Goal: Task Accomplishment & Management: Use online tool/utility

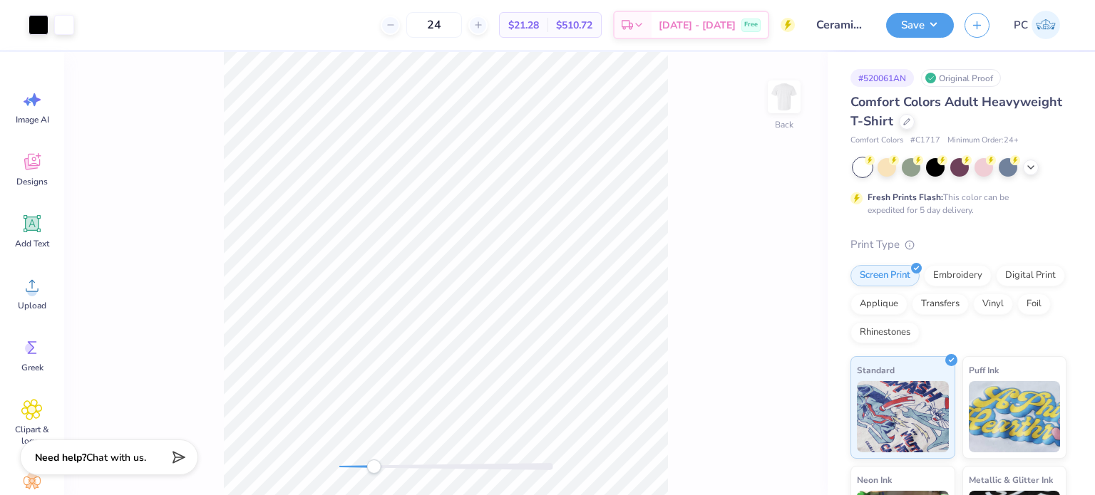
drag, startPoint x: 341, startPoint y: 473, endPoint x: 374, endPoint y: 473, distance: 33.5
click at [374, 473] on div "Accessibility label" at bounding box center [373, 467] width 14 height 14
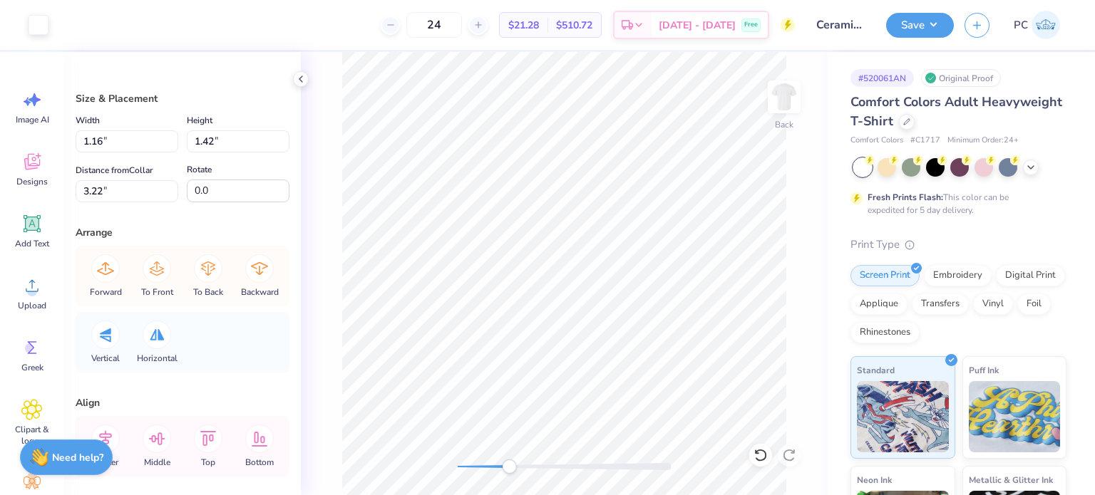
drag, startPoint x: 454, startPoint y: 464, endPoint x: 509, endPoint y: 468, distance: 55.0
click at [509, 468] on div "Accessibility label" at bounding box center [509, 467] width 14 height 14
type input "1.26"
type input "1.52"
type input "3.63"
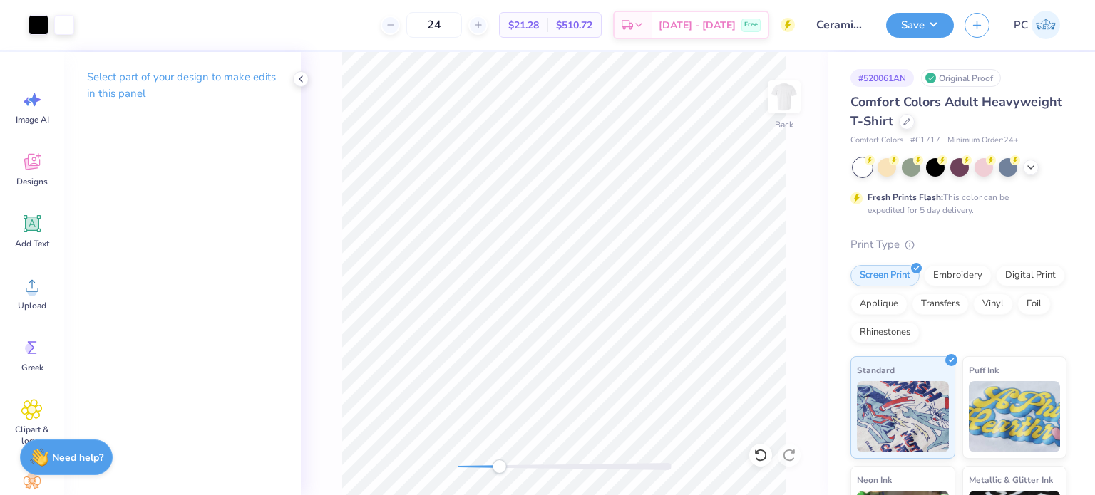
drag, startPoint x: 508, startPoint y: 466, endPoint x: 499, endPoint y: 466, distance: 9.3
click at [499, 466] on div "Accessibility label" at bounding box center [499, 467] width 14 height 14
click at [452, 457] on div "Back" at bounding box center [564, 273] width 527 height 443
click at [920, 22] on button "Save" at bounding box center [920, 23] width 68 height 25
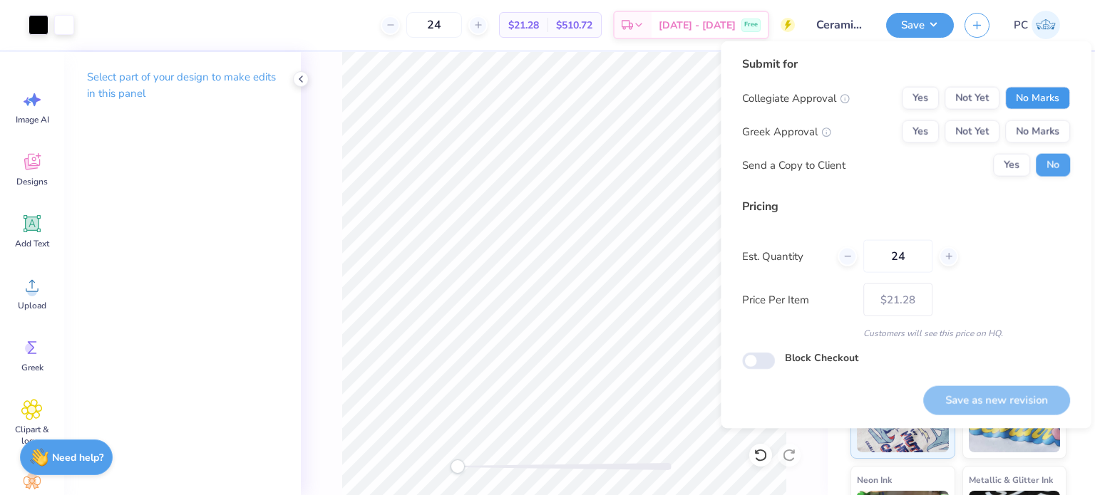
click at [1032, 102] on button "No Marks" at bounding box center [1037, 98] width 65 height 23
click at [1024, 138] on button "No Marks" at bounding box center [1037, 131] width 65 height 23
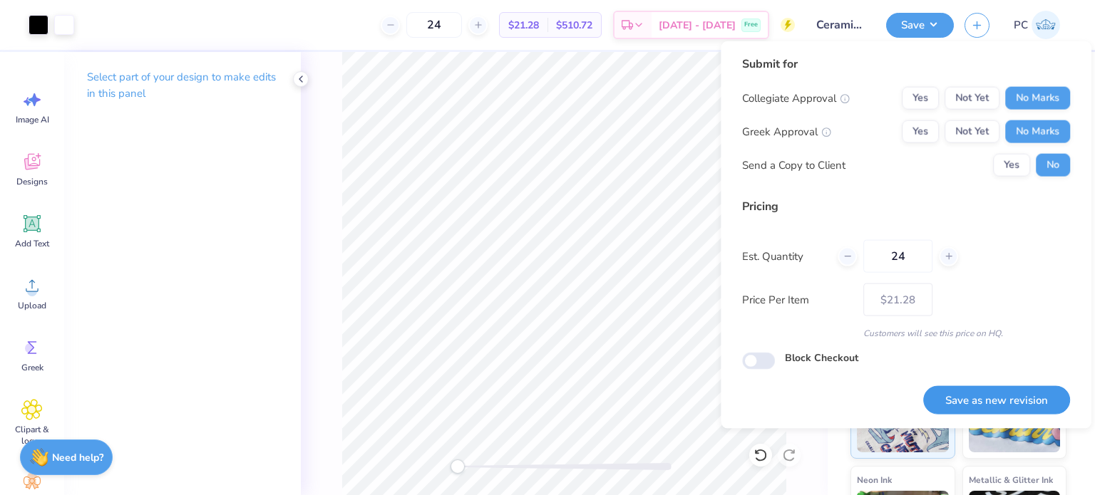
click at [970, 393] on button "Save as new revision" at bounding box center [996, 400] width 147 height 29
type input "$21.28"
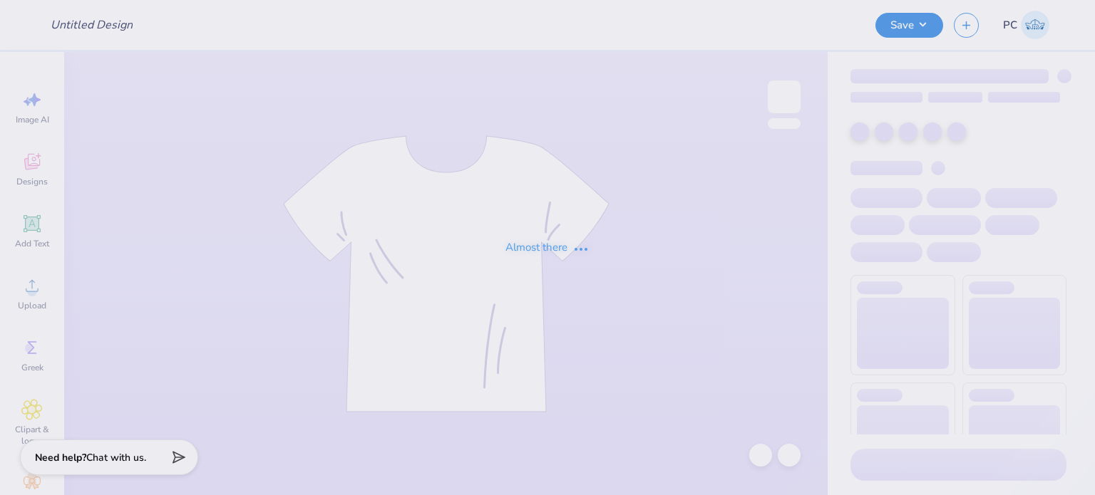
type input "Ceramics Club Merch"
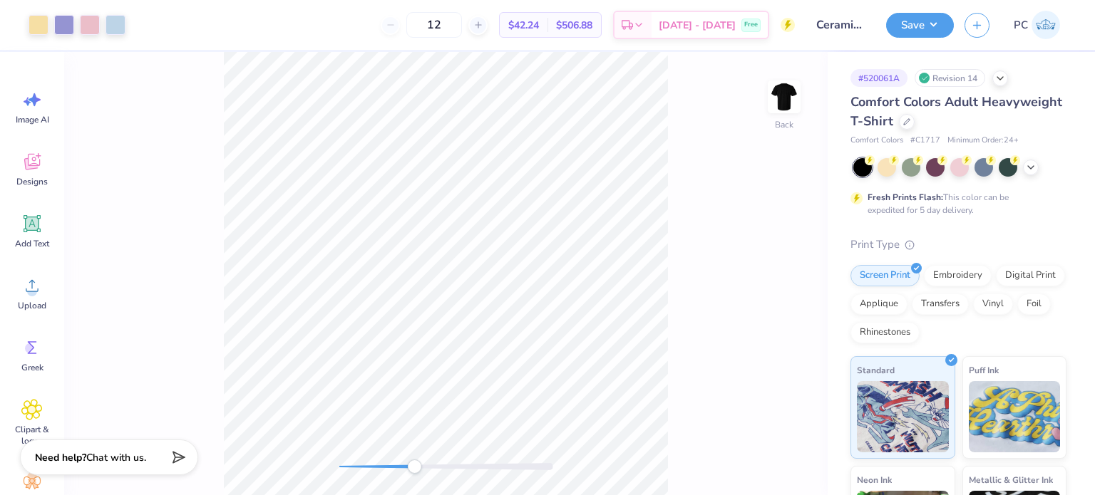
click at [413, 476] on div "Back" at bounding box center [446, 273] width 764 height 443
drag, startPoint x: 411, startPoint y: 471, endPoint x: 382, endPoint y: 471, distance: 28.5
click at [382, 471] on div "Accessibility label" at bounding box center [382, 467] width 14 height 14
click at [1042, 168] on div at bounding box center [959, 167] width 213 height 19
click at [1039, 165] on div at bounding box center [959, 167] width 213 height 19
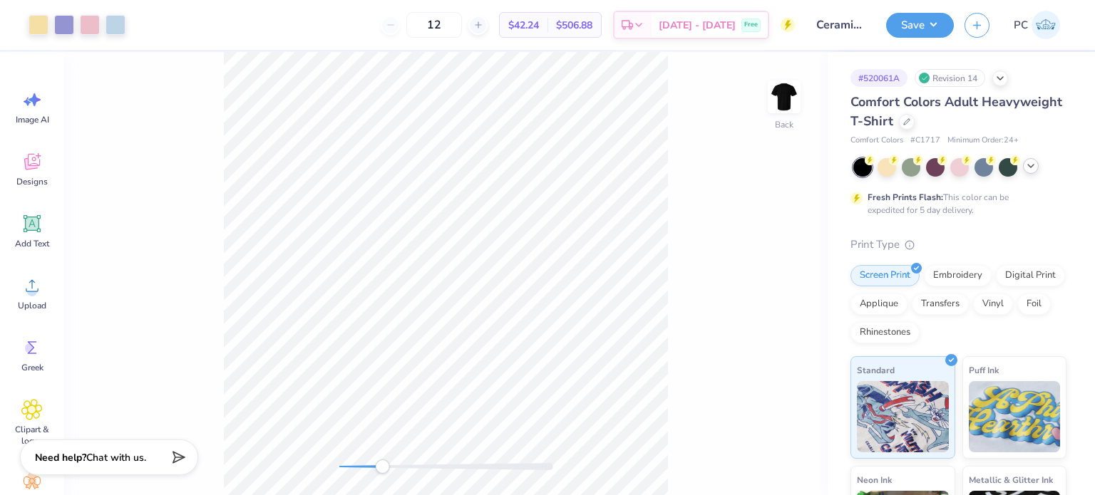
click at [1032, 165] on polyline at bounding box center [1031, 166] width 6 height 3
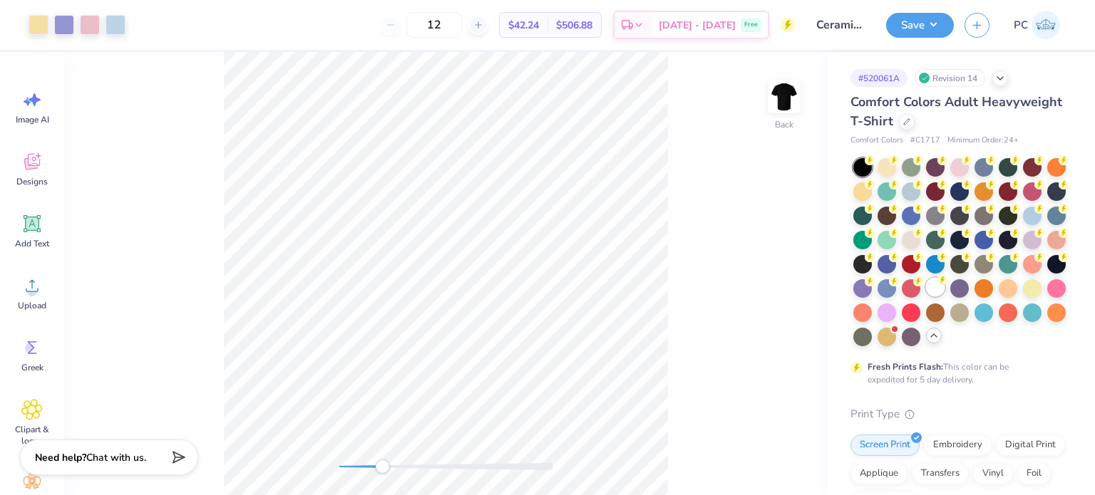
click at [926, 297] on div at bounding box center [935, 287] width 19 height 19
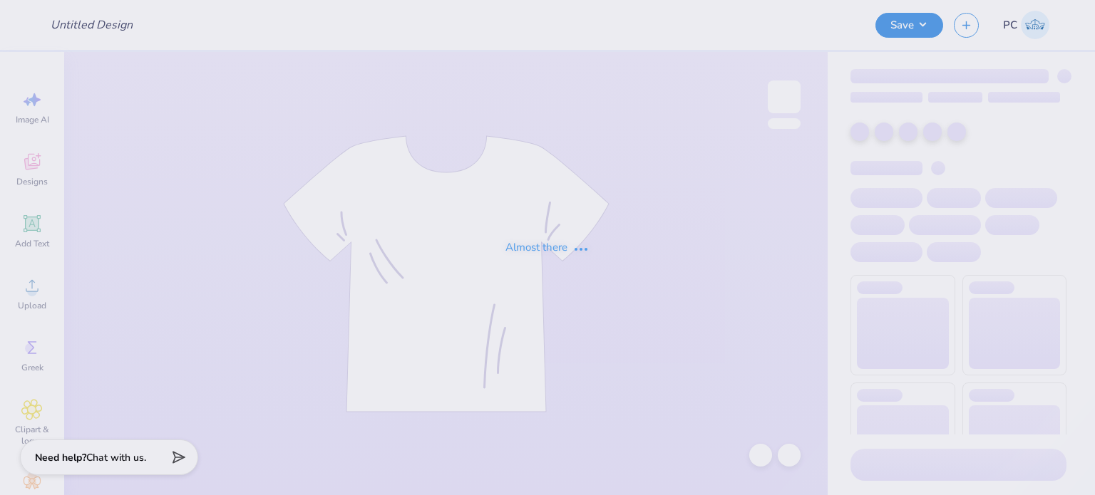
type input "Ceramics Club Merch"
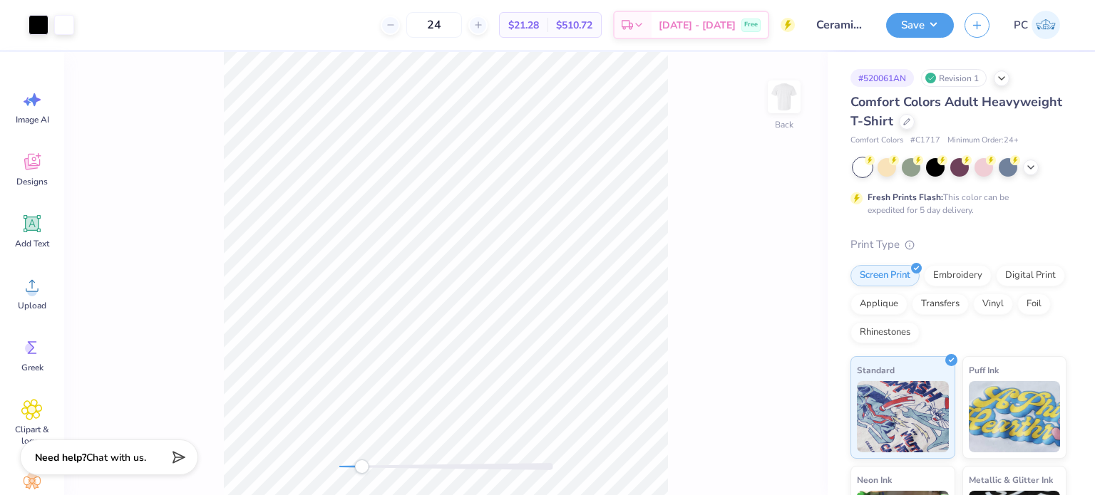
drag, startPoint x: 372, startPoint y: 468, endPoint x: 361, endPoint y: 470, distance: 10.8
click at [361, 470] on div "Accessibility label" at bounding box center [361, 467] width 14 height 14
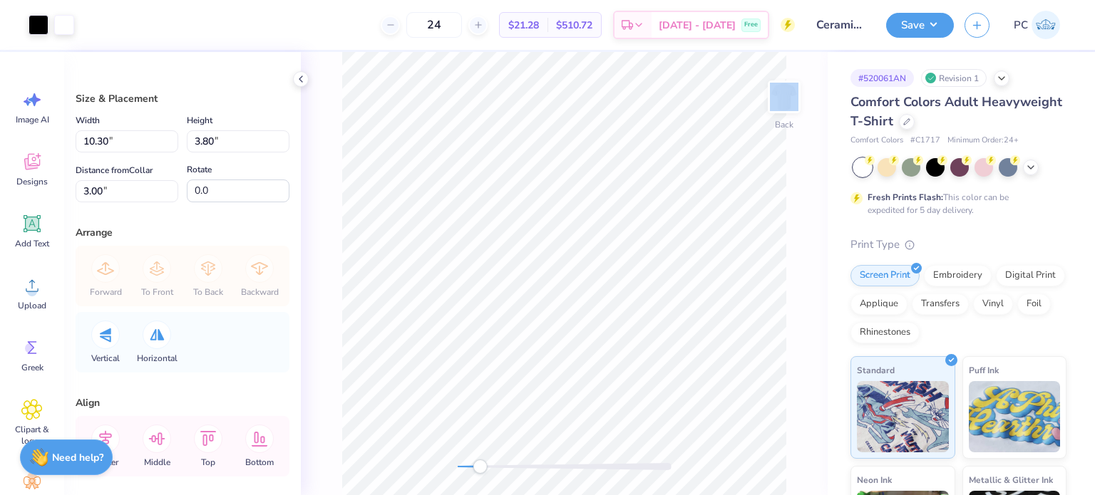
click at [302, 270] on div "Back" at bounding box center [564, 273] width 527 height 443
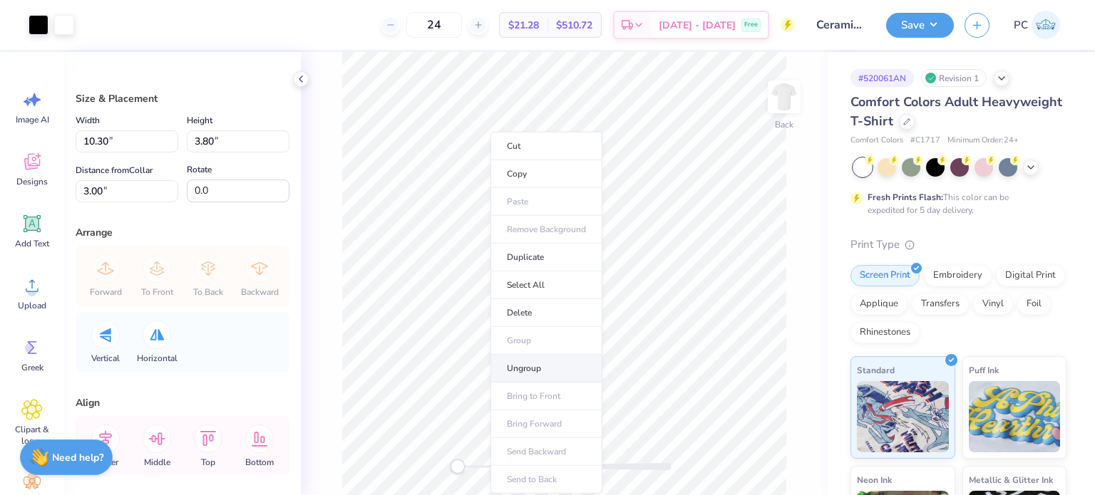
click at [522, 364] on li "Ungroup" at bounding box center [546, 369] width 112 height 28
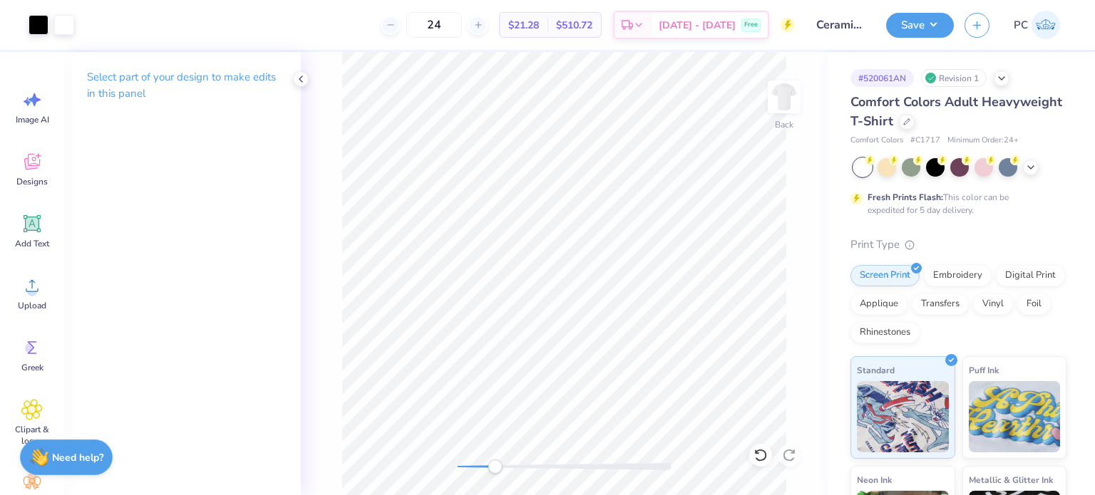
drag, startPoint x: 463, startPoint y: 468, endPoint x: 479, endPoint y: 466, distance: 16.5
click at [489, 473] on div "Accessibility label" at bounding box center [495, 467] width 14 height 14
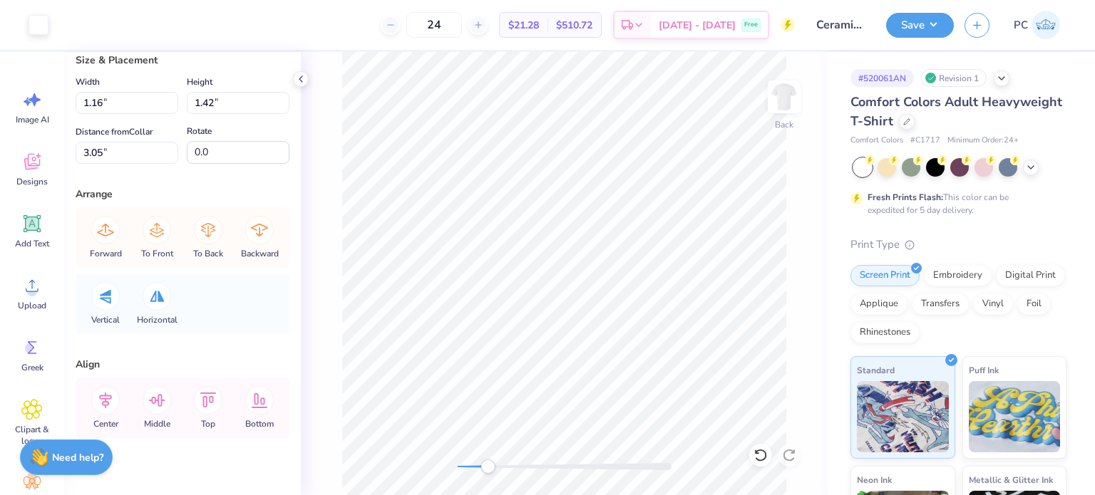
scroll to position [59, 0]
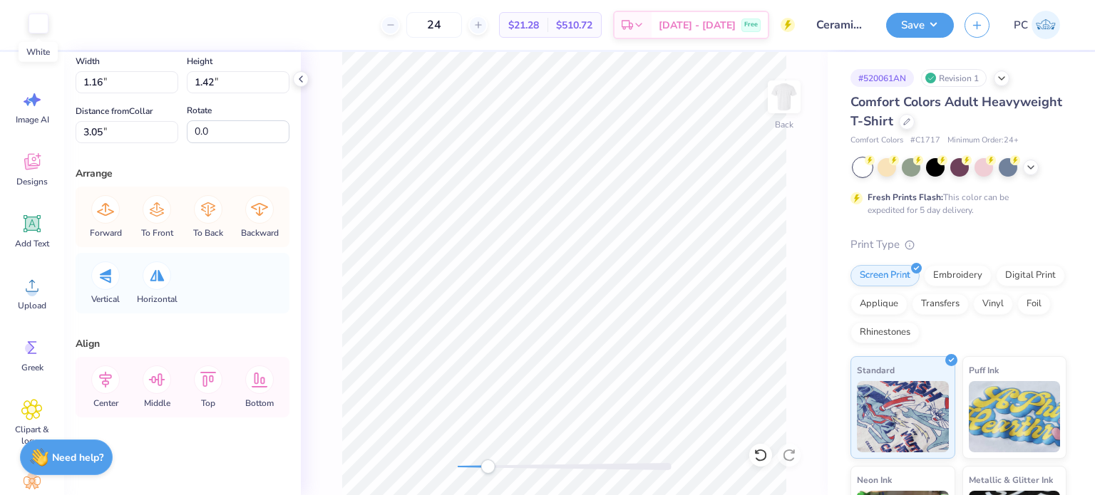
click at [32, 29] on div at bounding box center [39, 24] width 20 height 20
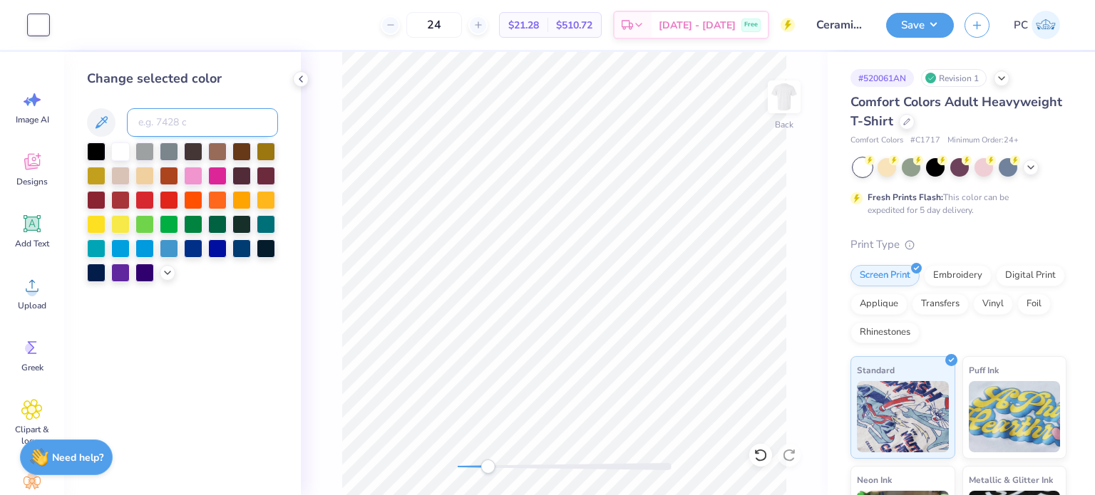
click at [170, 115] on input at bounding box center [202, 122] width 151 height 29
type input "544"
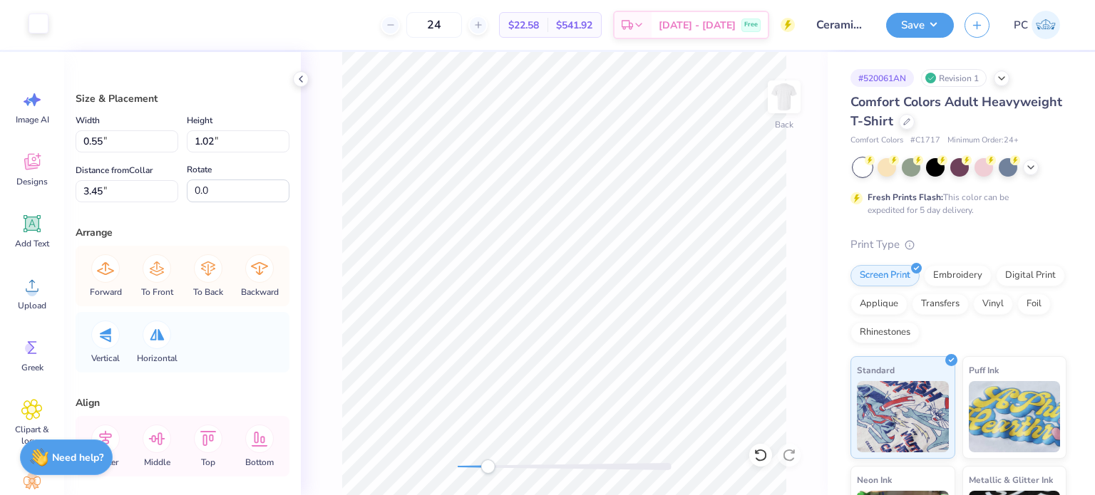
click at [36, 20] on div at bounding box center [39, 24] width 20 height 20
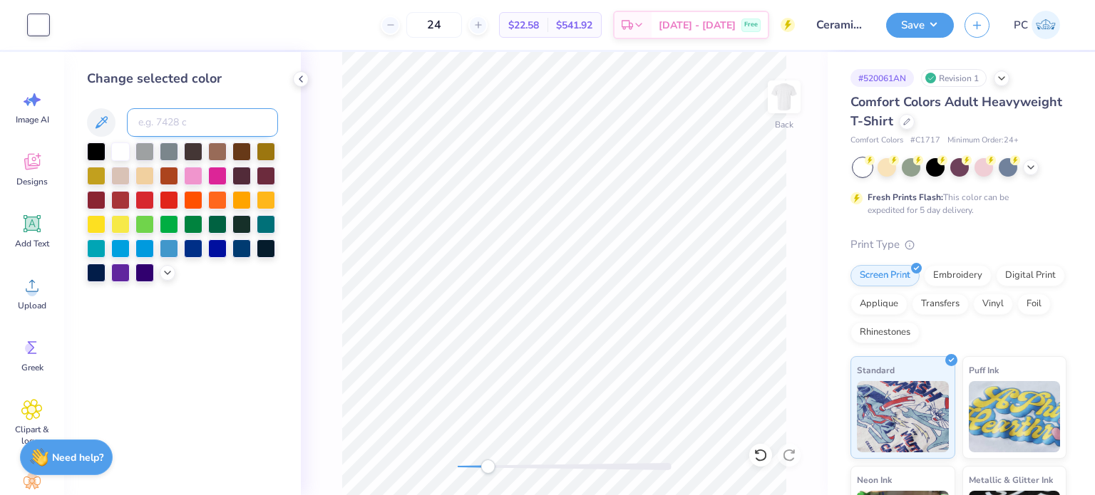
click at [187, 113] on input at bounding box center [202, 122] width 151 height 29
type input "544"
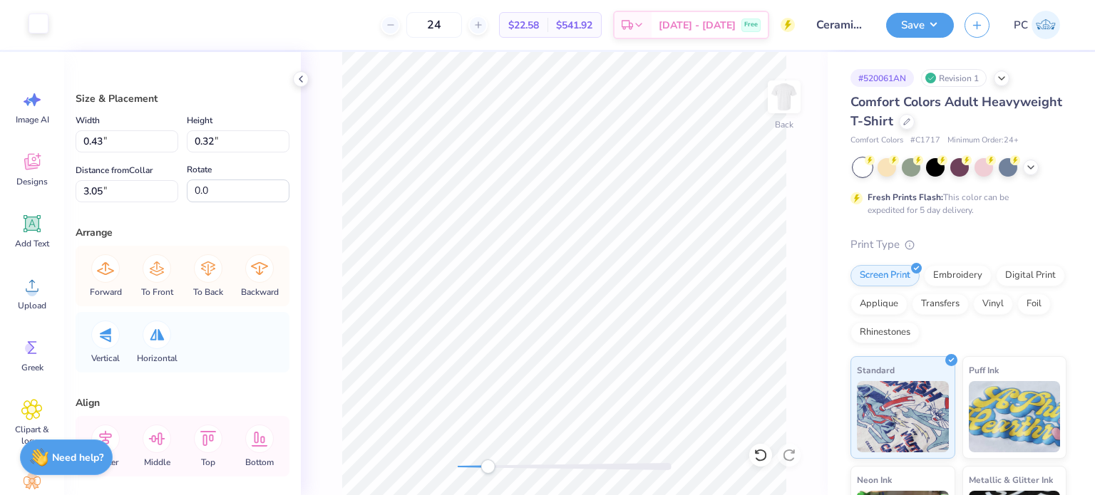
click at [47, 25] on div at bounding box center [39, 24] width 20 height 20
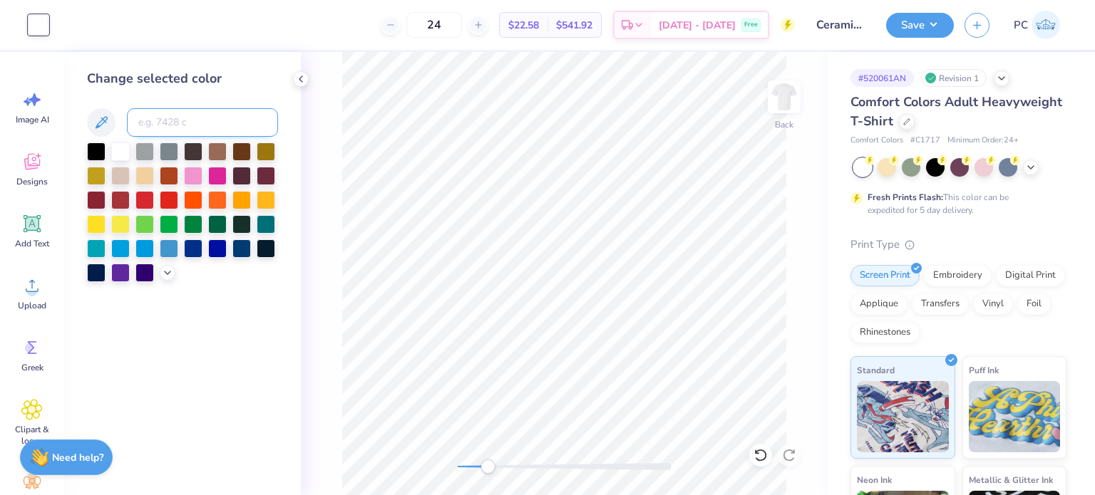
click at [165, 116] on input at bounding box center [202, 122] width 151 height 29
type input "544"
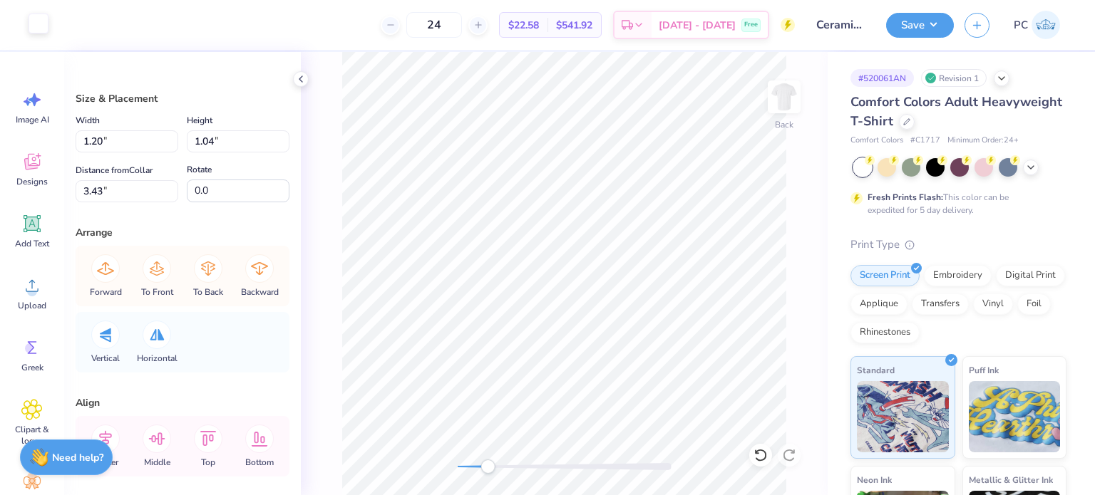
click at [40, 26] on div at bounding box center [39, 24] width 20 height 20
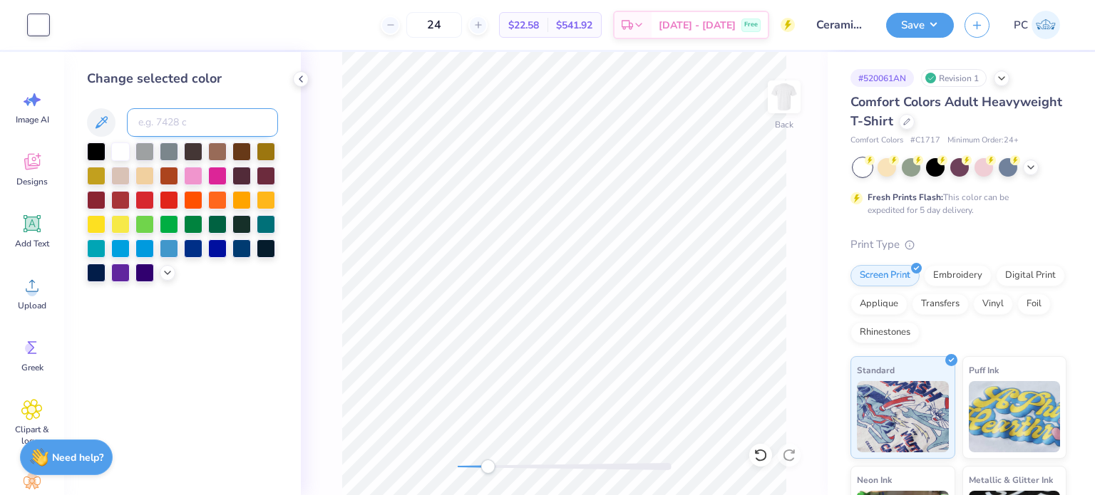
click at [155, 124] on input at bounding box center [202, 122] width 151 height 29
type input "544"
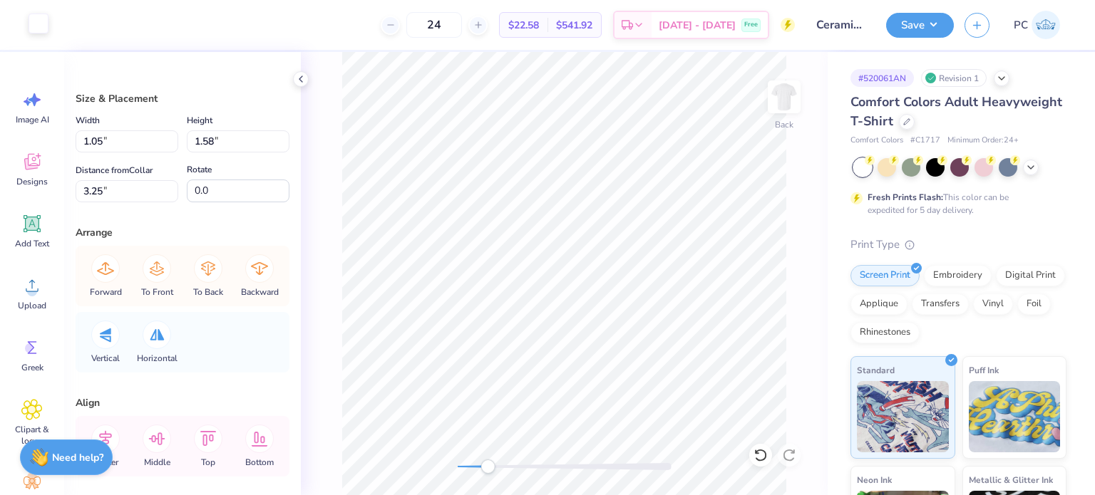
click at [40, 21] on div at bounding box center [39, 24] width 20 height 20
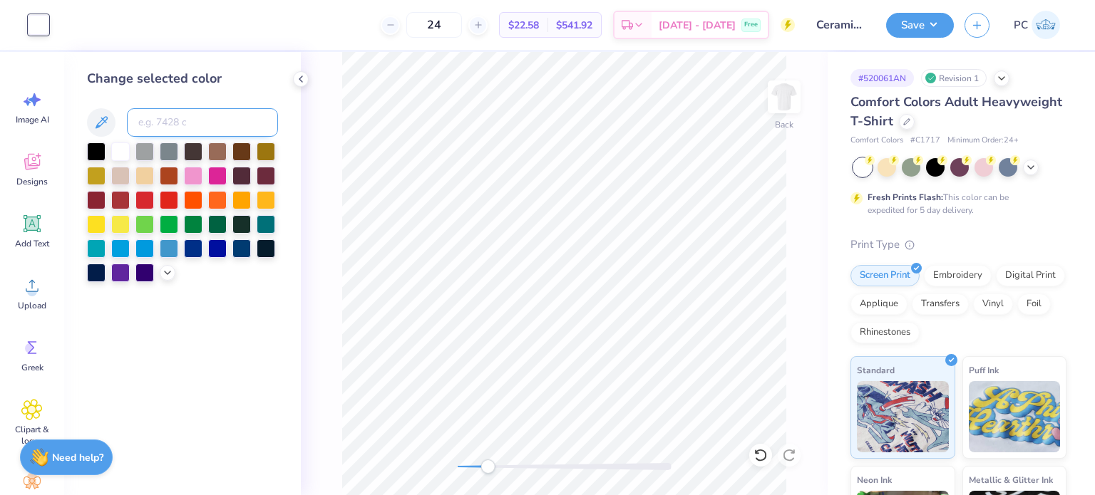
click at [158, 122] on input at bounding box center [202, 122] width 151 height 29
type input "544"
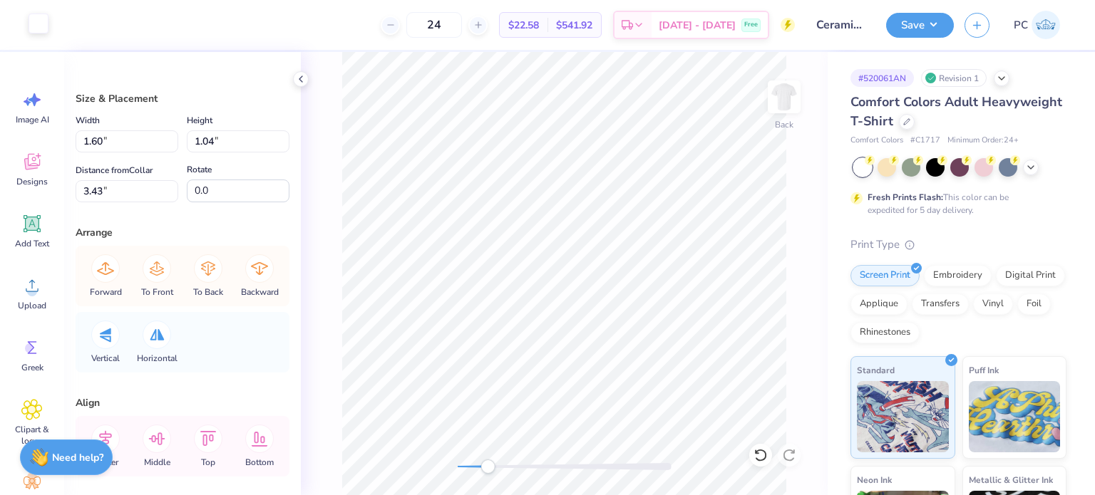
click at [43, 25] on div at bounding box center [39, 24] width 20 height 20
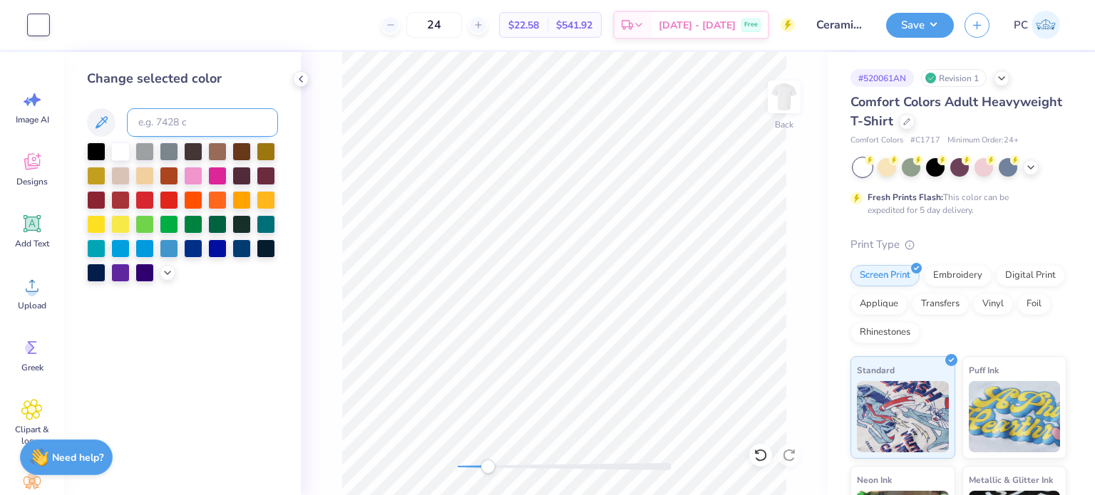
click at [163, 124] on input at bounding box center [202, 122] width 151 height 29
type input "544"
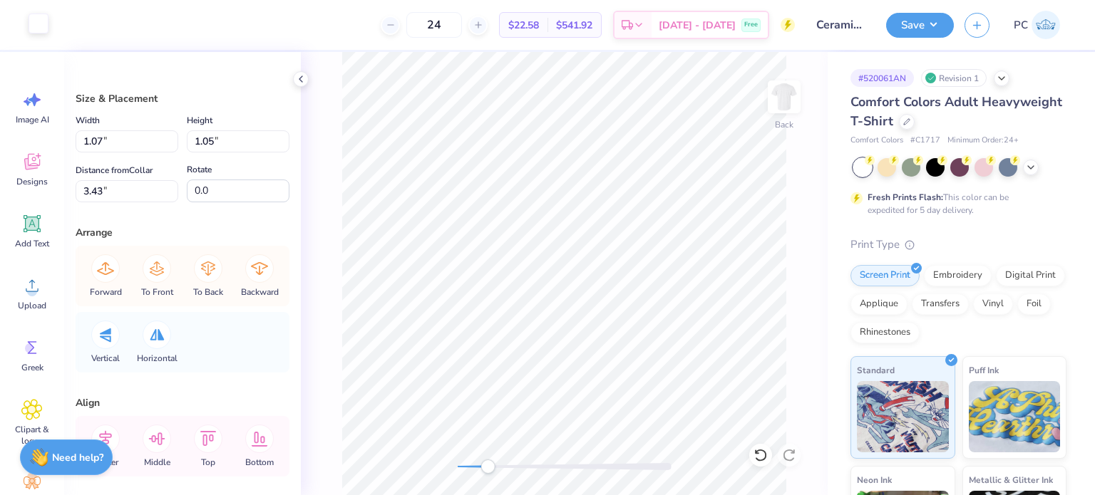
click at [34, 25] on div at bounding box center [39, 24] width 20 height 20
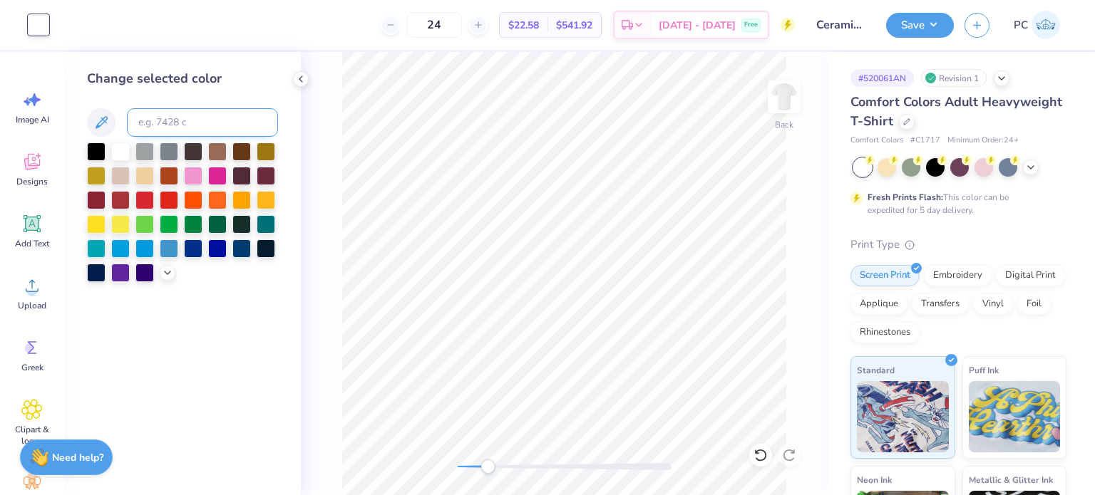
click at [160, 128] on input at bounding box center [202, 122] width 151 height 29
type input "544"
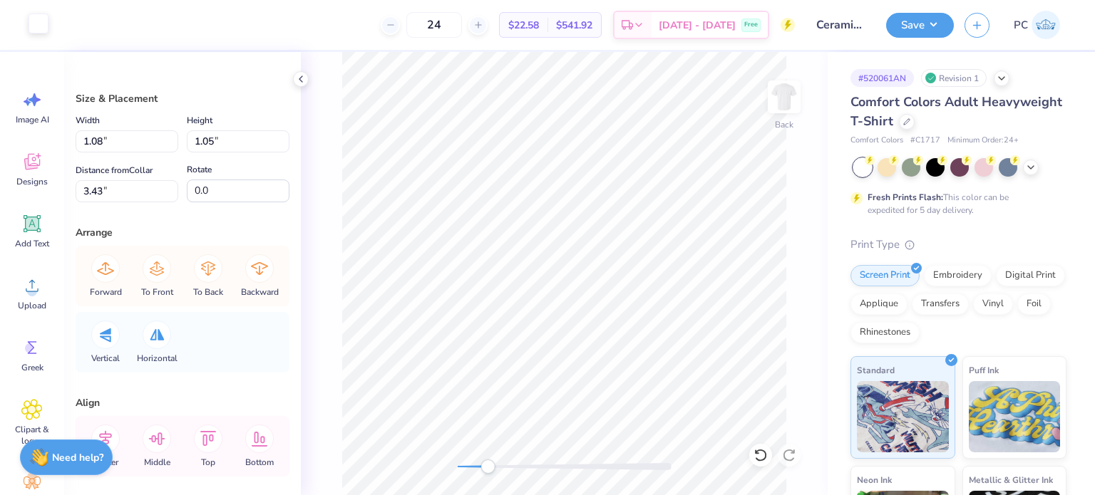
click at [34, 19] on div at bounding box center [39, 24] width 20 height 20
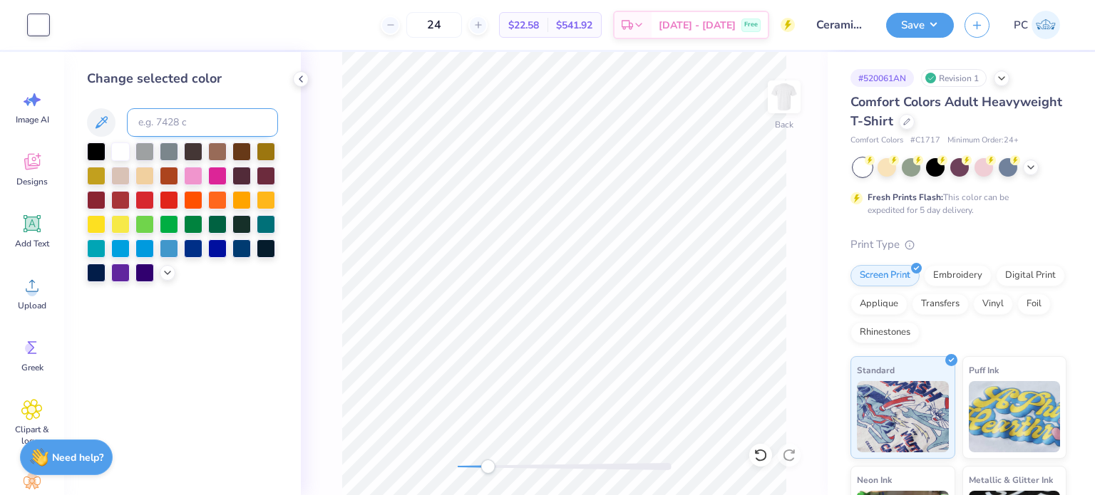
click at [167, 128] on input at bounding box center [202, 122] width 151 height 29
type input "544"
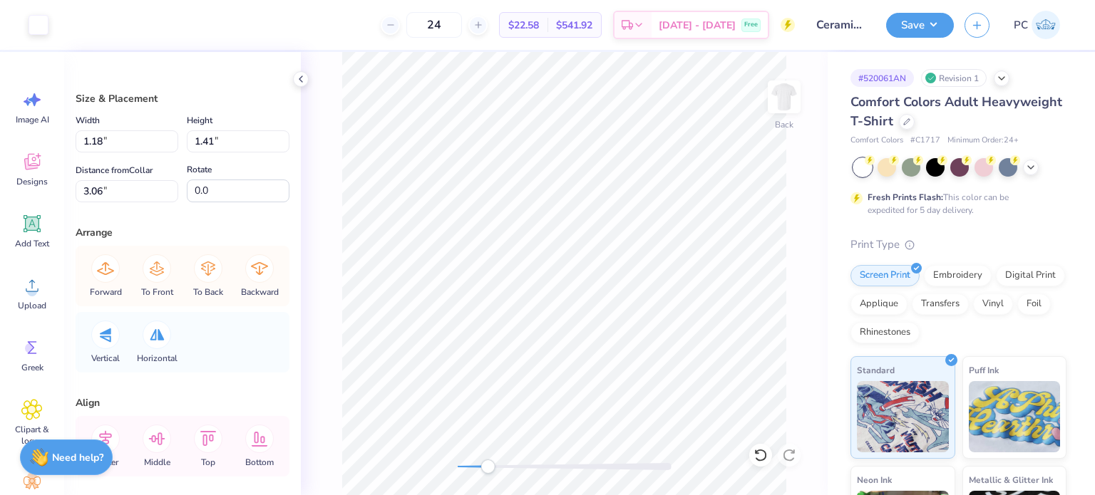
drag, startPoint x: 41, startPoint y: 27, endPoint x: 51, endPoint y: 29, distance: 10.2
click at [42, 27] on div at bounding box center [39, 25] width 20 height 20
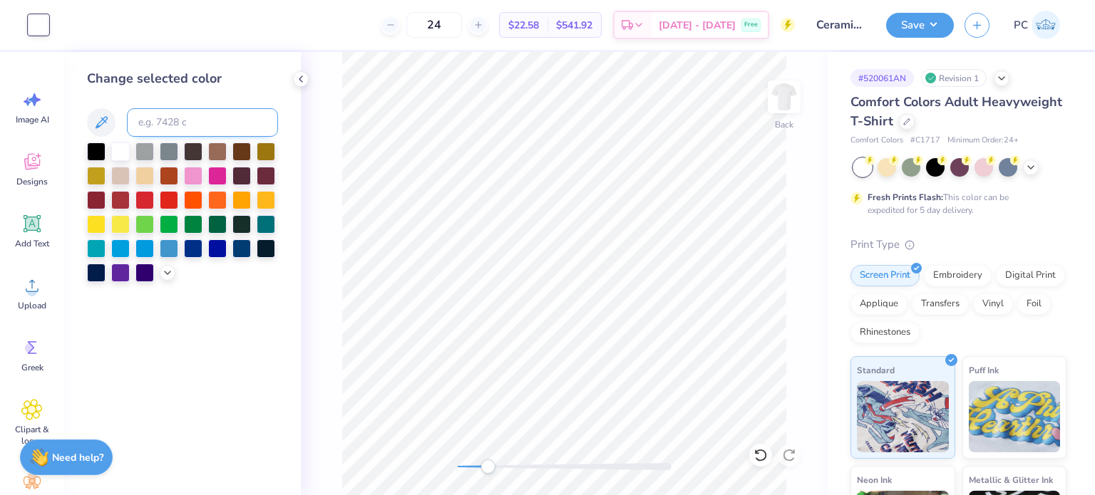
click at [155, 119] on input at bounding box center [202, 122] width 151 height 29
type input "544"
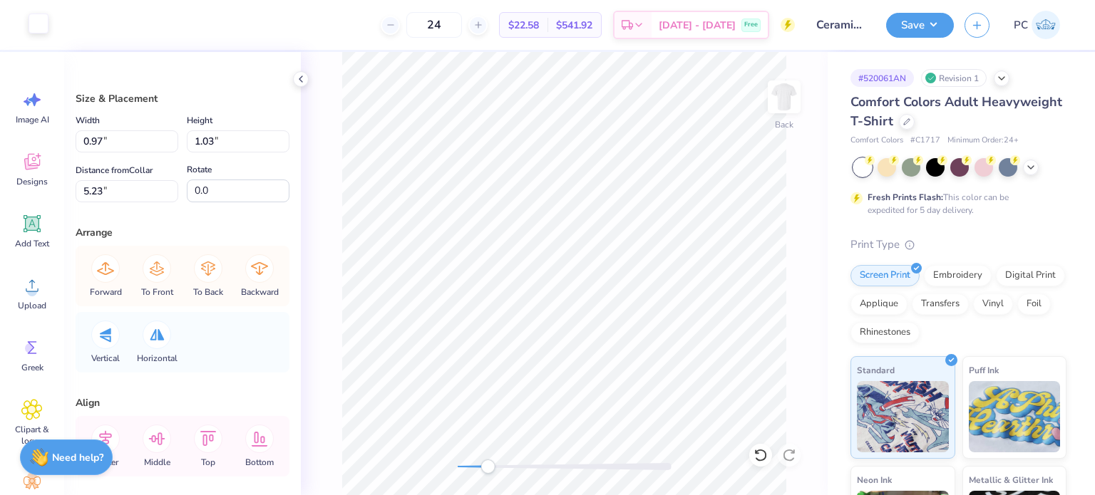
click at [42, 22] on div at bounding box center [39, 24] width 20 height 20
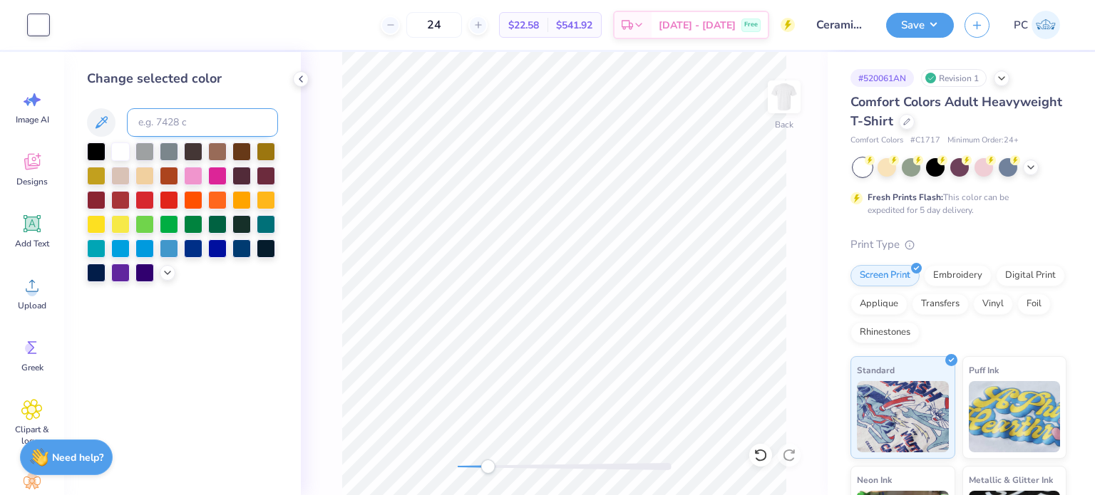
click at [148, 117] on input at bounding box center [202, 122] width 151 height 29
type input "544"
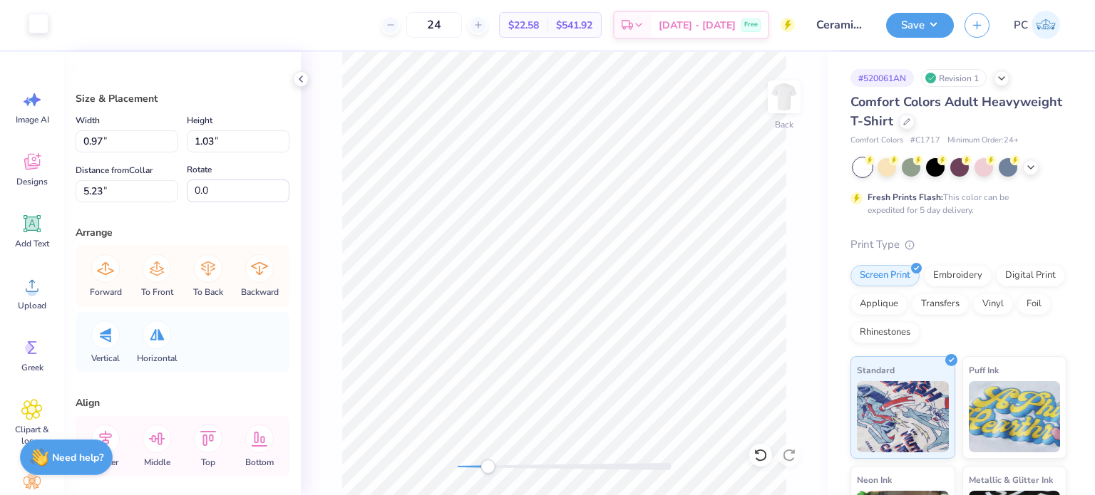
click at [40, 23] on div at bounding box center [39, 24] width 20 height 20
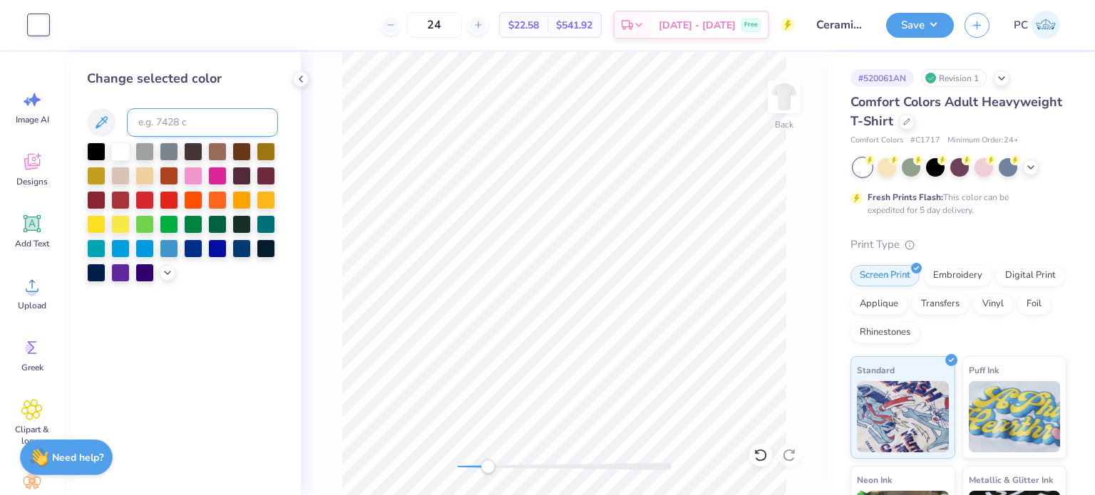
click at [151, 120] on input at bounding box center [202, 122] width 151 height 29
type input "544"
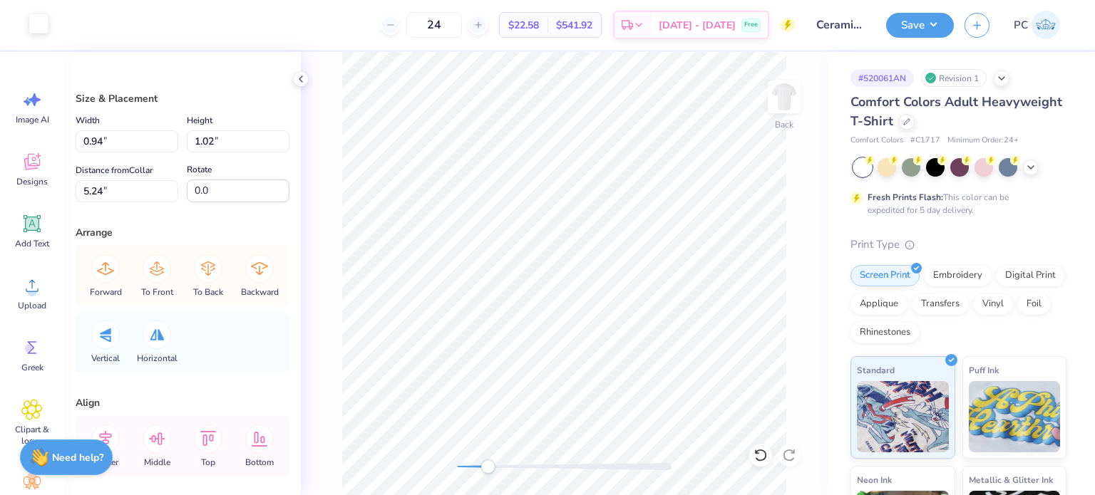
drag, startPoint x: 26, startPoint y: 16, endPoint x: 46, endPoint y: 21, distance: 21.3
click at [26, 17] on div "Art colors" at bounding box center [24, 25] width 48 height 50
click at [50, 22] on div "Art colors 24 $22.58 Per Item $541.92 Total Est. Delivery Oct 8 - 11 Free Desig…" at bounding box center [547, 25] width 1095 height 50
click at [37, 20] on div at bounding box center [39, 24] width 20 height 20
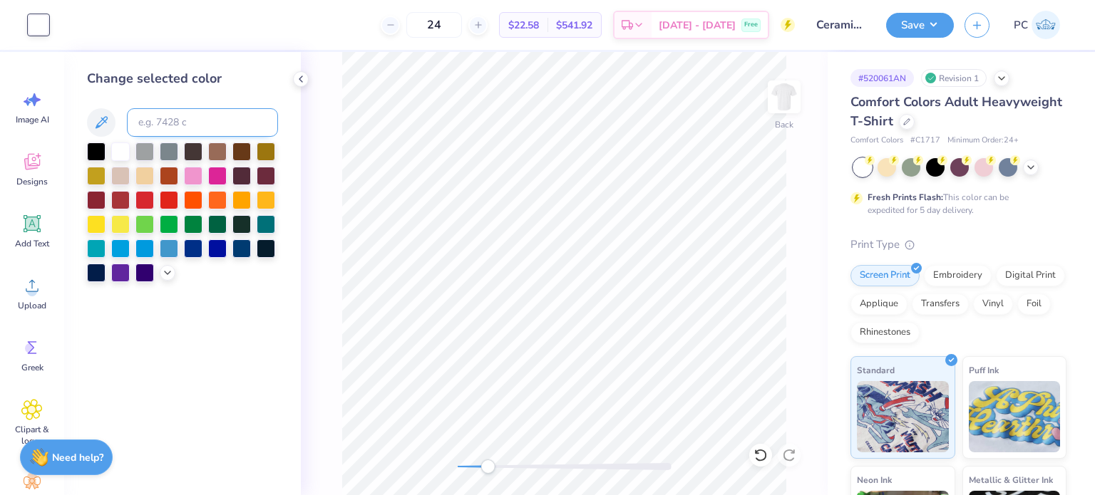
click at [168, 129] on input at bounding box center [202, 122] width 151 height 29
type input "544"
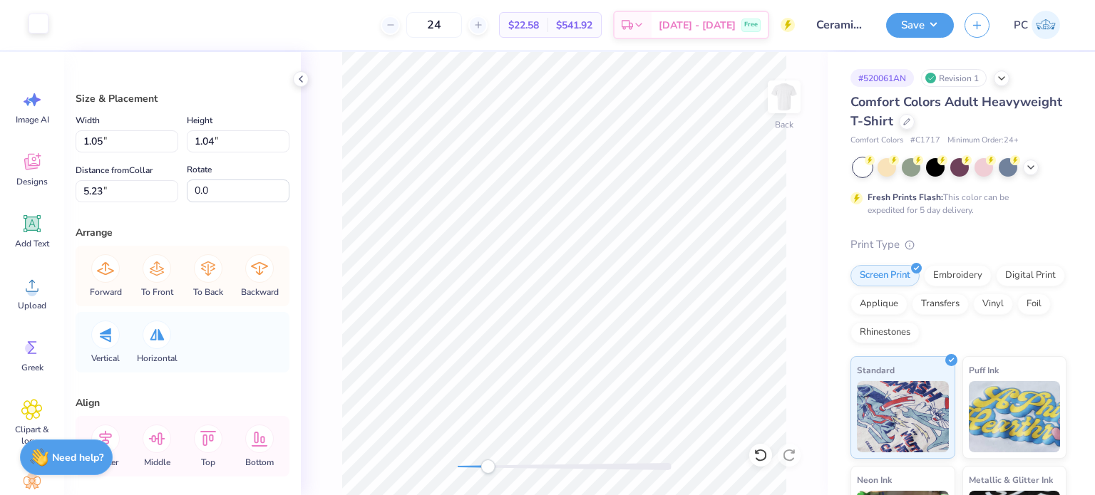
click at [29, 21] on div at bounding box center [39, 24] width 20 height 20
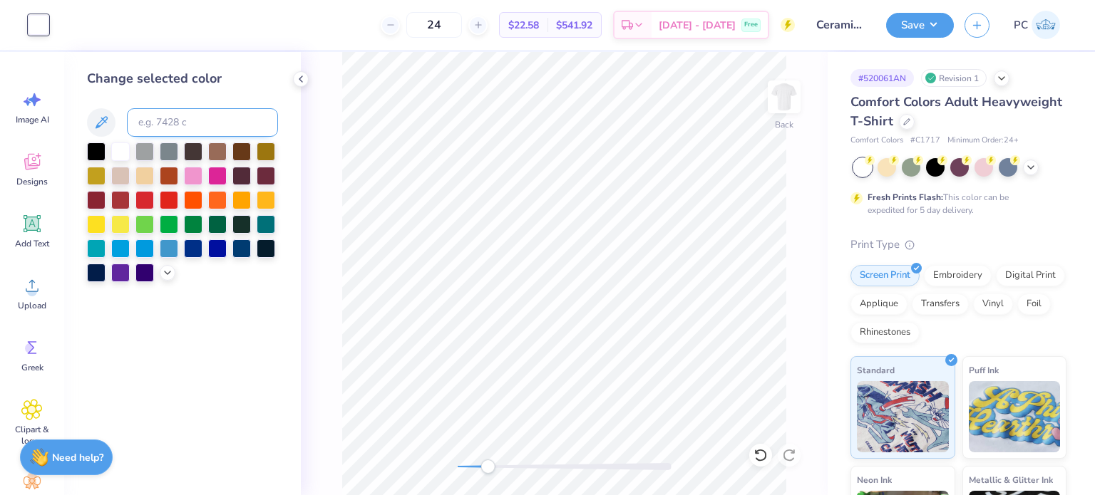
click at [159, 127] on input at bounding box center [202, 122] width 151 height 29
type input "544"
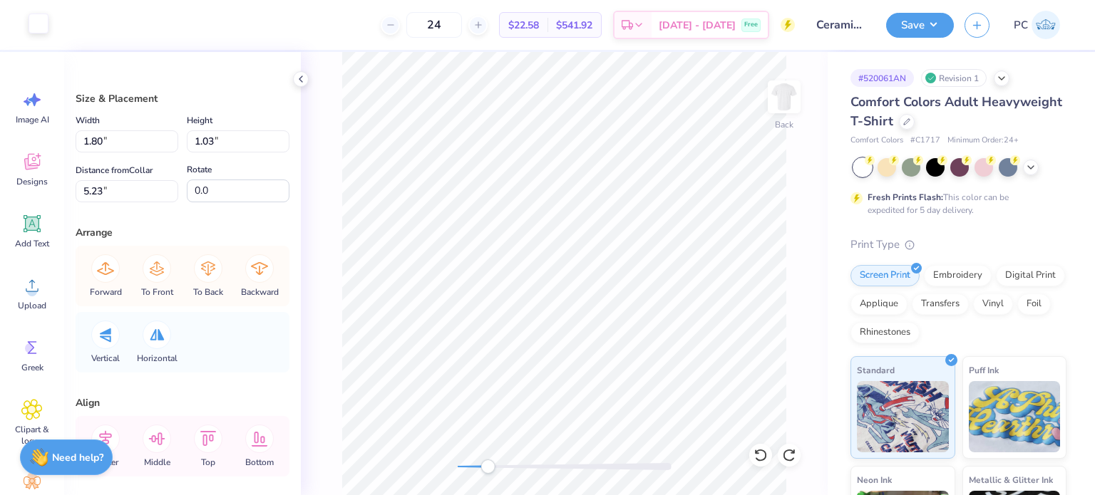
click at [32, 24] on div at bounding box center [39, 24] width 20 height 20
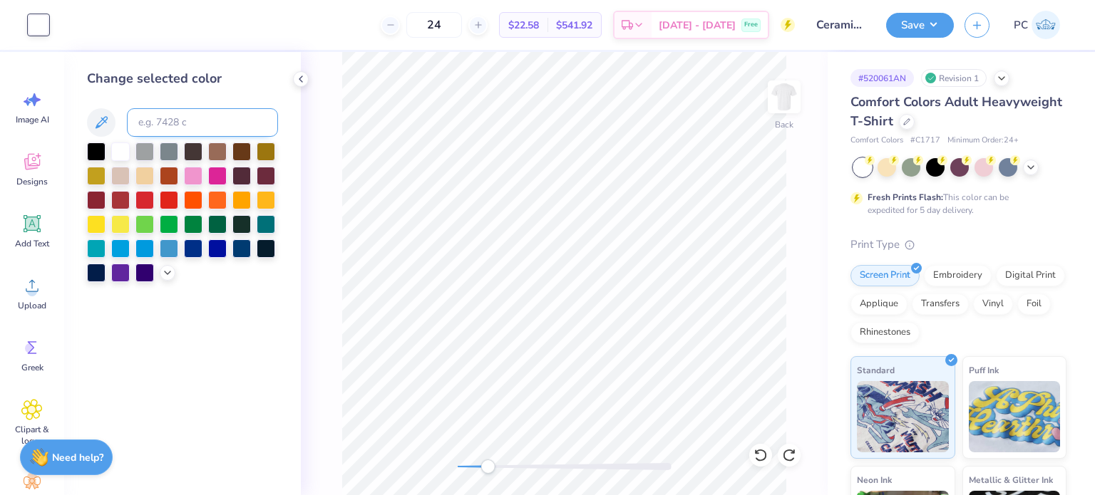
click at [147, 123] on input at bounding box center [202, 122] width 151 height 29
type input "544"
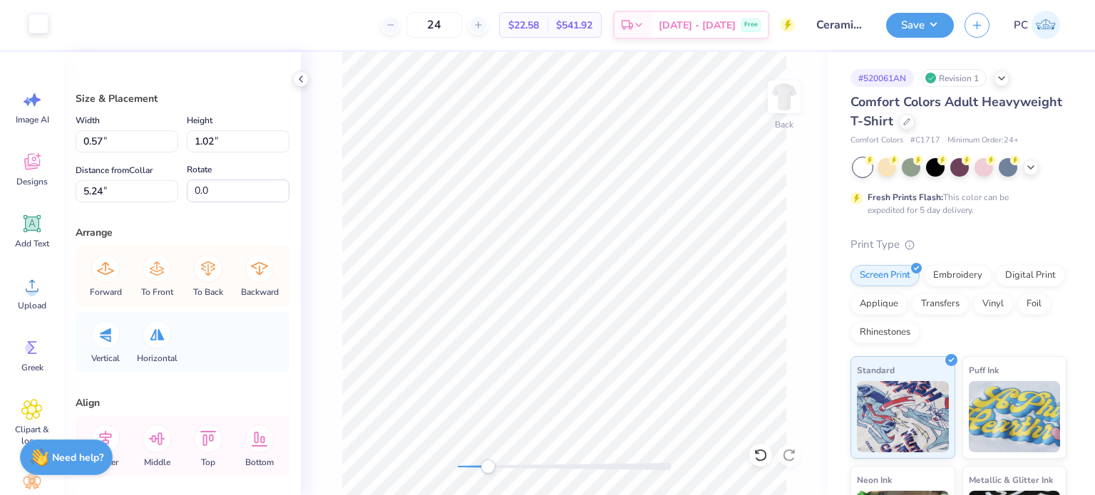
click at [33, 24] on div at bounding box center [39, 24] width 20 height 20
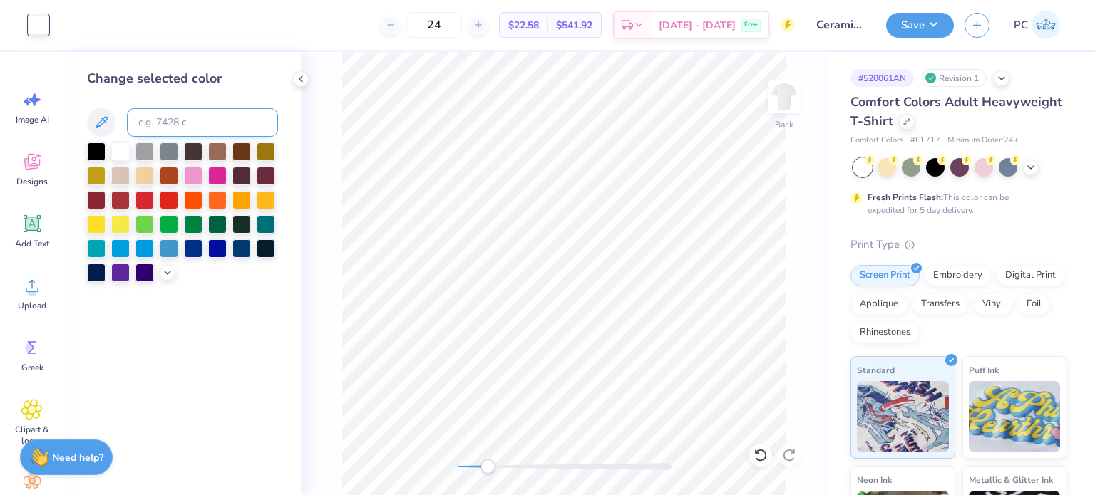
click at [149, 118] on input at bounding box center [202, 122] width 151 height 29
type input "544"
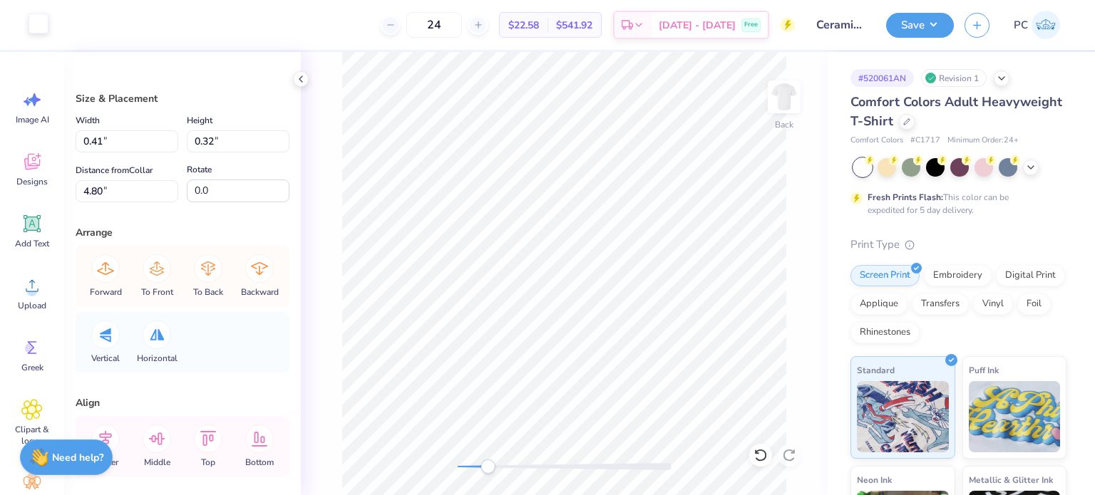
click at [40, 22] on div at bounding box center [39, 24] width 20 height 20
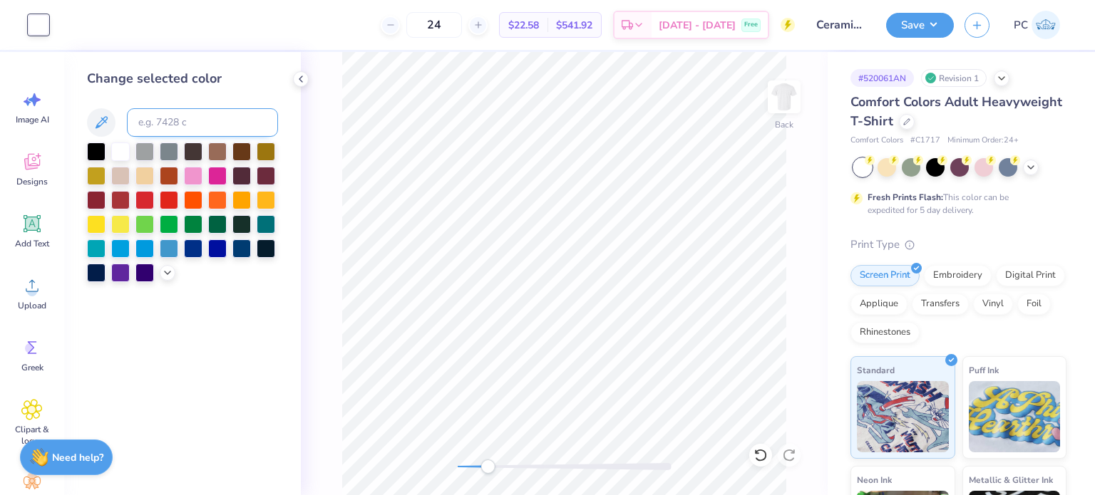
click at [165, 129] on input at bounding box center [202, 122] width 151 height 29
type input "544"
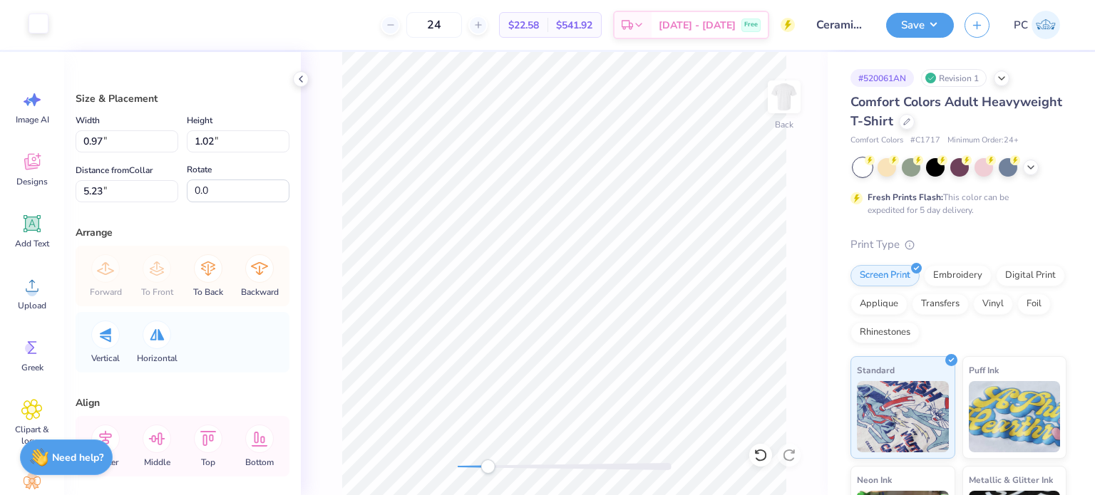
click at [29, 24] on div at bounding box center [39, 24] width 20 height 20
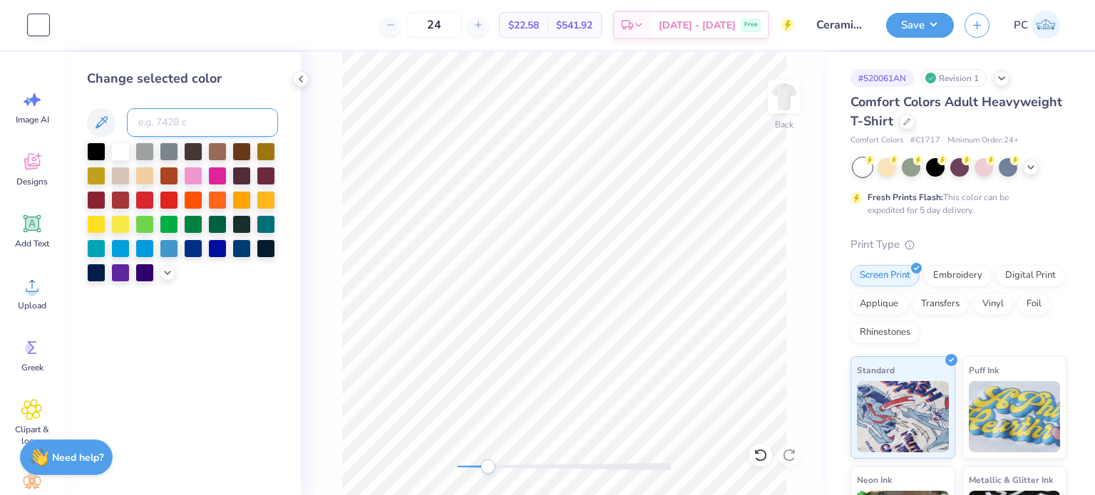
click at [175, 114] on input at bounding box center [202, 122] width 151 height 29
type input "544"
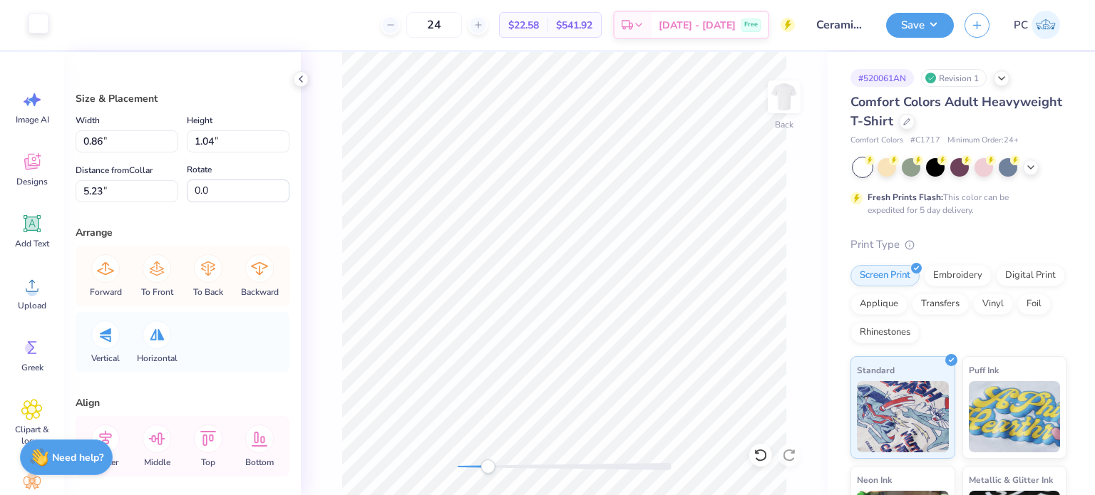
click at [44, 22] on div at bounding box center [39, 24] width 20 height 20
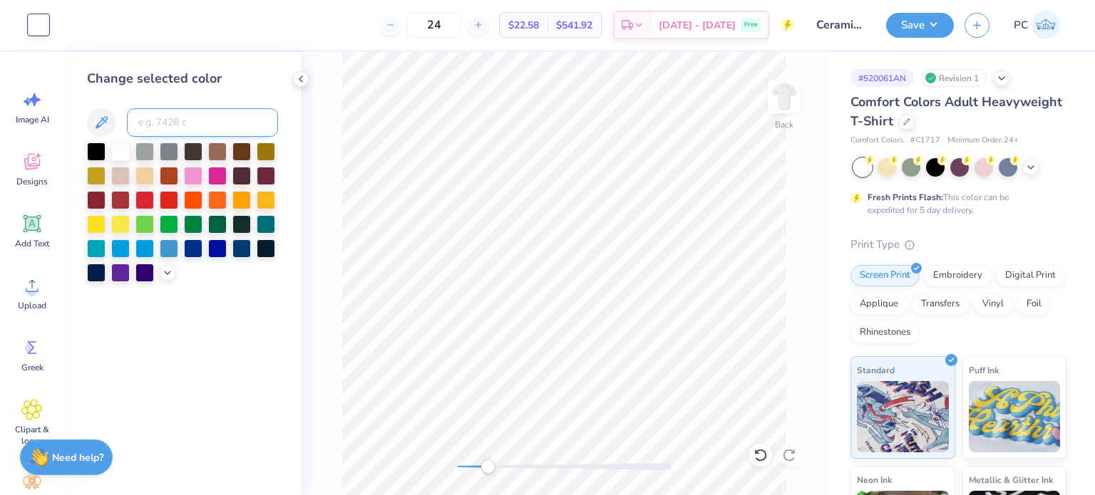
click at [159, 120] on input at bounding box center [202, 122] width 151 height 29
type input "544"
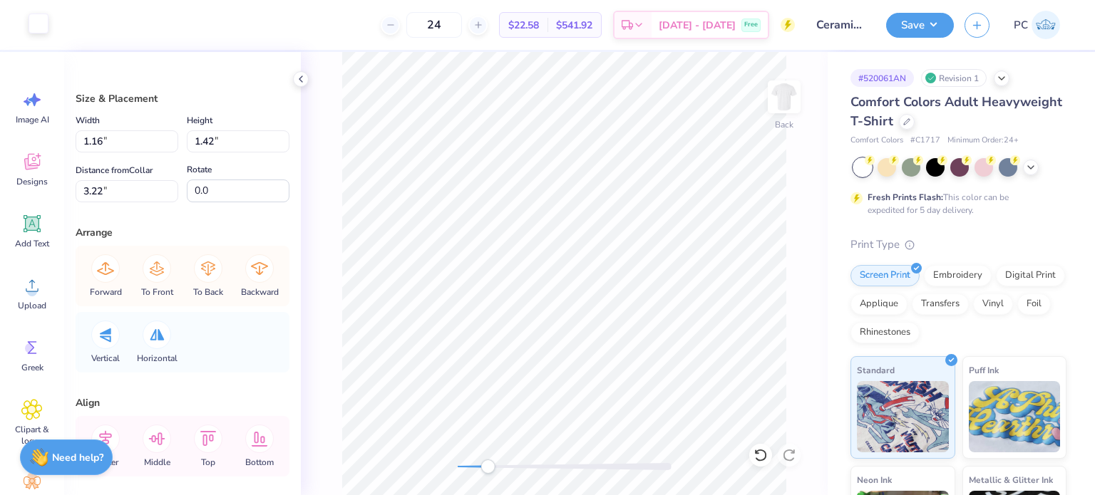
click at [40, 18] on div at bounding box center [39, 24] width 20 height 20
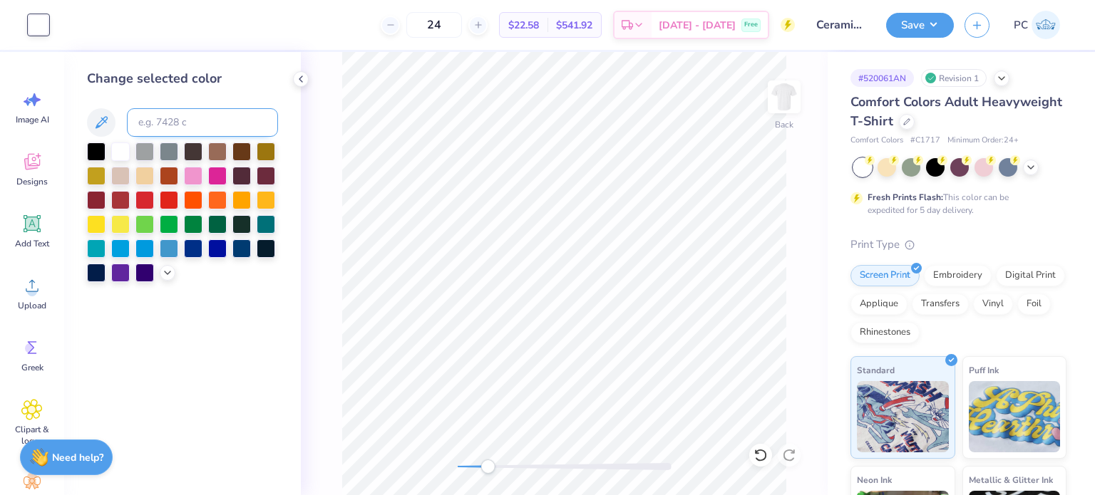
click at [158, 130] on input at bounding box center [202, 122] width 151 height 29
type input "271"
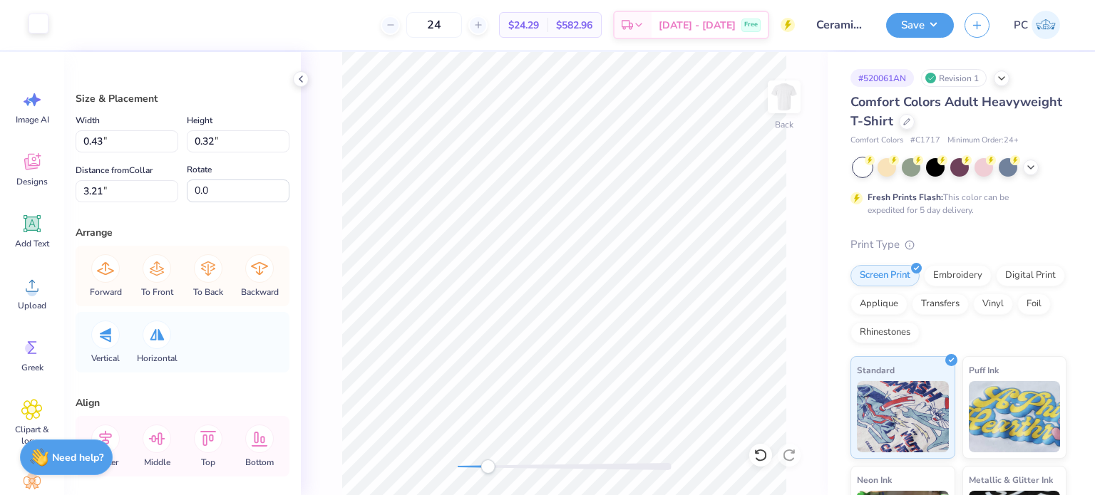
drag, startPoint x: 33, startPoint y: 23, endPoint x: 40, endPoint y: 26, distance: 8.0
click at [34, 23] on div at bounding box center [39, 24] width 20 height 20
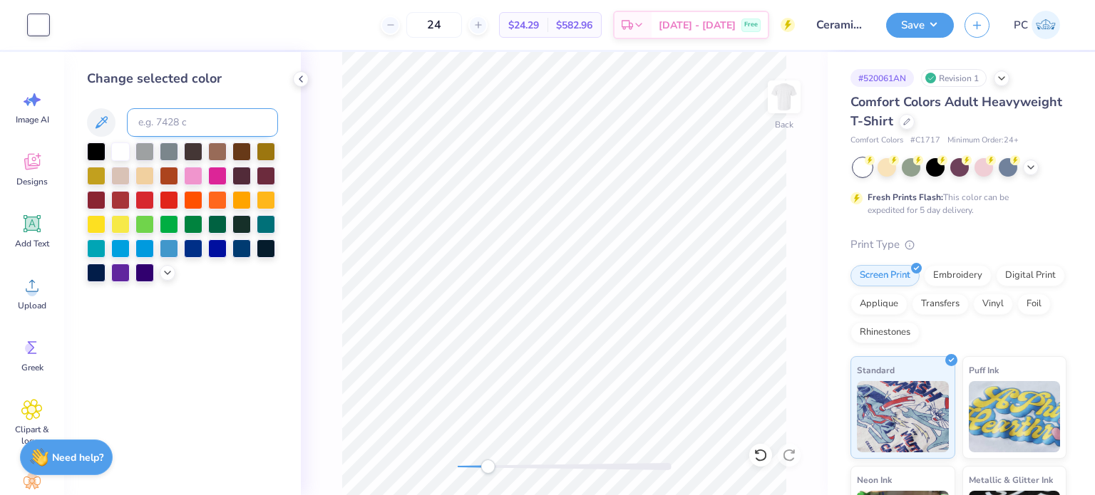
click at [163, 128] on input at bounding box center [202, 122] width 151 height 29
type input "271"
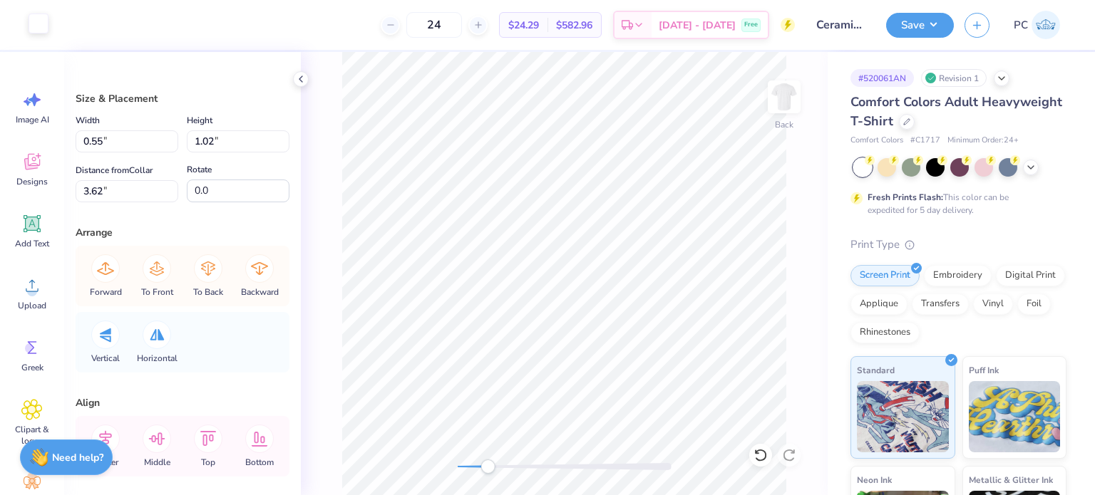
click at [35, 24] on div at bounding box center [39, 24] width 20 height 20
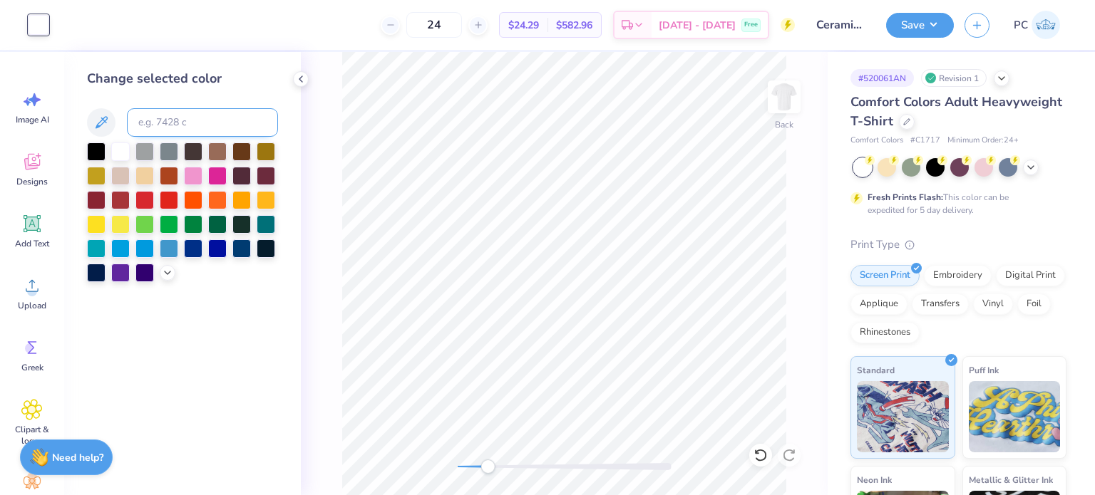
click at [180, 125] on input at bounding box center [202, 122] width 151 height 29
type input "271"
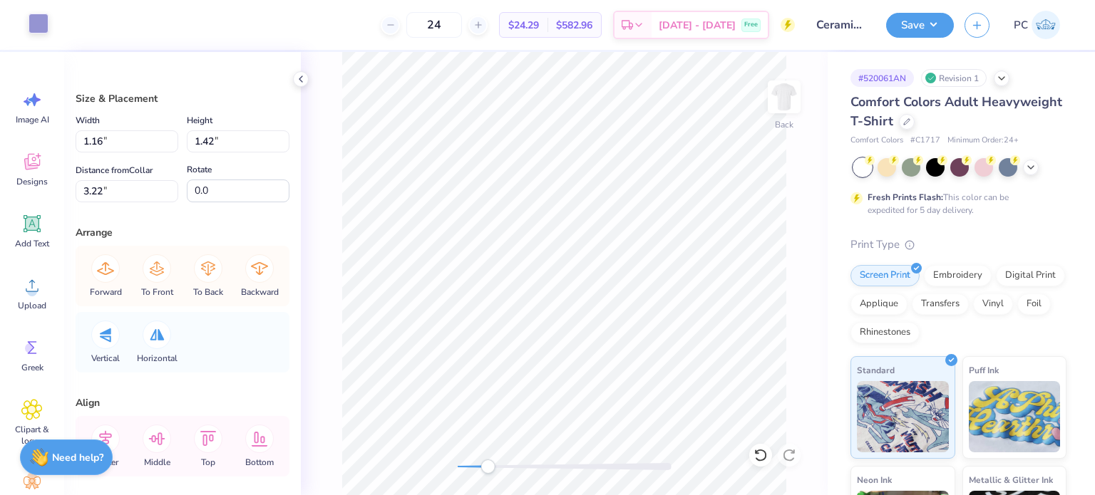
click at [47, 21] on div at bounding box center [39, 24] width 20 height 20
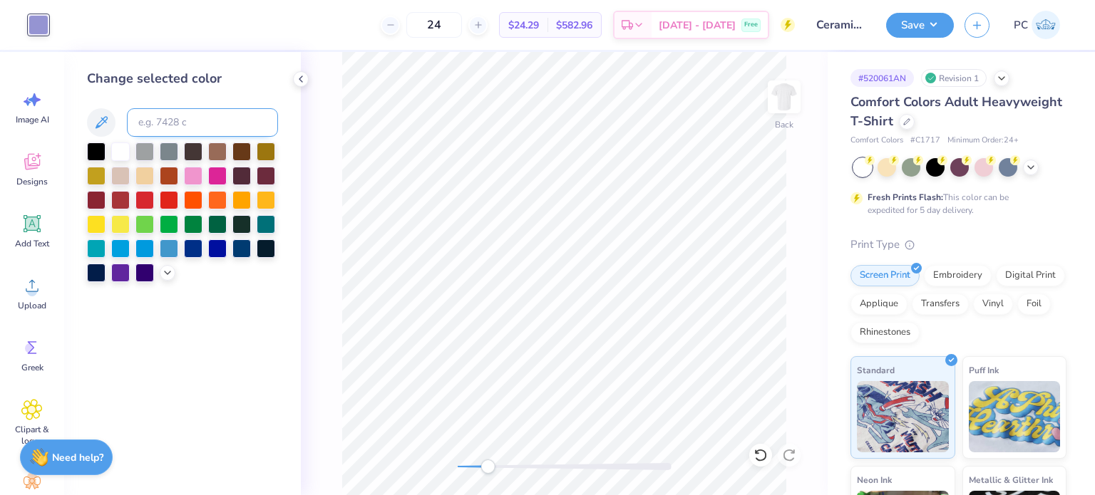
click at [160, 125] on input at bounding box center [202, 122] width 151 height 29
type input "510"
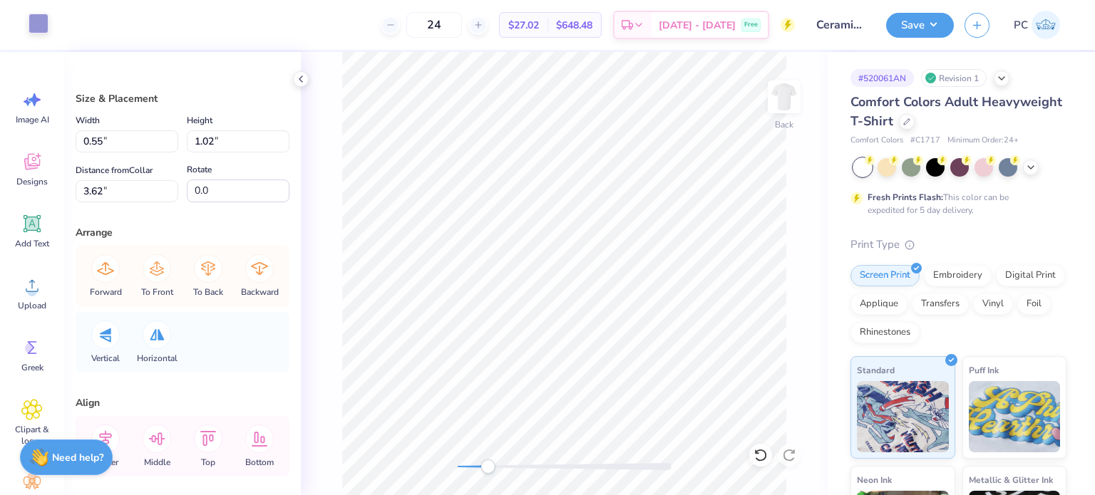
click at [29, 21] on div at bounding box center [39, 24] width 20 height 20
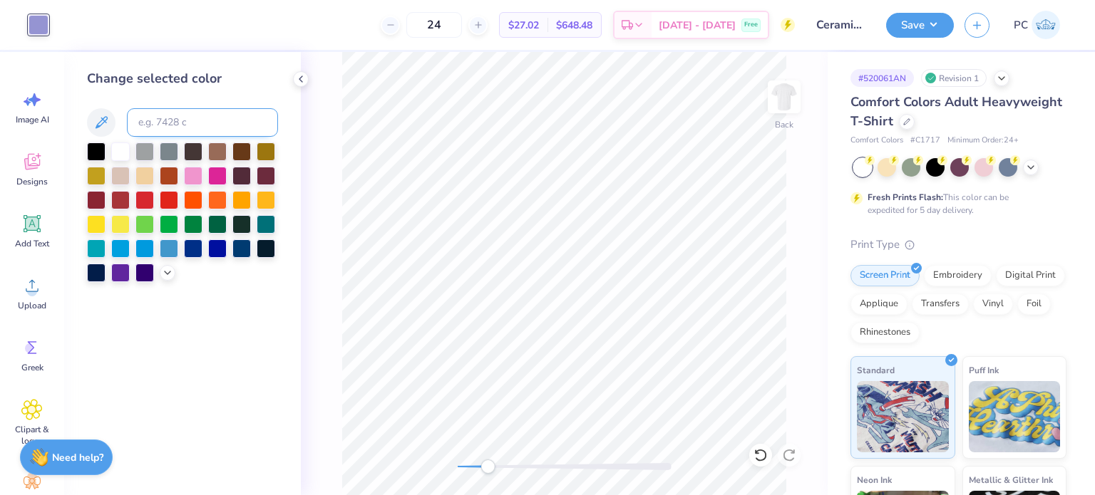
click at [163, 130] on input at bounding box center [202, 122] width 151 height 29
type input "510"
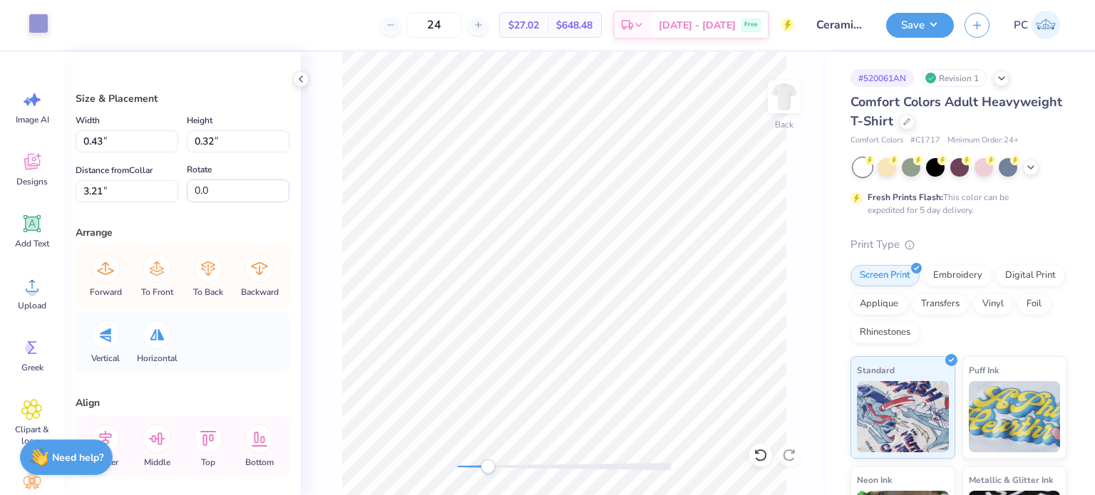
click at [43, 19] on div at bounding box center [39, 24] width 20 height 20
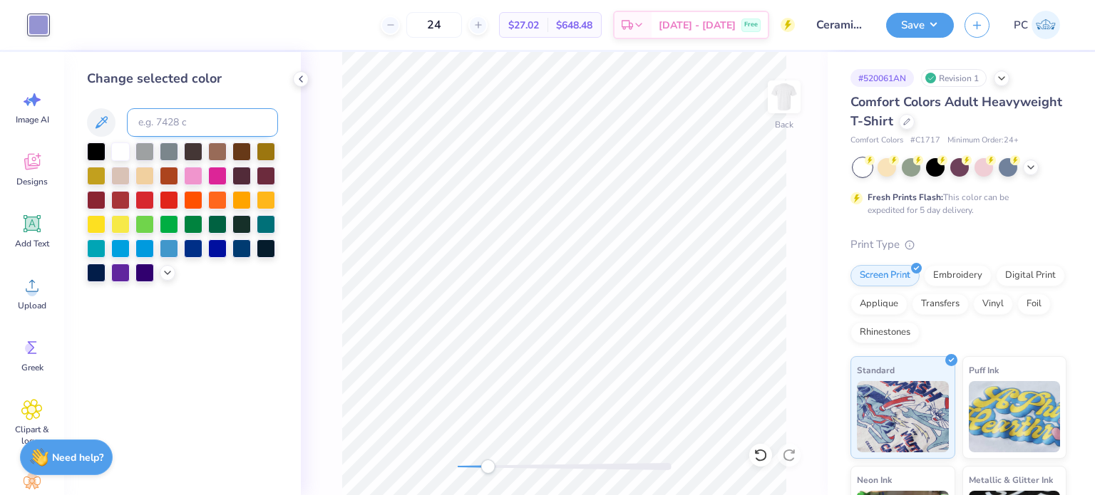
click at [165, 123] on input at bounding box center [202, 122] width 151 height 29
type input "510"
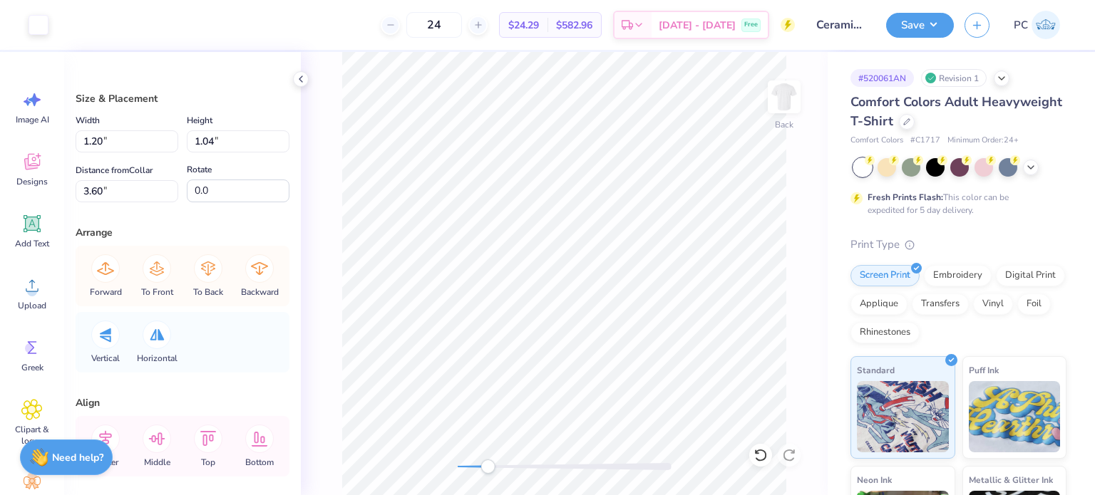
click at [0, 6] on div "Art colors" at bounding box center [24, 25] width 48 height 50
click at [30, 24] on div at bounding box center [39, 24] width 20 height 20
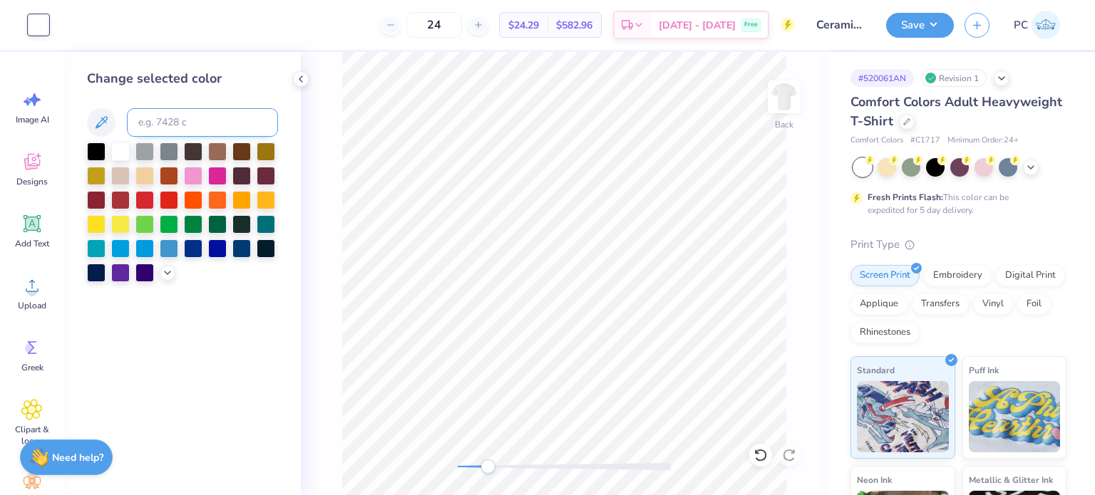
click at [166, 130] on input at bounding box center [202, 122] width 151 height 29
type input "510"
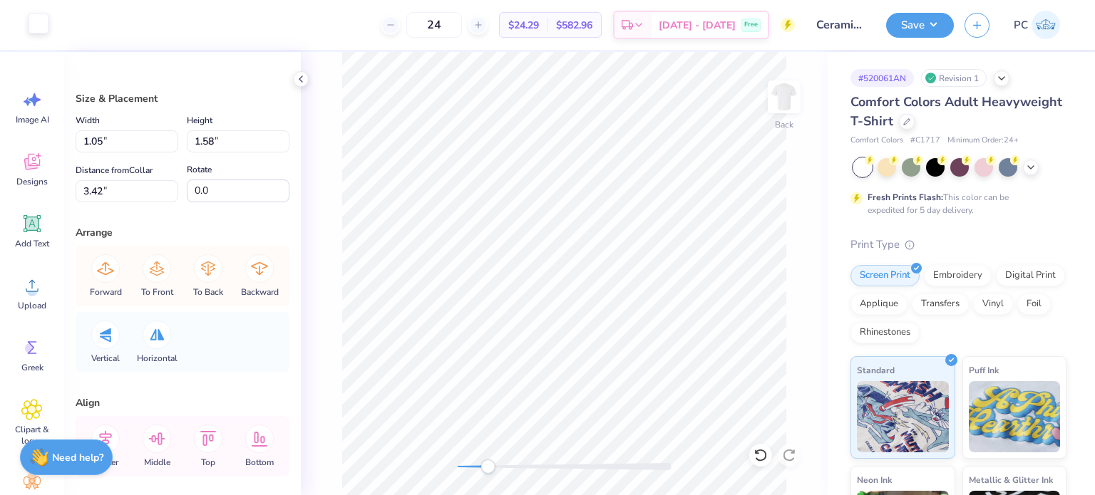
click at [40, 16] on div at bounding box center [39, 24] width 20 height 20
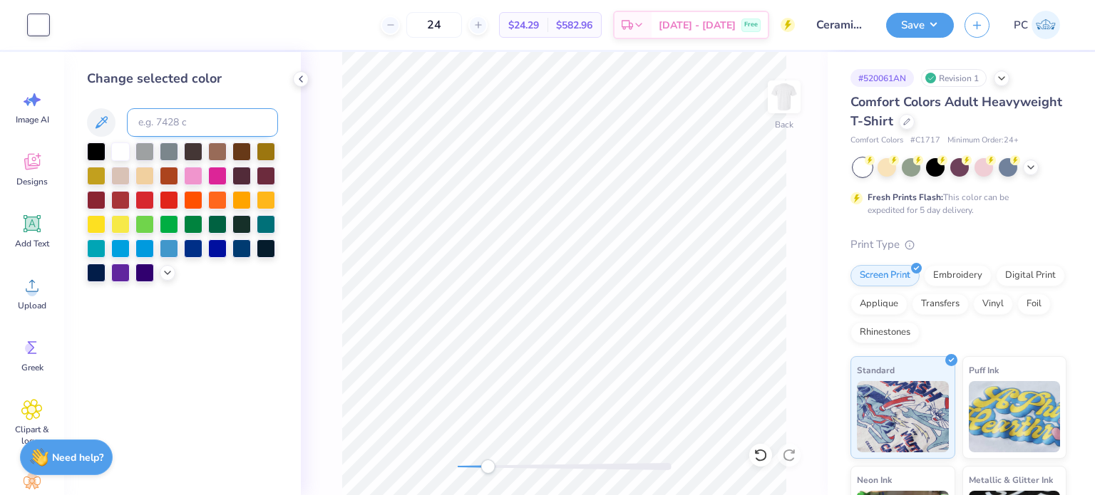
click at [148, 121] on input at bounding box center [202, 122] width 151 height 29
type input "510"
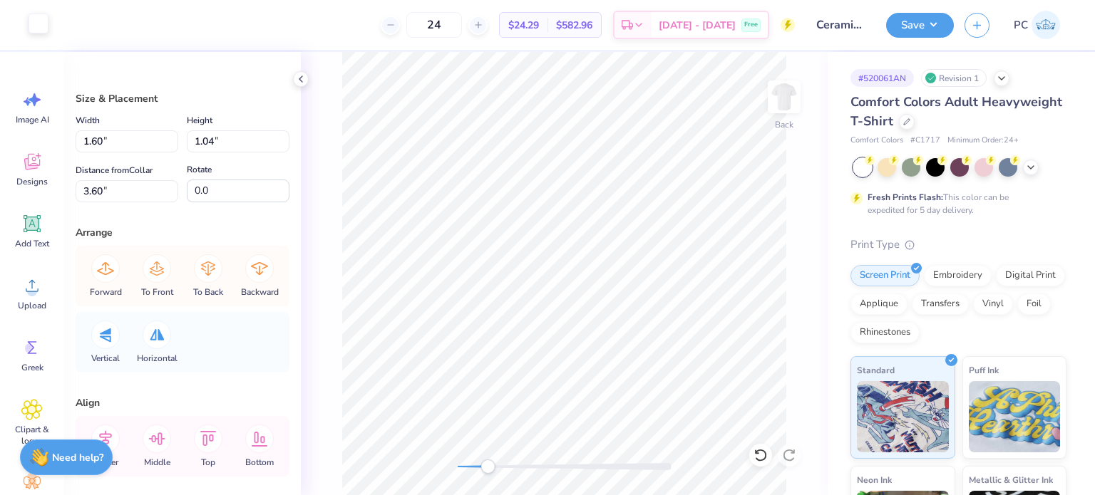
click at [43, 29] on div at bounding box center [39, 24] width 20 height 20
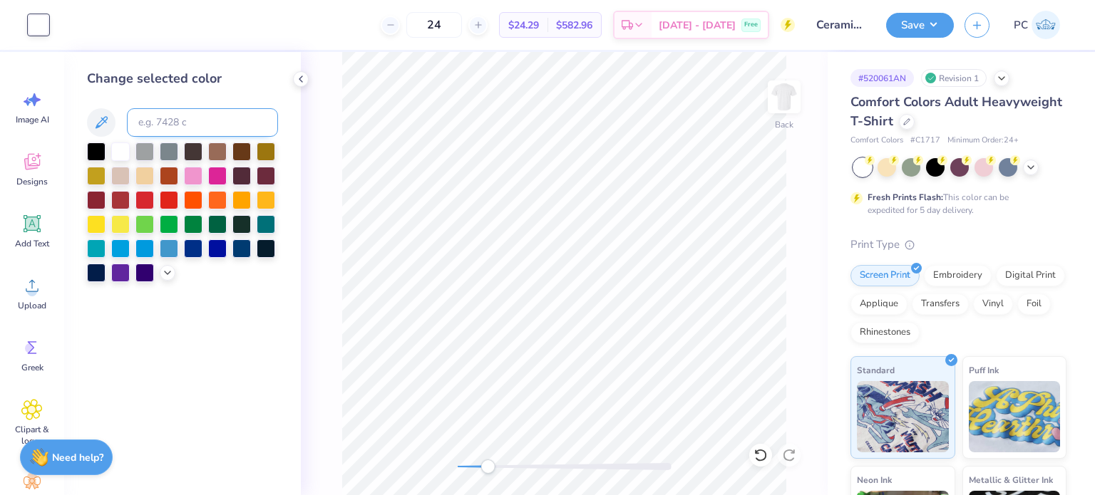
click at [152, 110] on input at bounding box center [202, 122] width 151 height 29
type input "510"
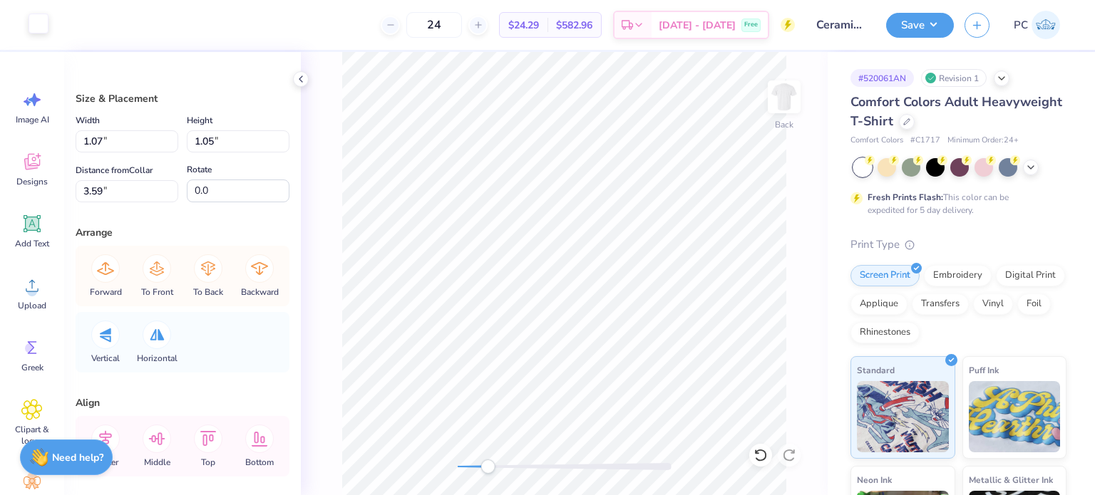
click at [37, 26] on div at bounding box center [39, 24] width 20 height 20
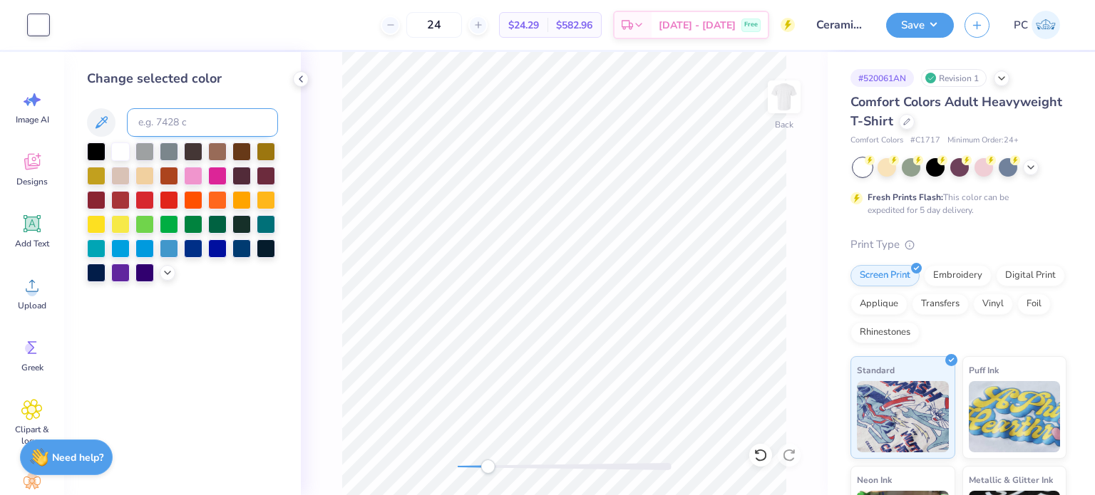
click at [165, 130] on input at bounding box center [202, 122] width 151 height 29
type input "510"
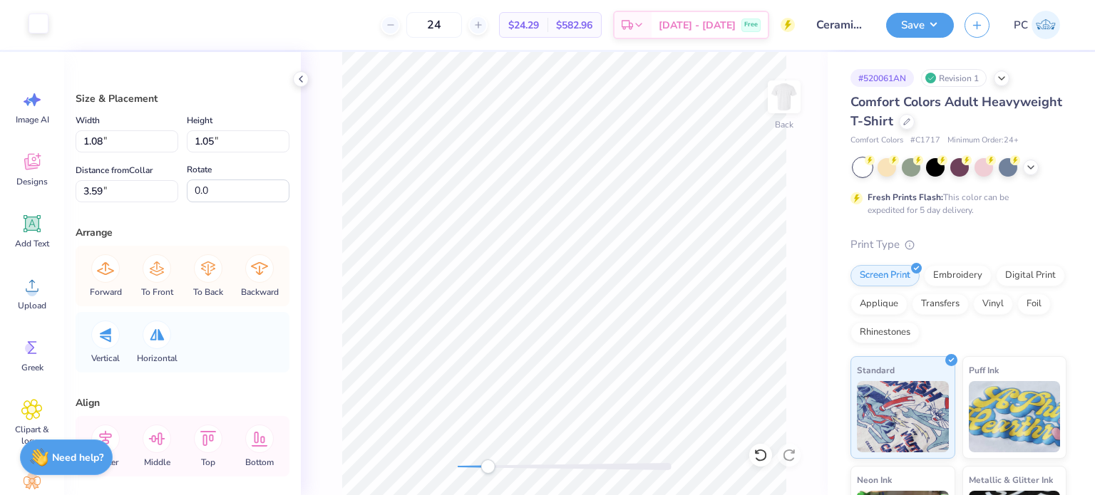
click at [43, 29] on div at bounding box center [39, 24] width 20 height 20
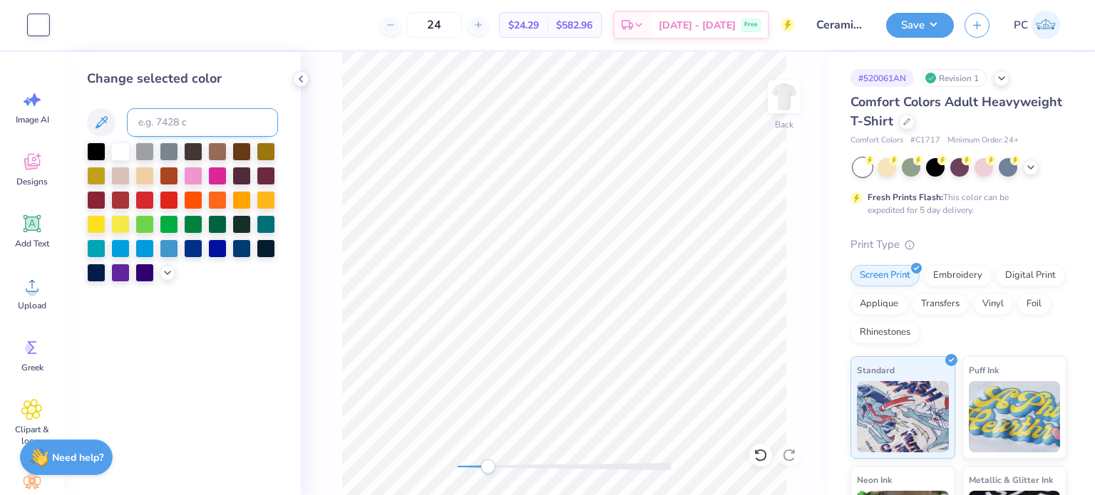
click at [168, 116] on input at bounding box center [202, 122] width 151 height 29
type input "510"
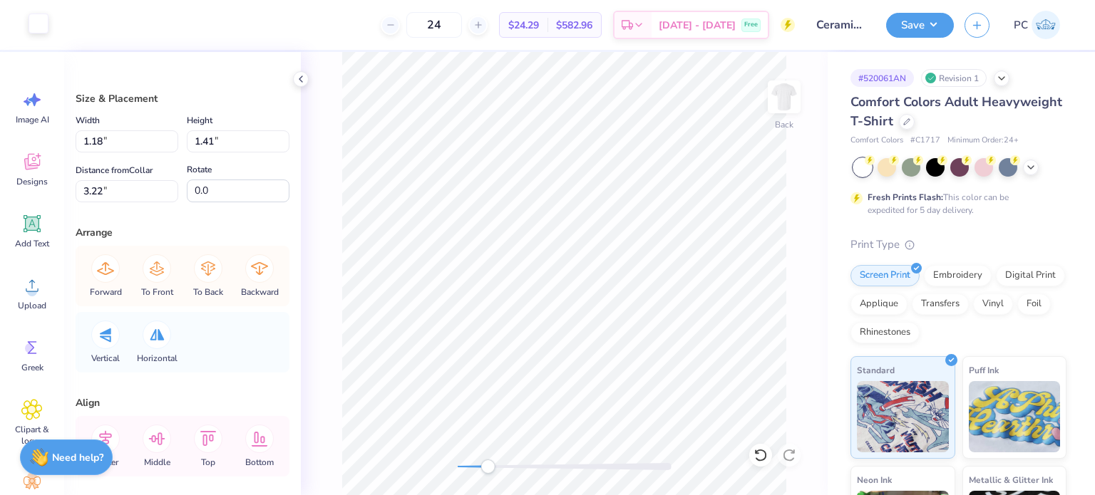
click at [36, 22] on div at bounding box center [39, 24] width 20 height 20
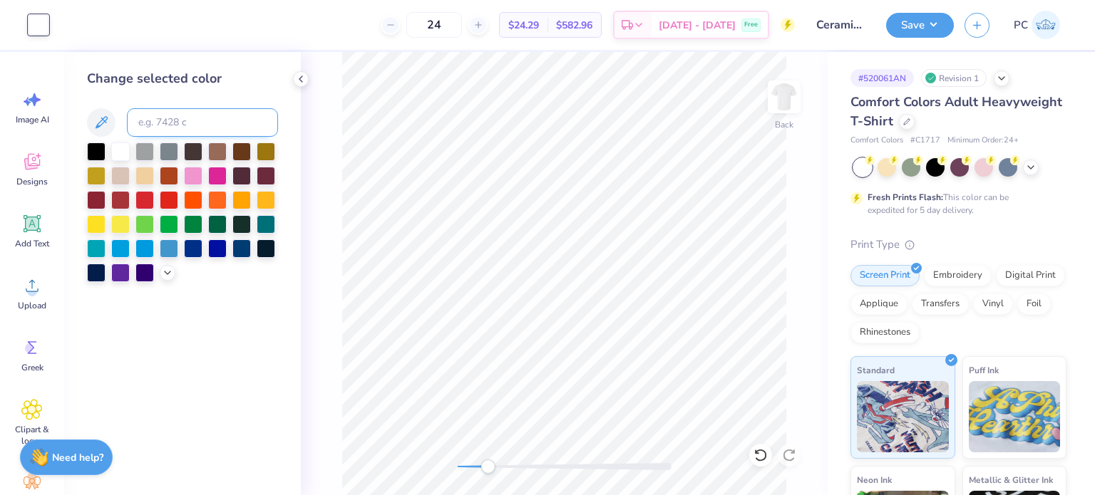
click at [165, 129] on input at bounding box center [202, 122] width 151 height 29
type input "510"
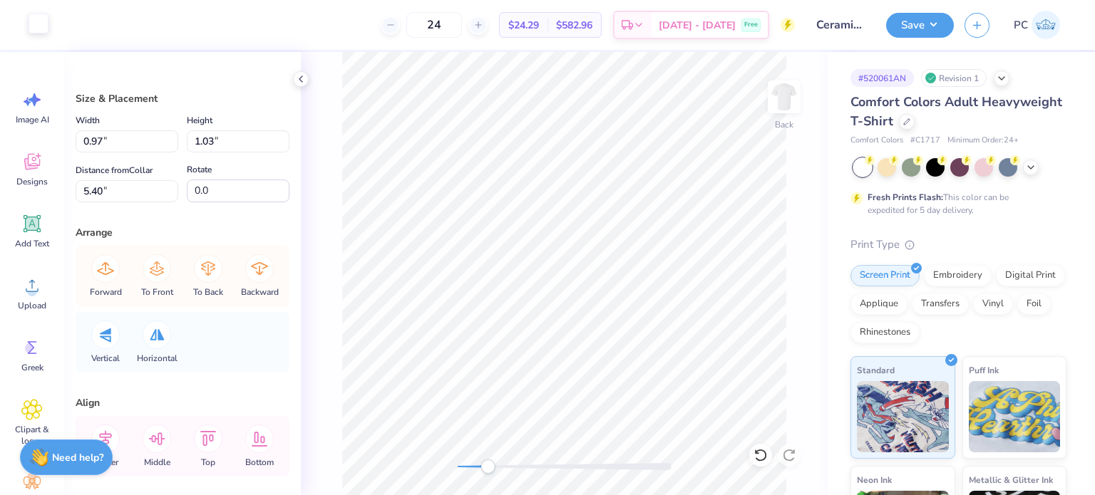
click at [36, 22] on div at bounding box center [39, 24] width 20 height 20
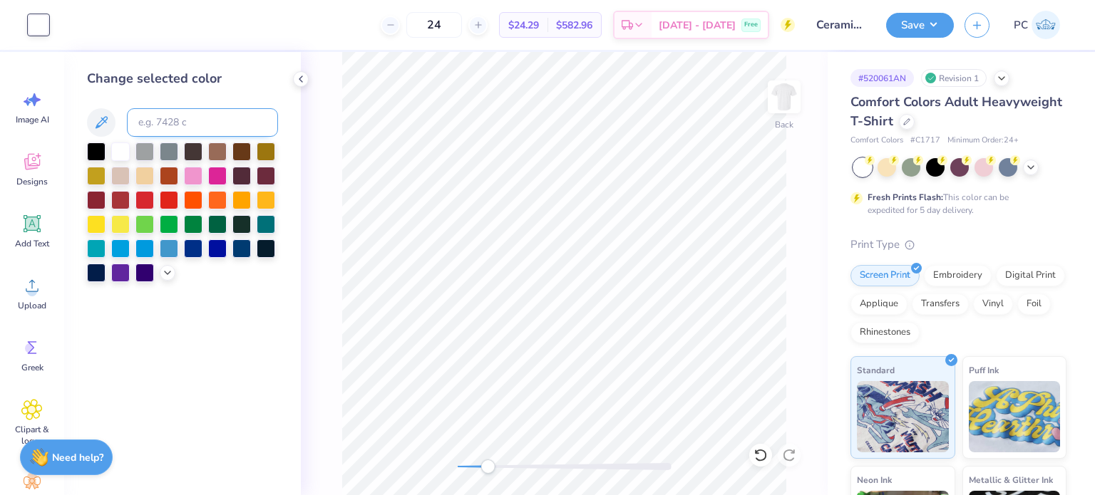
click at [151, 123] on input at bounding box center [202, 122] width 151 height 29
type input "510"
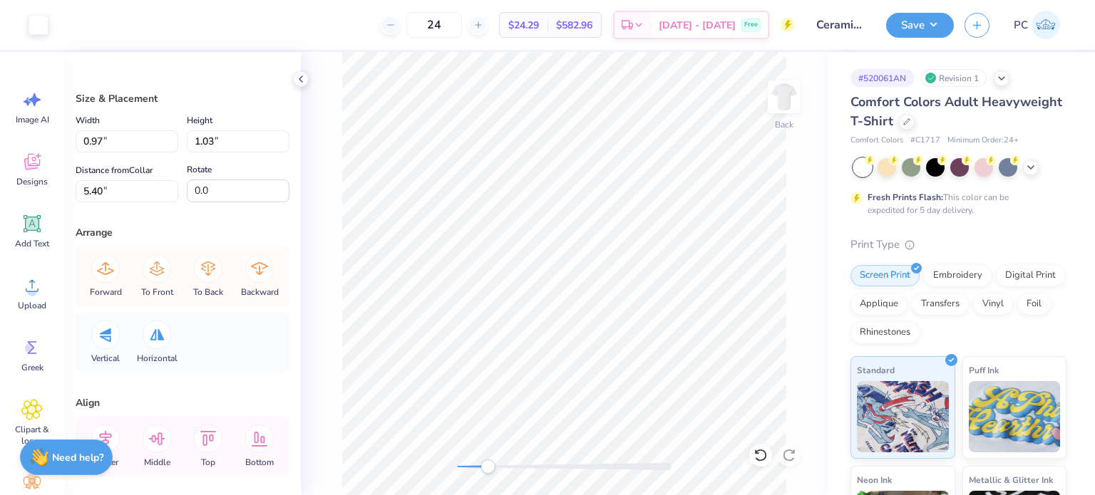
click at [44, 13] on div "Art colors" at bounding box center [24, 25] width 48 height 50
click at [43, 25] on div at bounding box center [39, 25] width 20 height 20
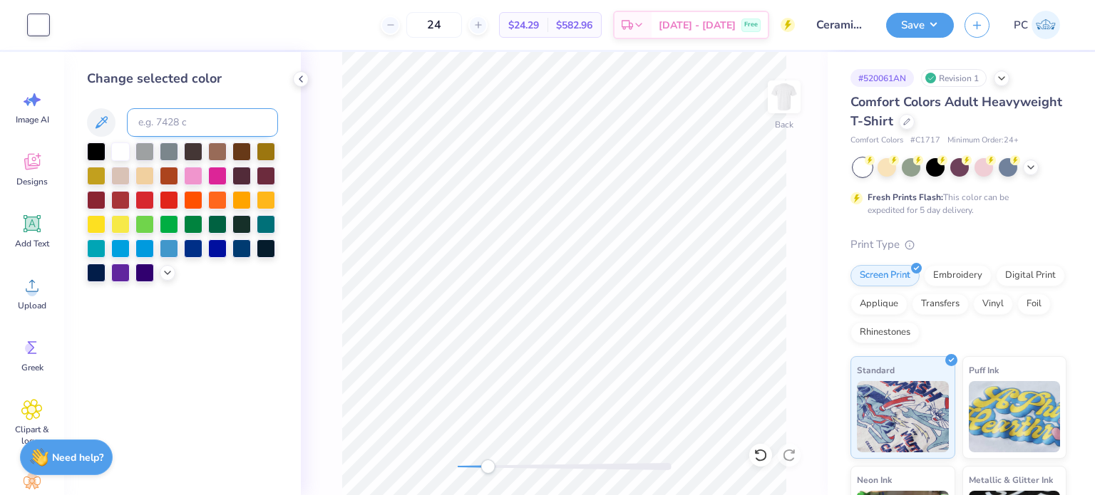
click at [168, 122] on input at bounding box center [202, 122] width 151 height 29
type input "510"
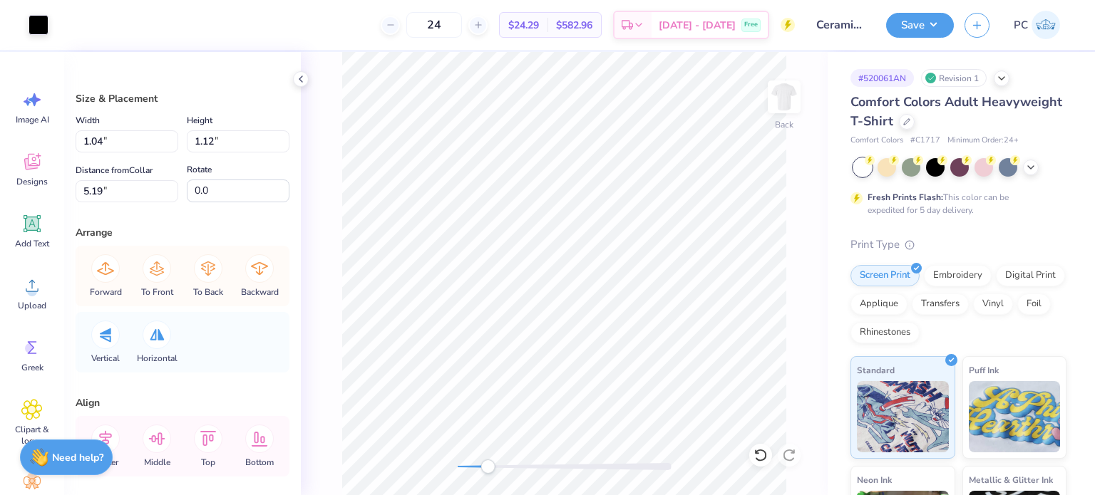
type input "0.94"
type input "1.02"
type input "5.40"
click at [36, 16] on div at bounding box center [39, 24] width 20 height 20
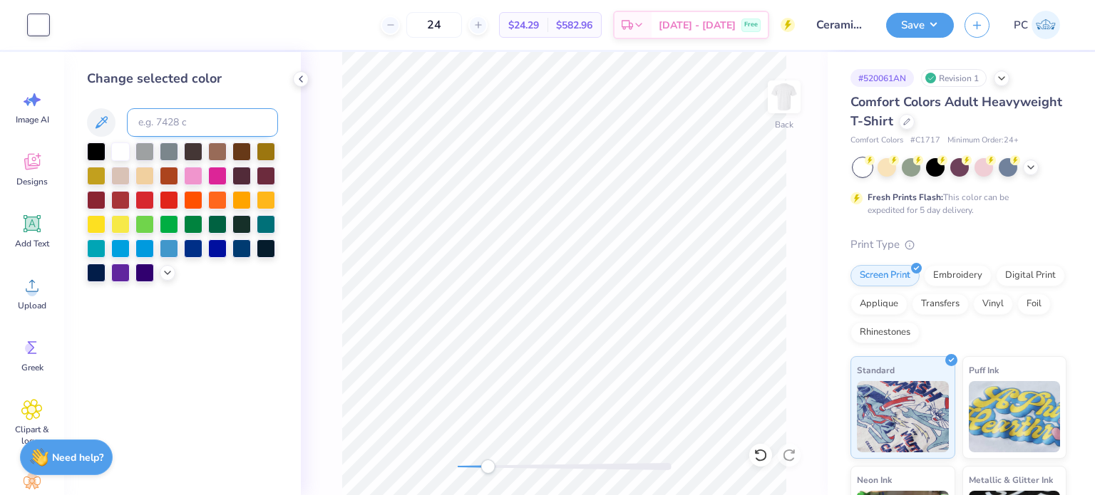
click at [161, 125] on input at bounding box center [202, 122] width 151 height 29
type input "510"
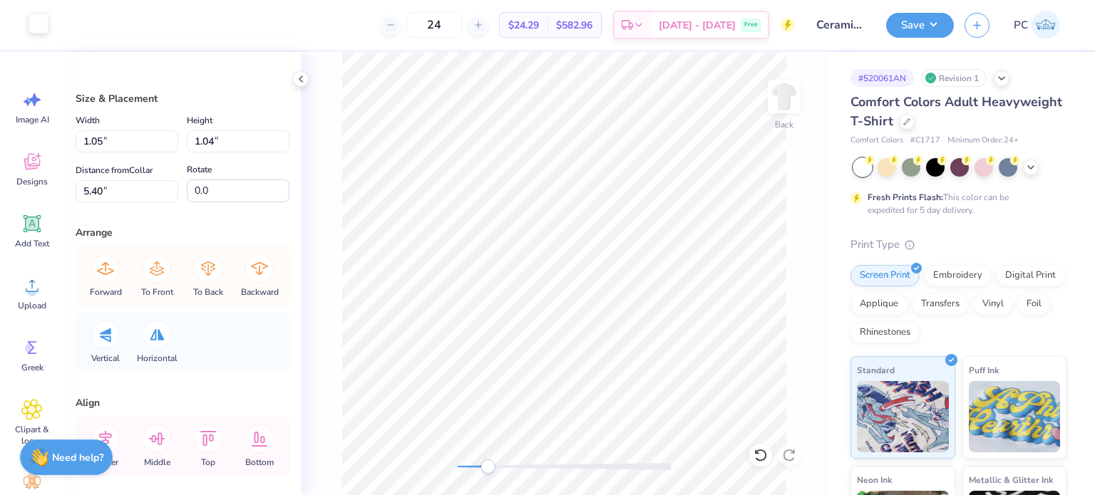
click at [43, 22] on div at bounding box center [39, 24] width 20 height 20
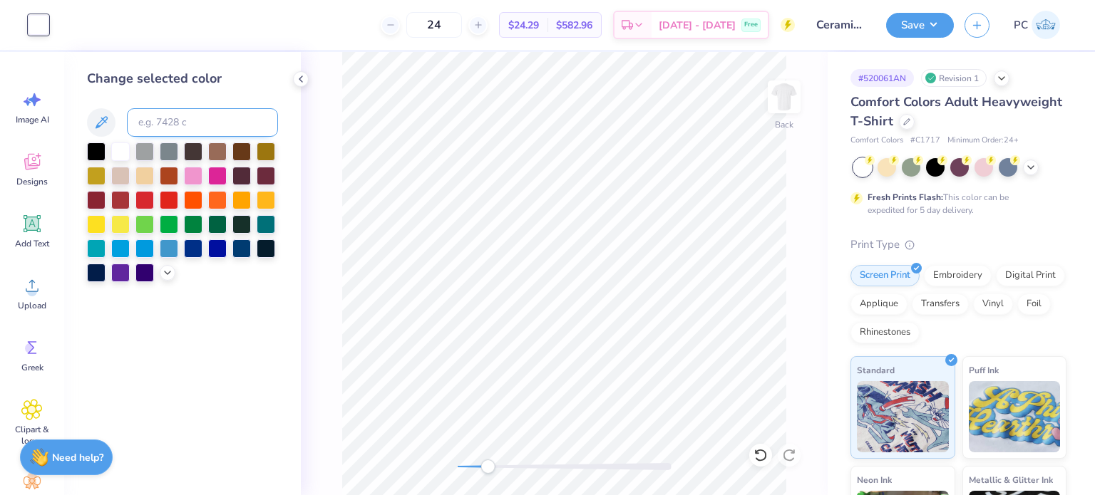
click at [156, 120] on input at bounding box center [202, 122] width 151 height 29
type input "510"
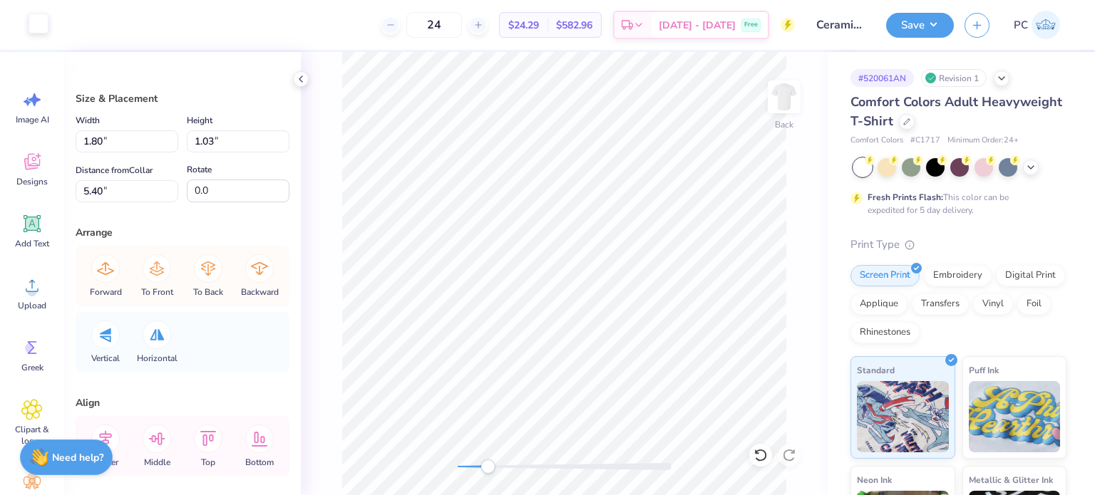
click at [38, 18] on div at bounding box center [39, 24] width 20 height 20
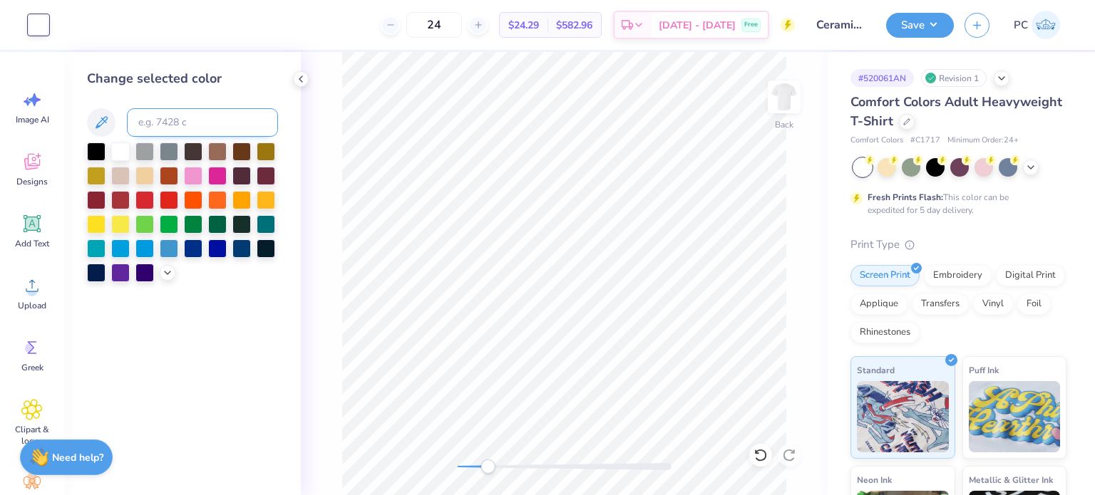
click at [176, 127] on input at bounding box center [202, 122] width 151 height 29
type input "510"
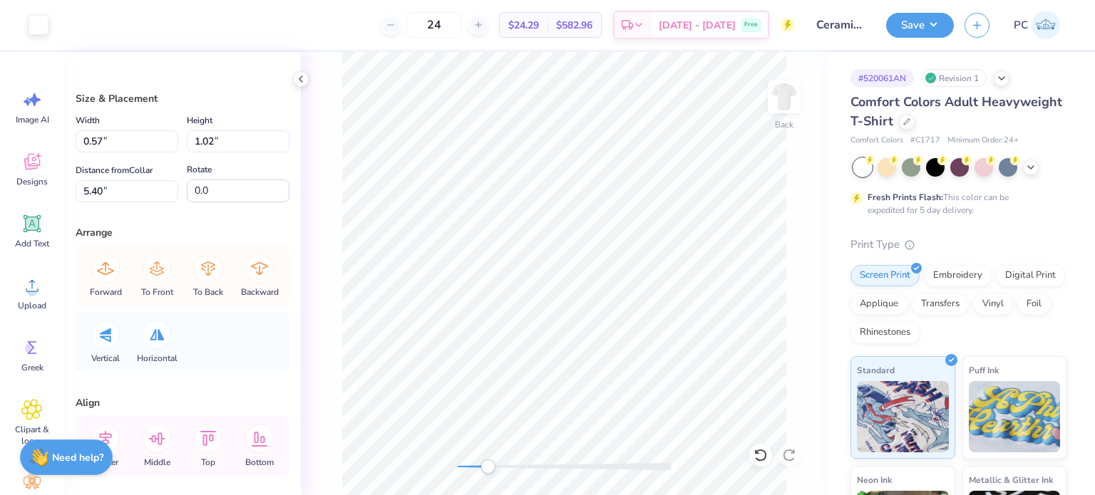
click at [59, 31] on div "24 $24.29 Per Item $582.96 Total Est. Delivery Oct 8 - 11 Free" at bounding box center [427, 25] width 736 height 50
click at [37, 17] on div at bounding box center [39, 24] width 20 height 20
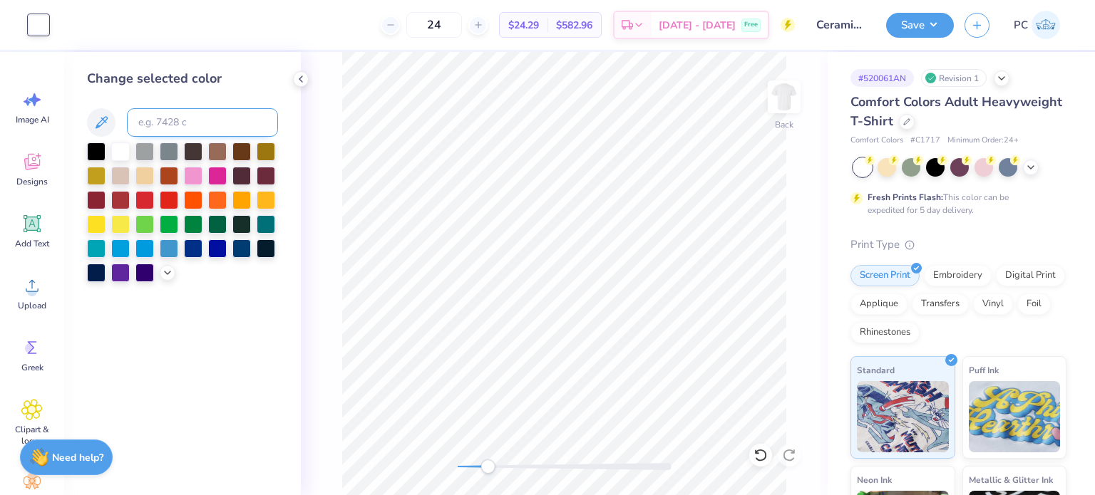
click at [160, 121] on input at bounding box center [202, 122] width 151 height 29
type input "510"
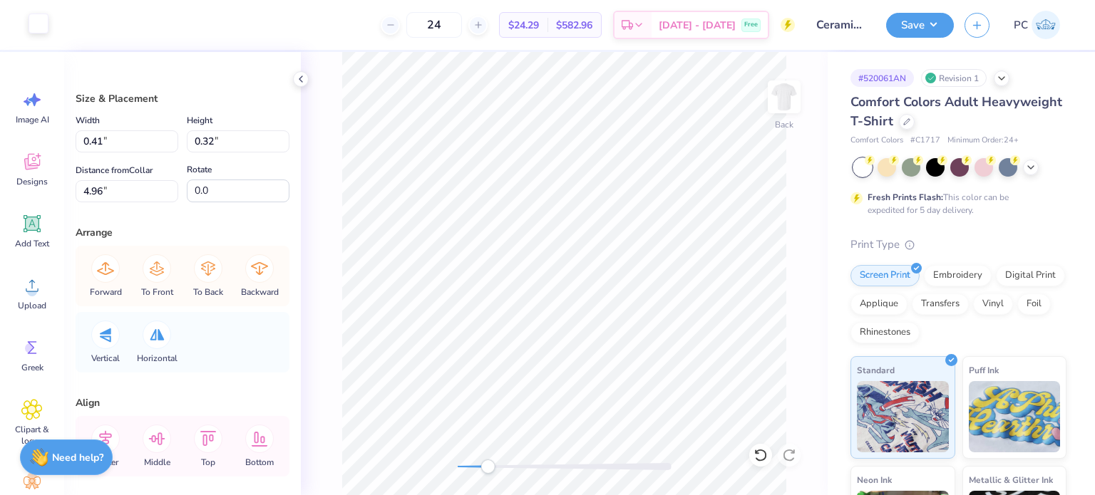
click at [40, 23] on div at bounding box center [39, 24] width 20 height 20
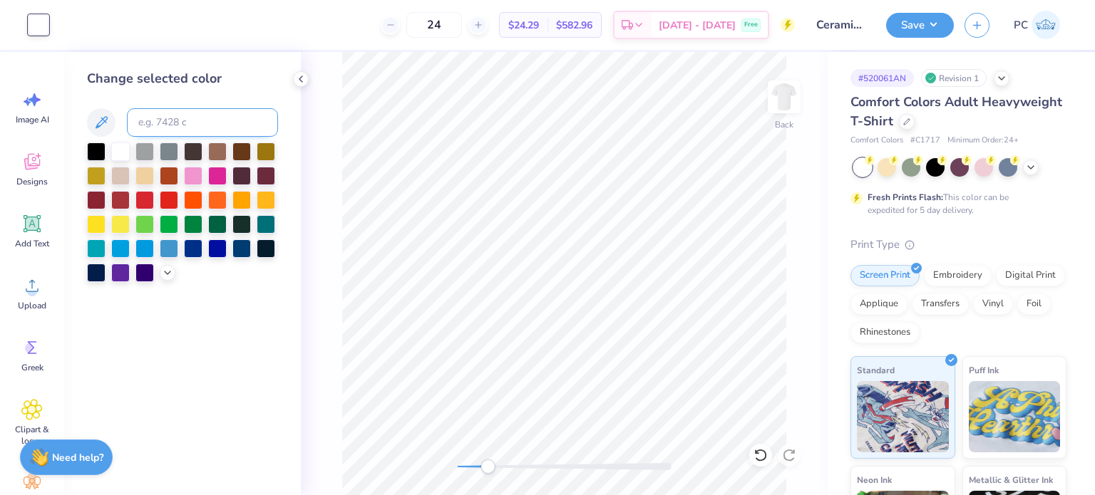
click at [181, 122] on input at bounding box center [202, 122] width 151 height 29
type input "510"
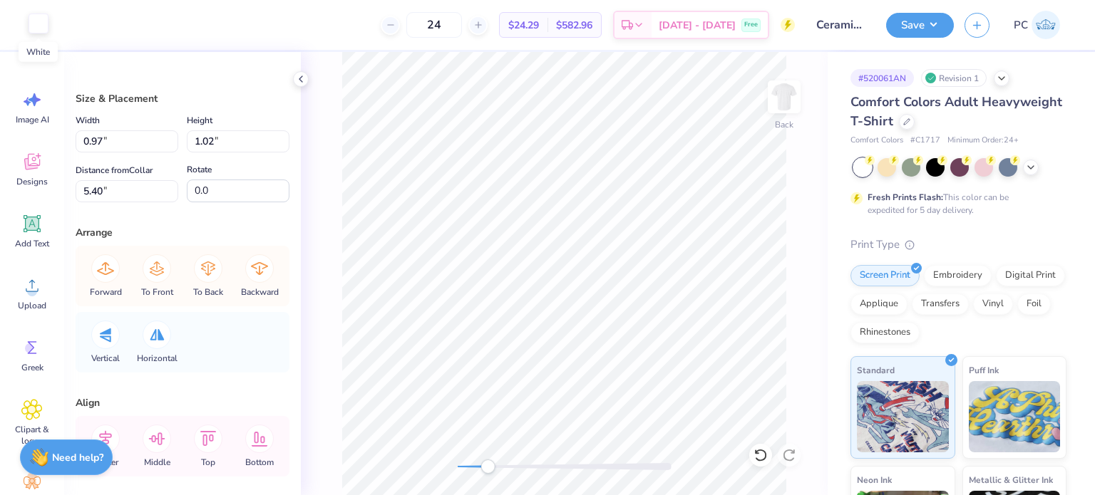
click at [35, 27] on div at bounding box center [39, 24] width 20 height 20
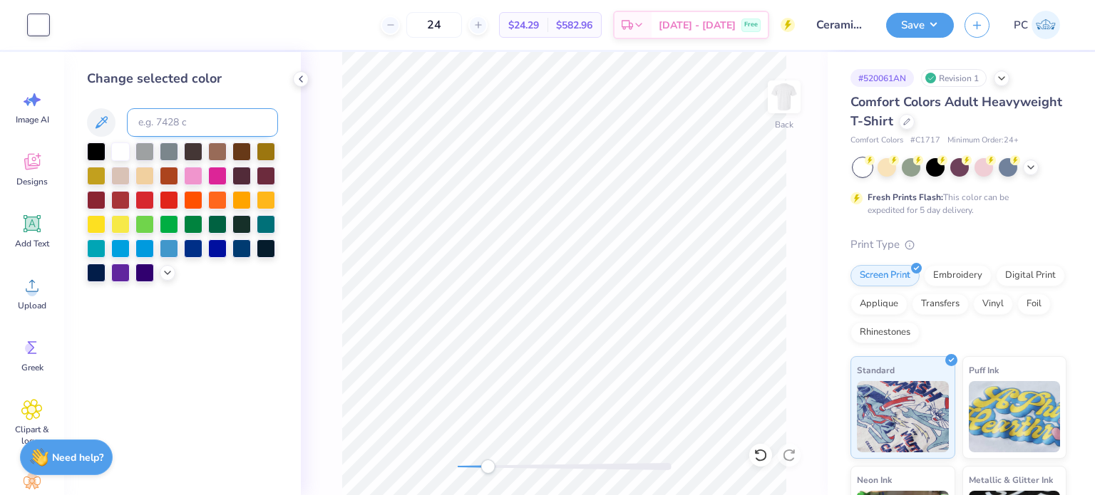
click at [156, 119] on input at bounding box center [202, 122] width 151 height 29
type input "510"
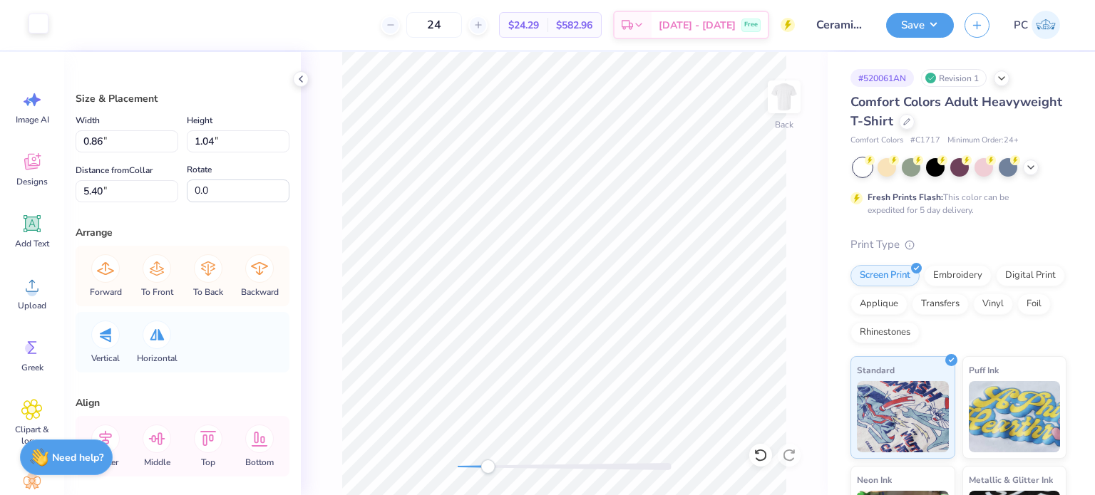
click at [42, 15] on div at bounding box center [39, 24] width 20 height 20
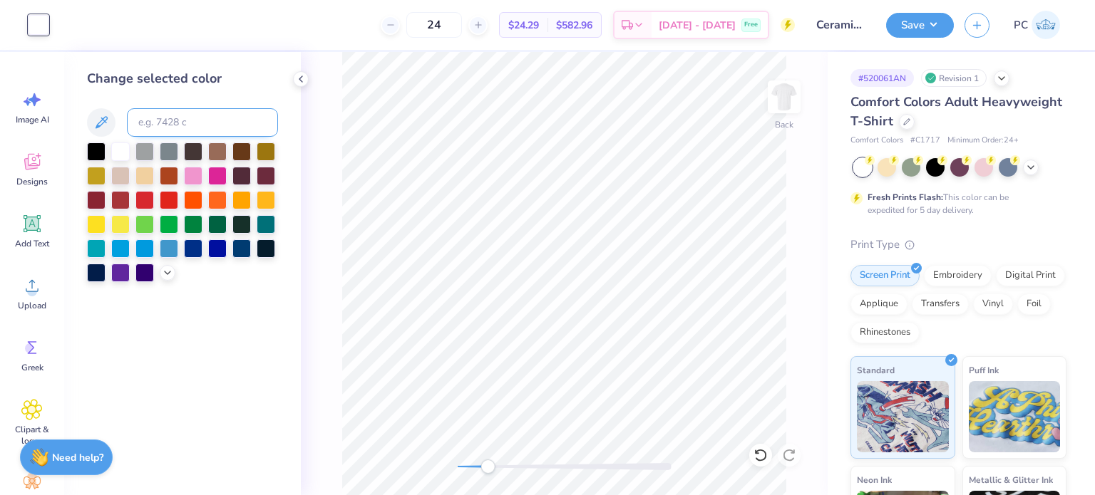
click at [185, 117] on input at bounding box center [202, 122] width 151 height 29
type input "510"
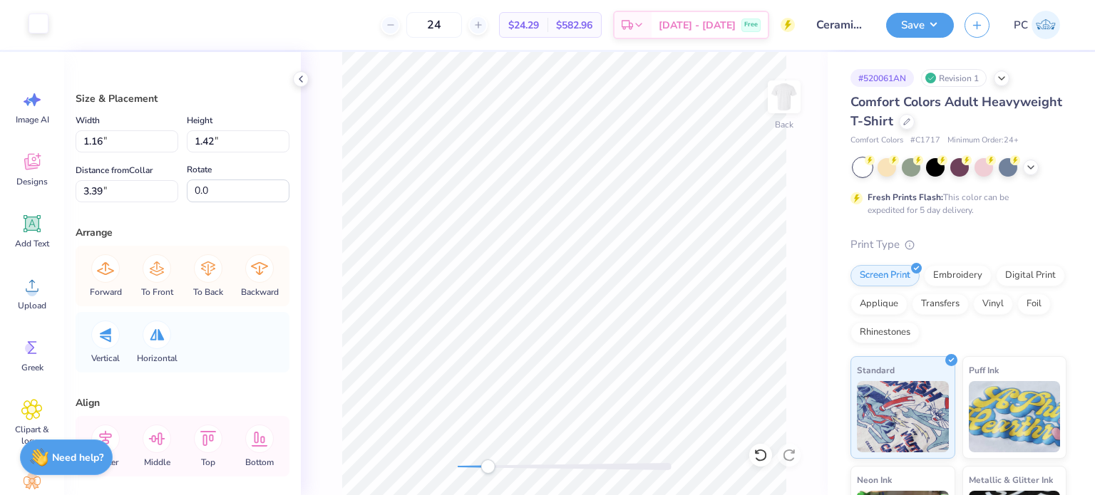
click at [41, 21] on div at bounding box center [39, 24] width 20 height 20
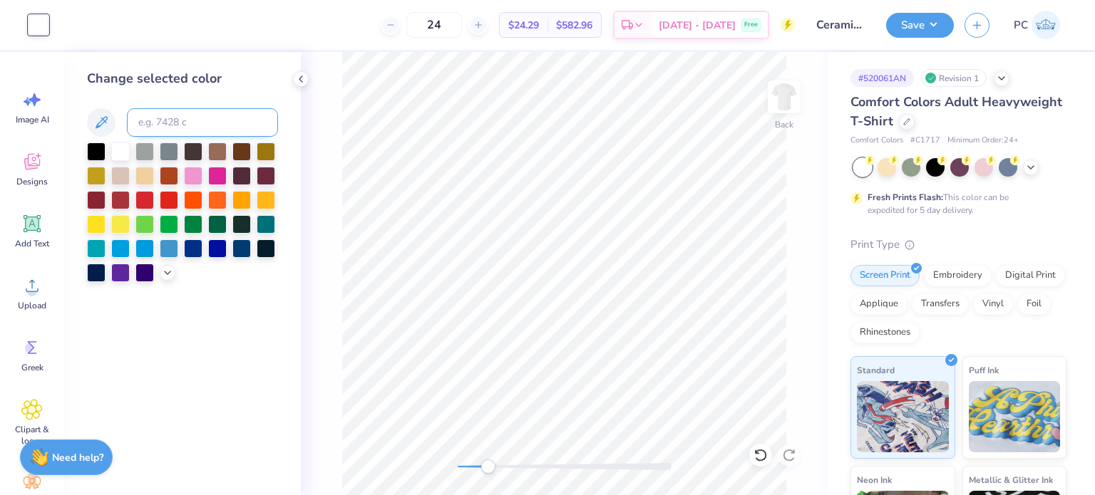
drag, startPoint x: 166, startPoint y: 133, endPoint x: 161, endPoint y: 127, distance: 8.1
click at [165, 133] on input at bounding box center [202, 122] width 151 height 29
type input "271"
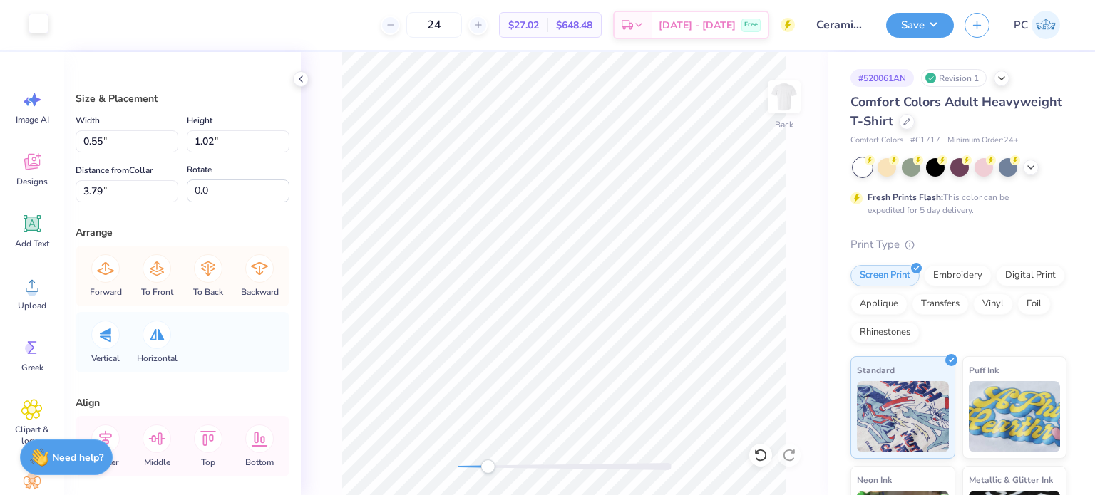
click at [38, 21] on div at bounding box center [39, 24] width 20 height 20
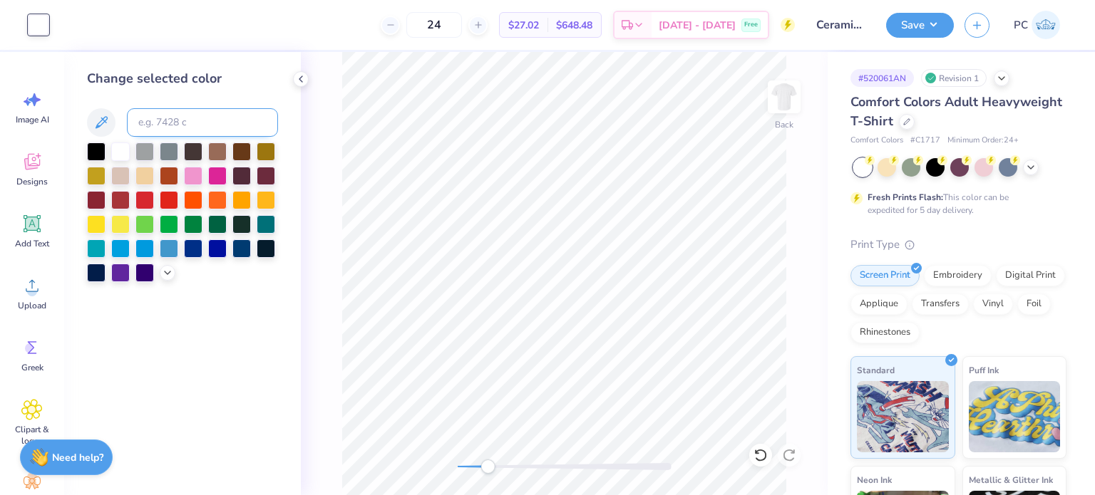
click at [170, 123] on input at bounding box center [202, 122] width 151 height 29
type input "271"
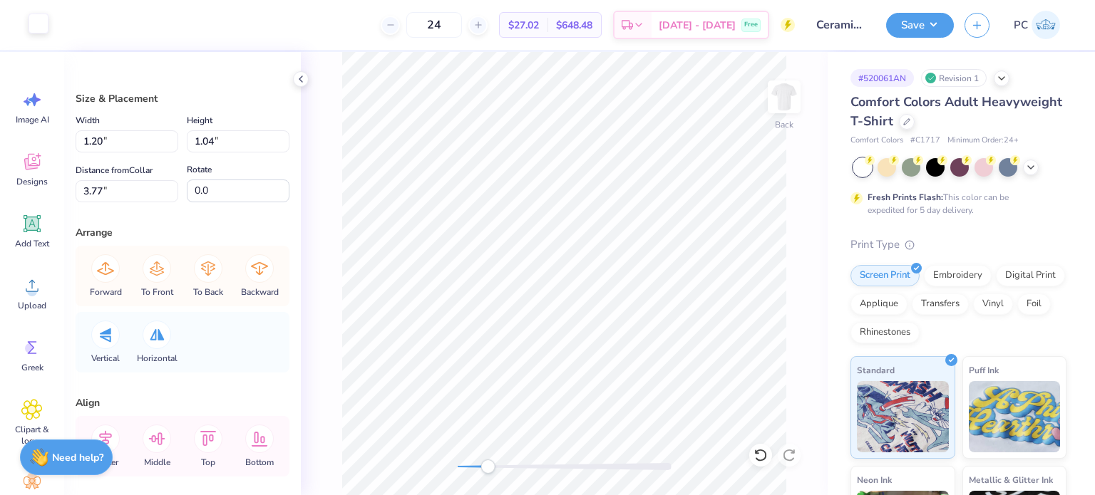
click at [43, 20] on div at bounding box center [39, 24] width 20 height 20
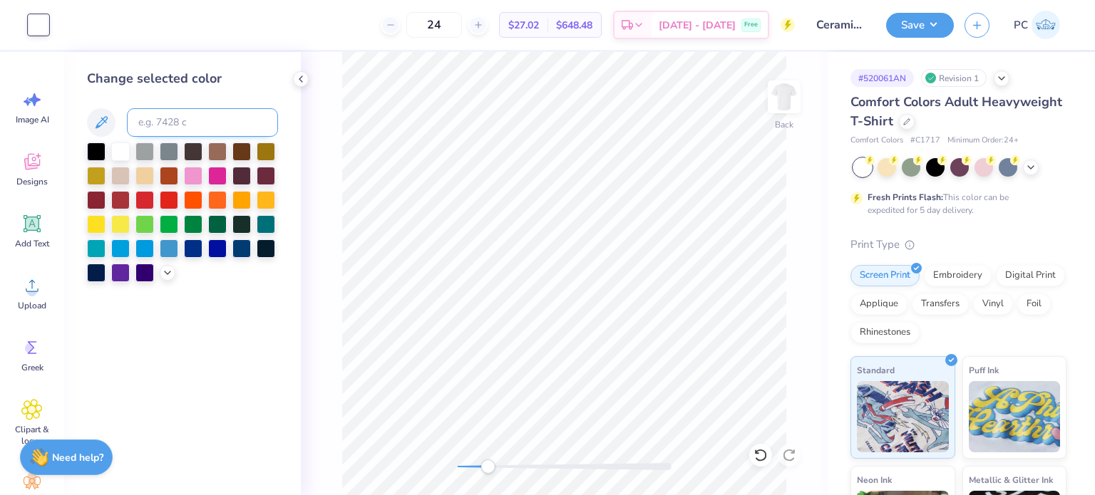
click at [154, 120] on input at bounding box center [202, 122] width 151 height 29
type input "271"
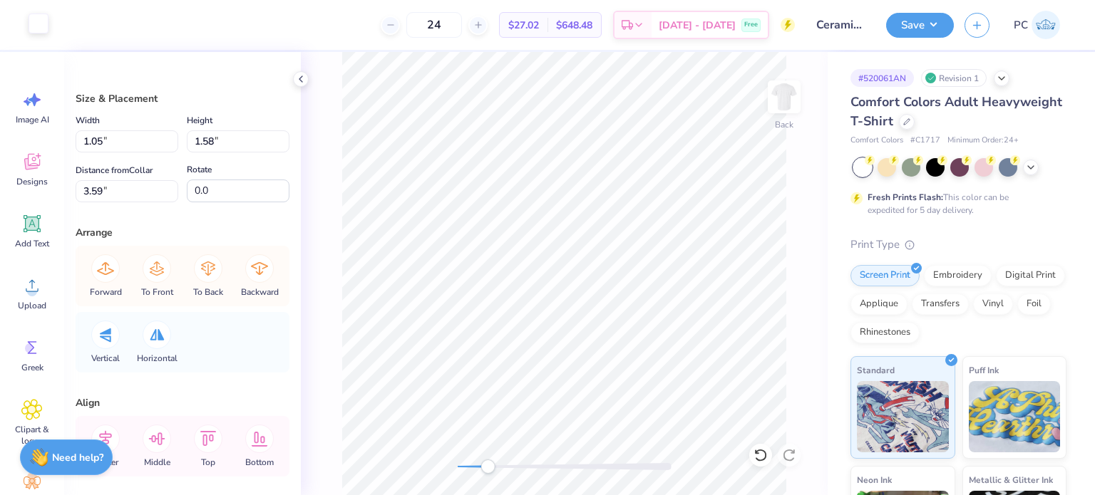
click at [30, 14] on div at bounding box center [39, 24] width 20 height 20
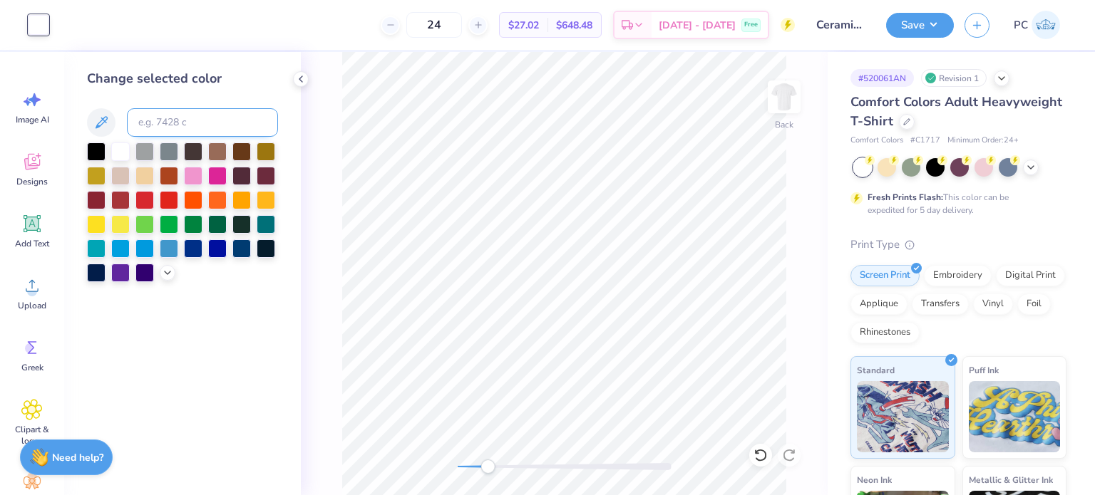
click at [160, 113] on input at bounding box center [202, 122] width 151 height 29
type input "271"
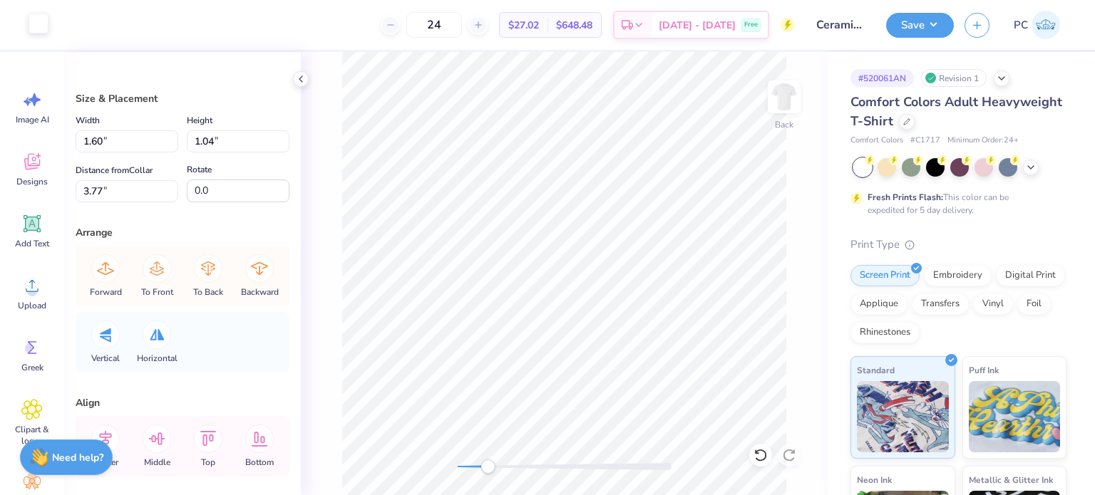
click at [32, 14] on div at bounding box center [39, 24] width 20 height 20
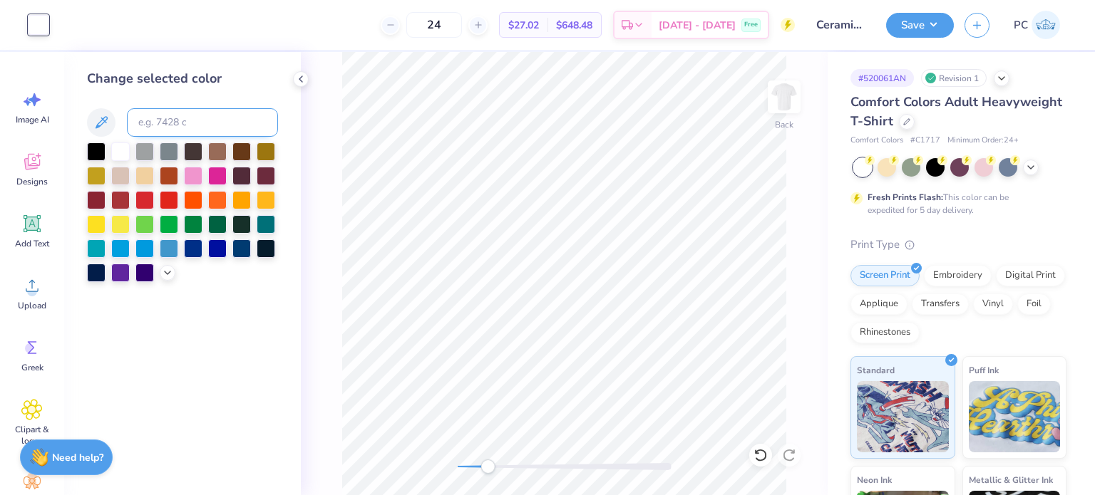
click at [172, 130] on input at bounding box center [202, 122] width 151 height 29
type input "271"
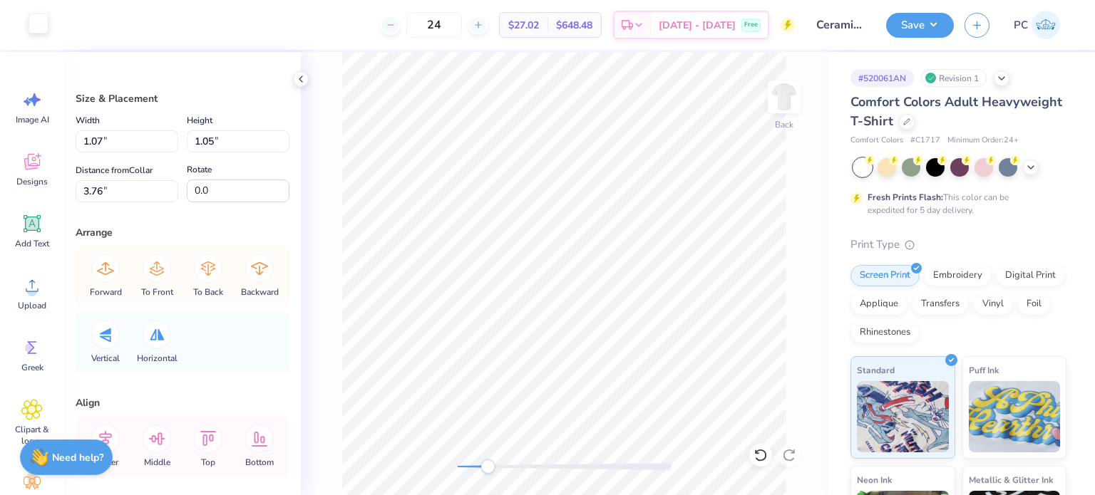
click at [43, 24] on div at bounding box center [39, 24] width 20 height 20
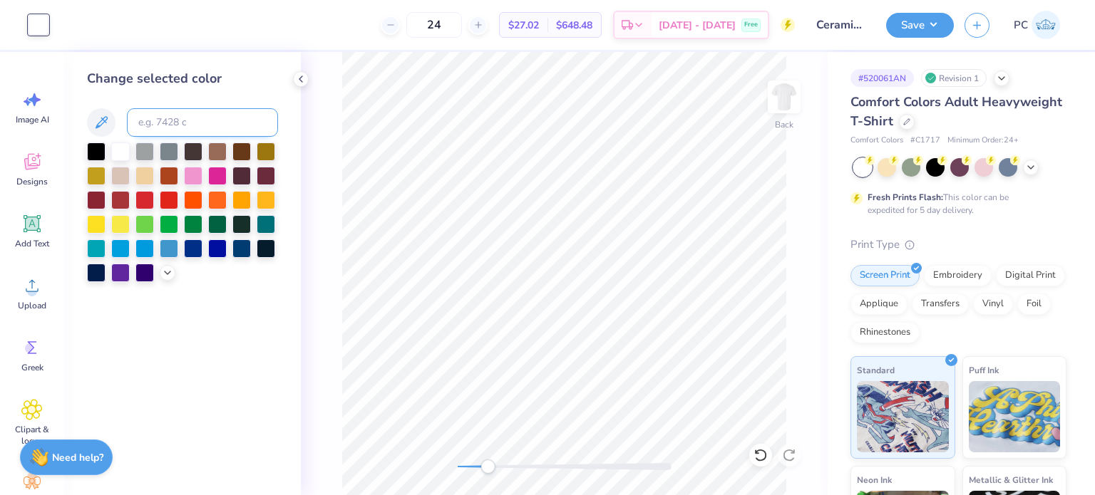
click at [148, 125] on input at bounding box center [202, 122] width 151 height 29
type input "271"
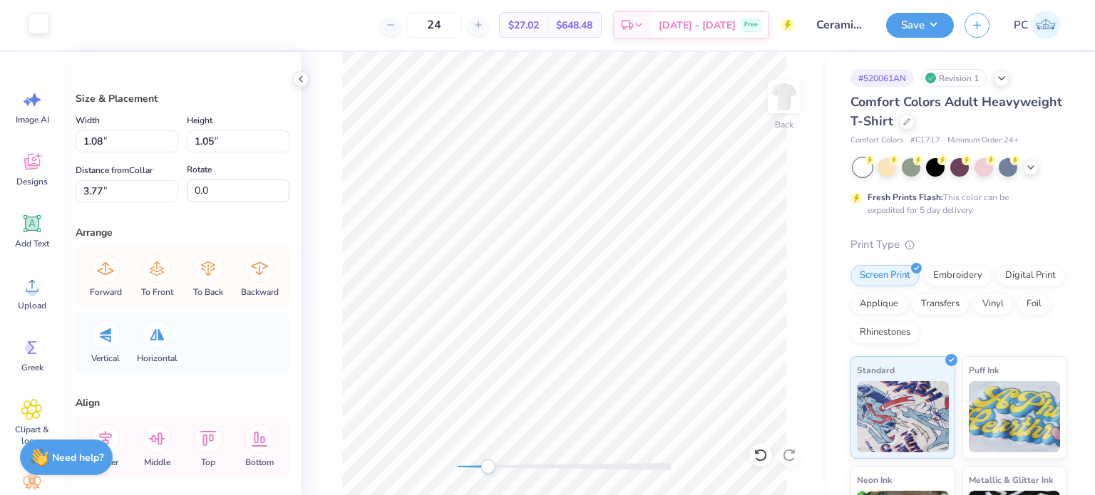
click at [42, 21] on div at bounding box center [39, 24] width 20 height 20
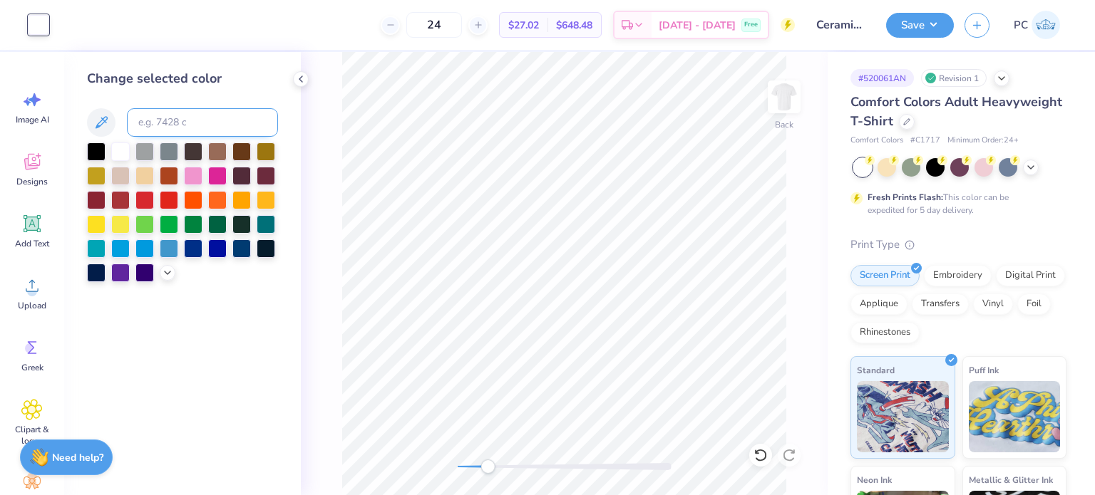
click at [152, 113] on input at bounding box center [202, 122] width 151 height 29
type input "271"
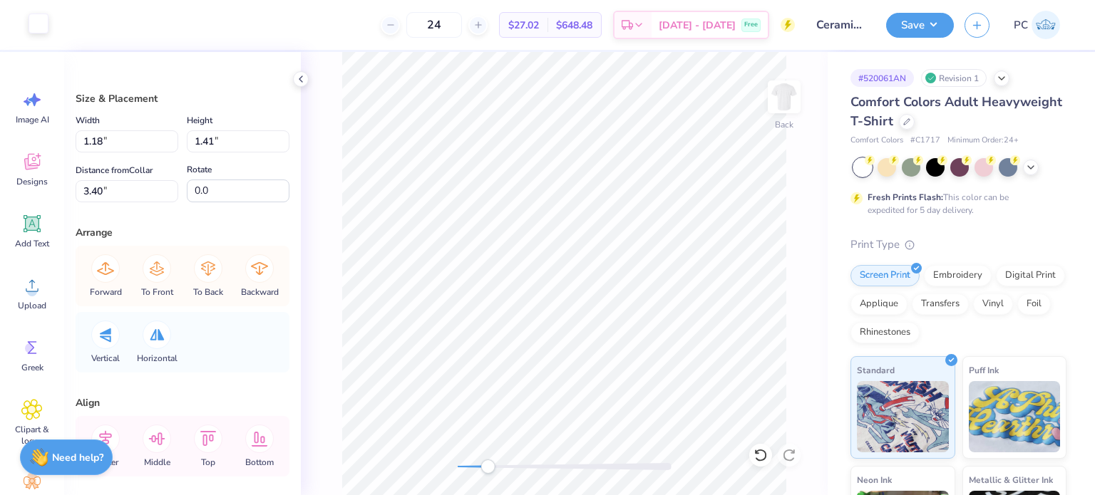
click at [34, 19] on div at bounding box center [39, 24] width 20 height 20
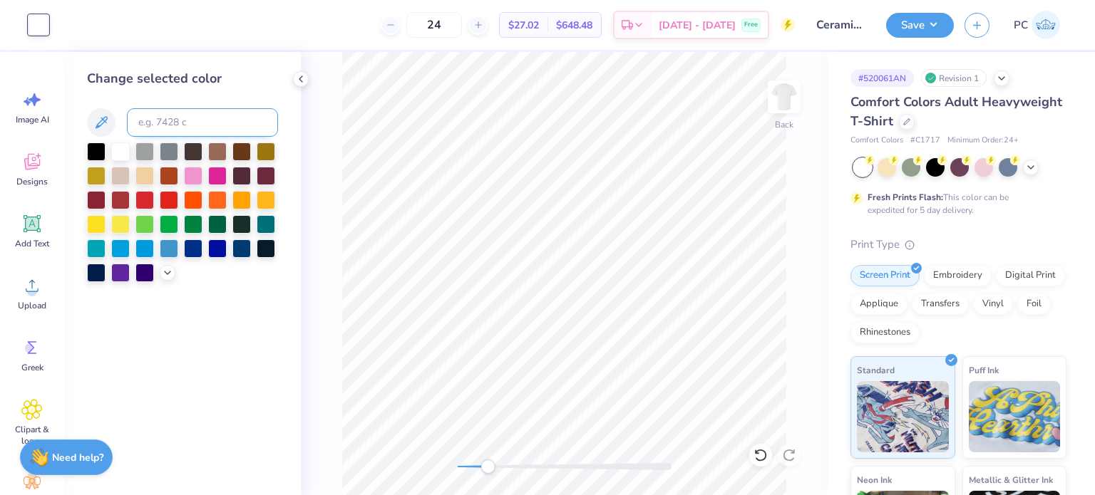
click at [151, 113] on input at bounding box center [202, 122] width 151 height 29
type input "271"
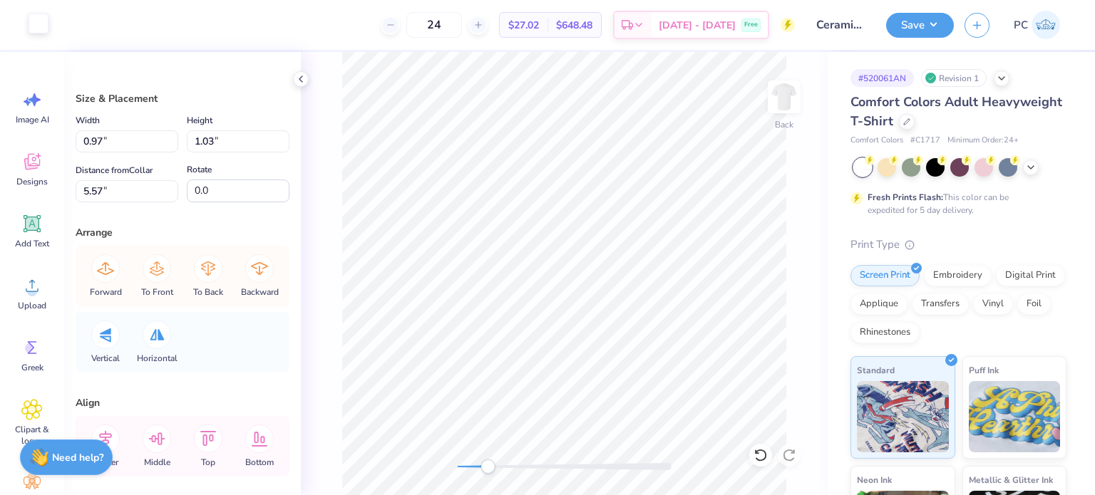
click at [41, 22] on div at bounding box center [39, 24] width 20 height 20
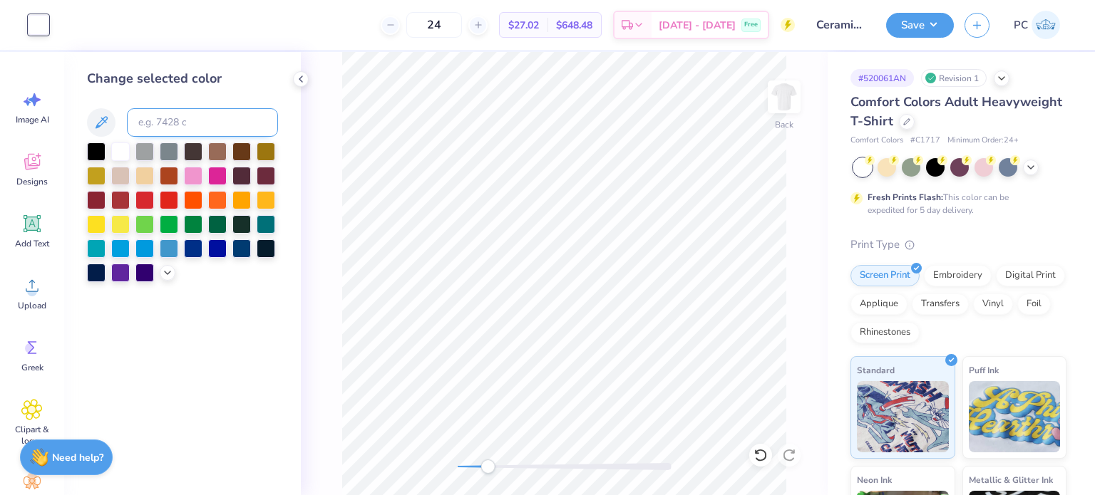
click at [151, 126] on input at bounding box center [202, 122] width 151 height 29
type input "271"
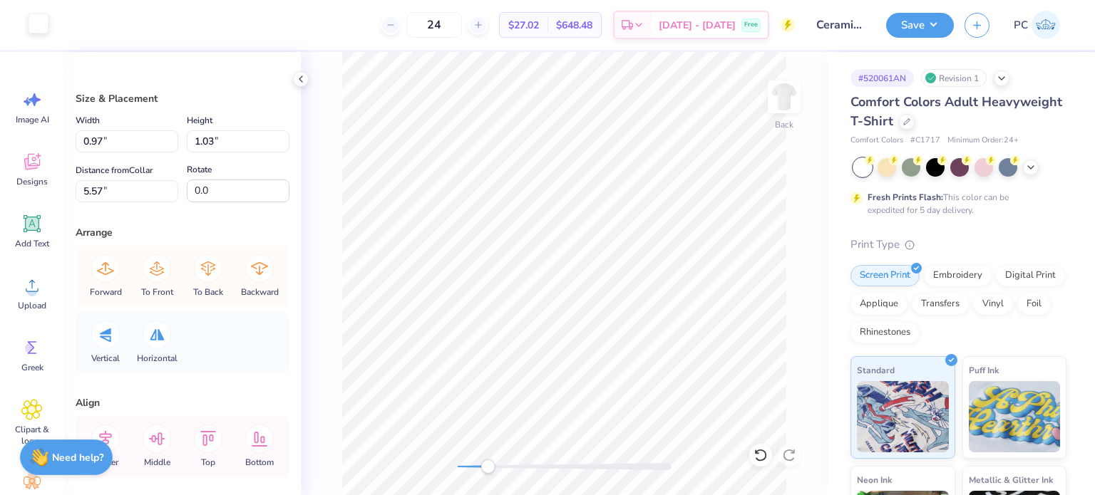
click at [38, 16] on div at bounding box center [39, 24] width 20 height 20
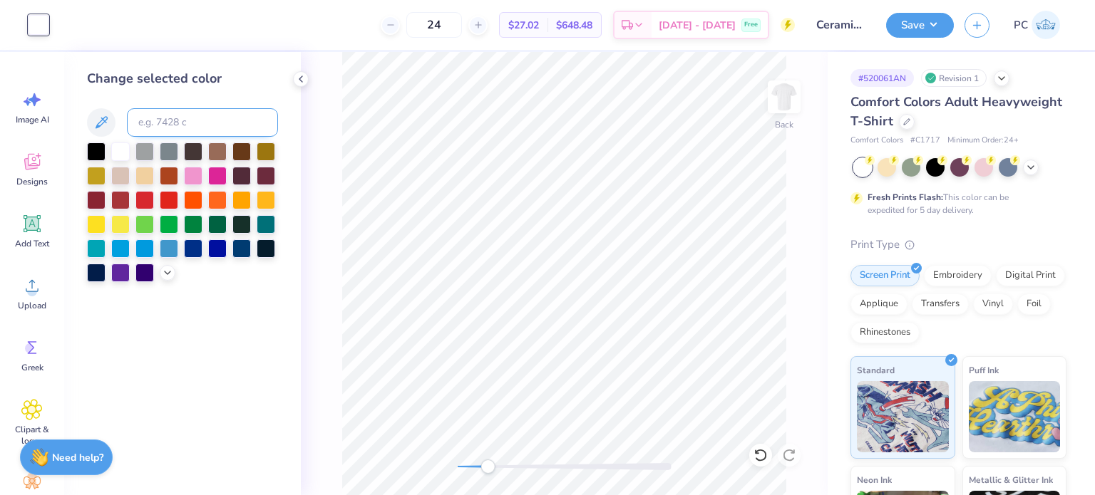
click at [185, 120] on input at bounding box center [202, 122] width 151 height 29
type input "271"
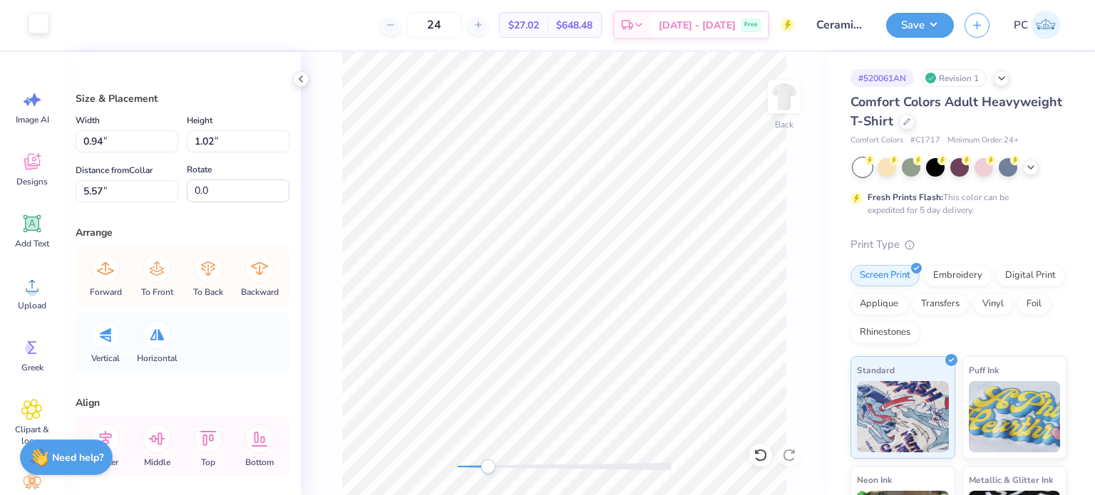
drag, startPoint x: 36, startPoint y: 16, endPoint x: 79, endPoint y: 41, distance: 49.5
click at [37, 16] on div at bounding box center [39, 24] width 20 height 20
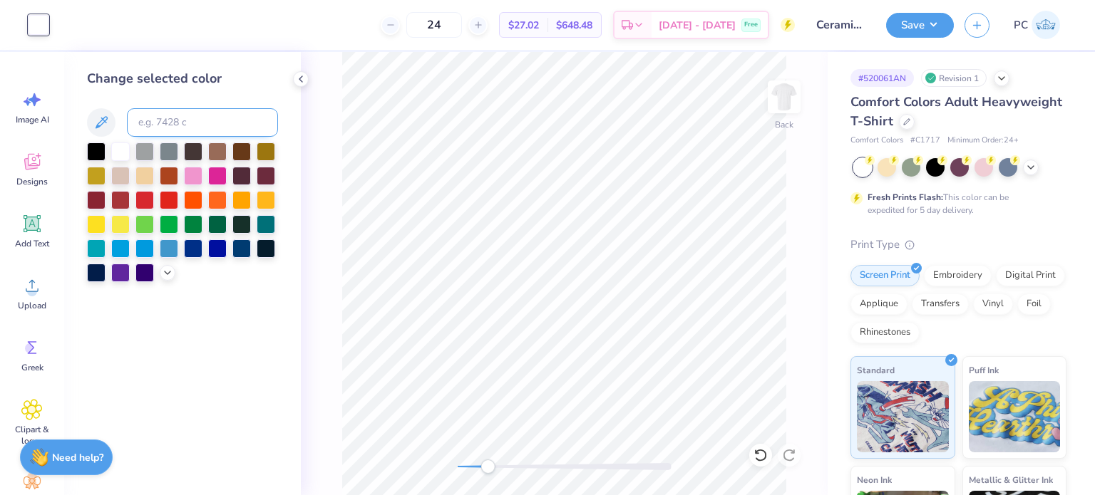
click at [168, 120] on input at bounding box center [202, 122] width 151 height 29
type input "271"
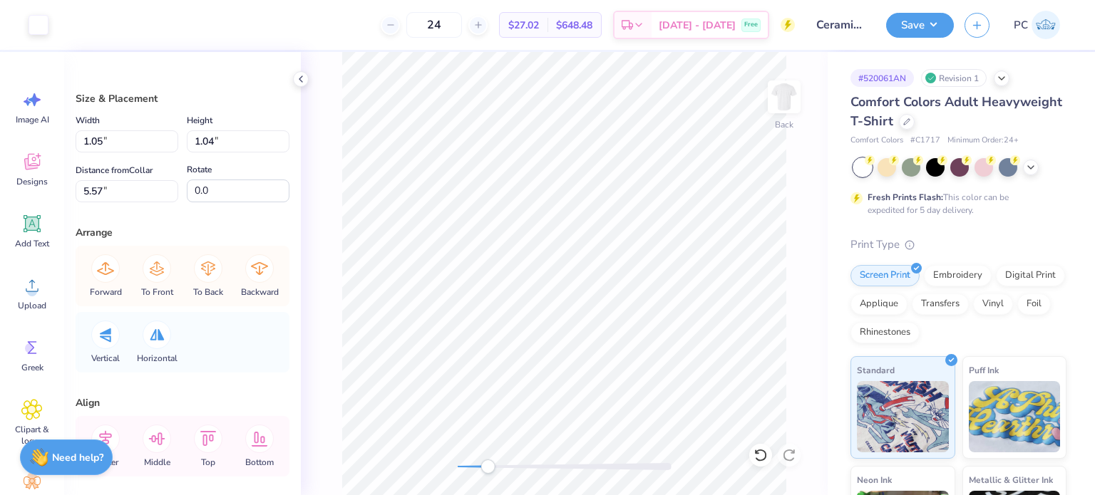
click at [52, 34] on div "Art colors 24 $27.02 Per Item $648.48 Total Est. Delivery Oct 8 - 11 Free Desig…" at bounding box center [547, 25] width 1095 height 50
click at [31, 15] on div at bounding box center [39, 24] width 20 height 20
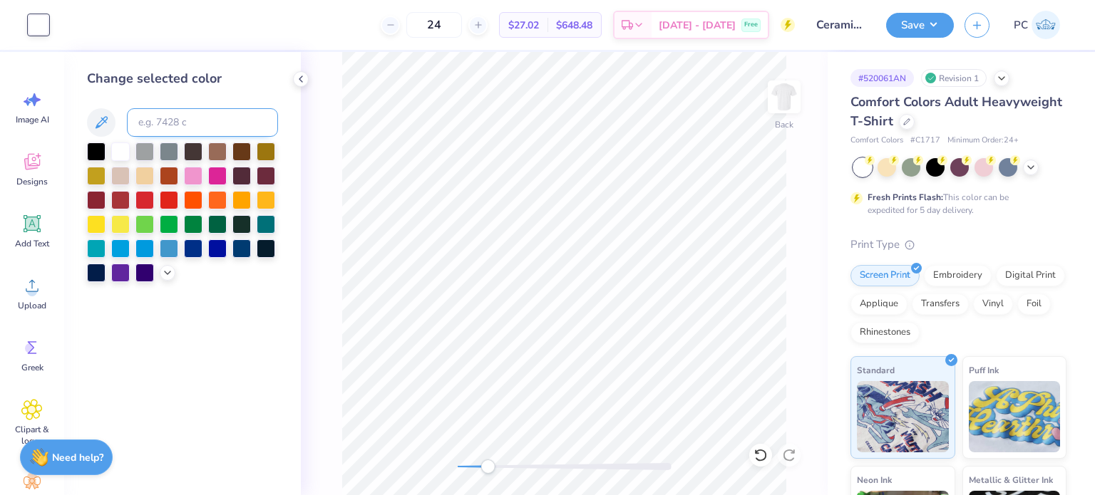
click at [169, 119] on input at bounding box center [202, 122] width 151 height 29
type input "271"
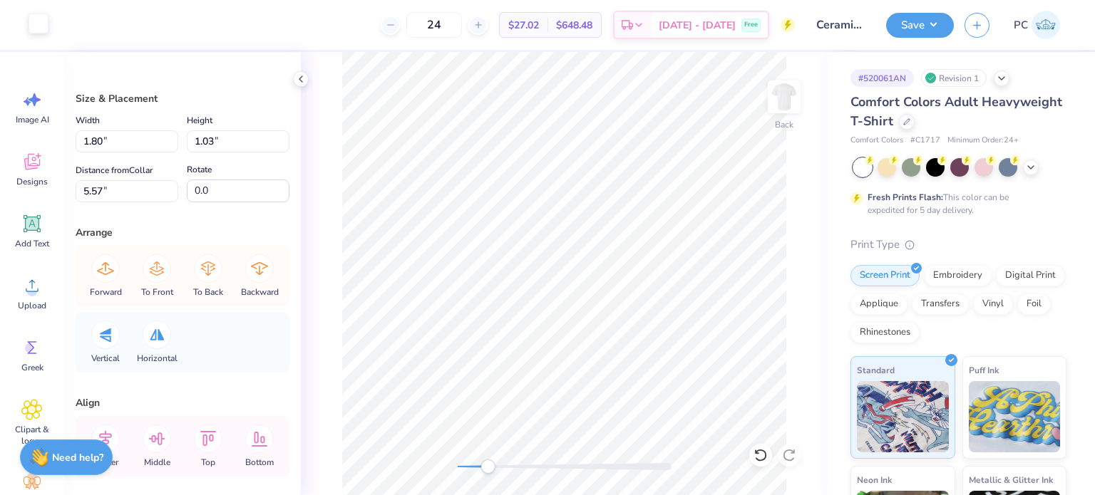
click at [36, 25] on div at bounding box center [39, 24] width 20 height 20
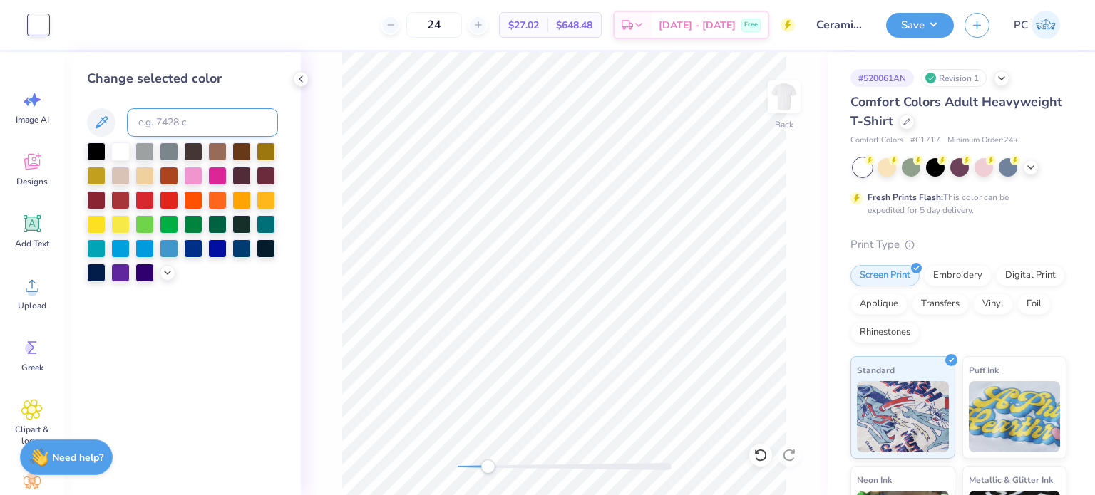
click at [189, 121] on input at bounding box center [202, 122] width 151 height 29
type input "271"
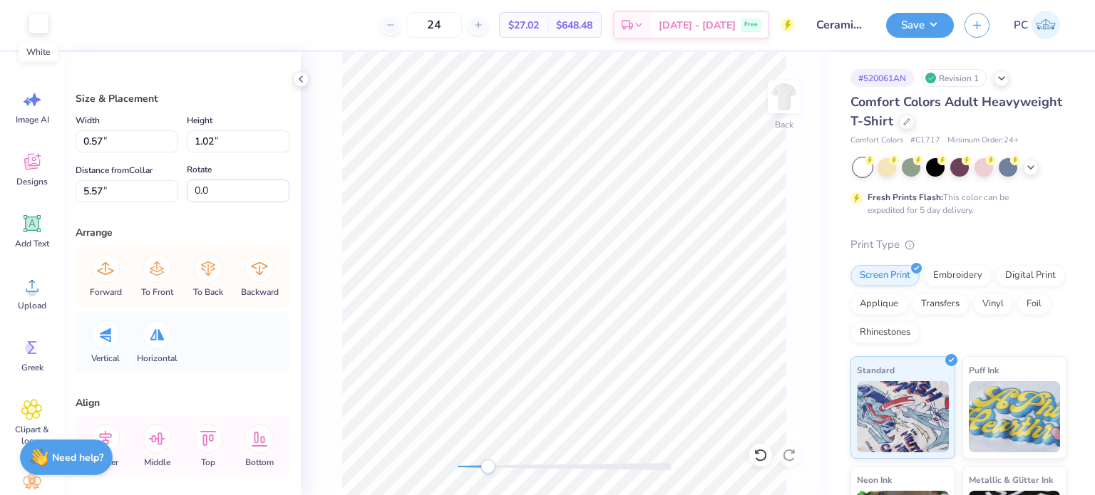
click at [38, 25] on div at bounding box center [39, 24] width 20 height 20
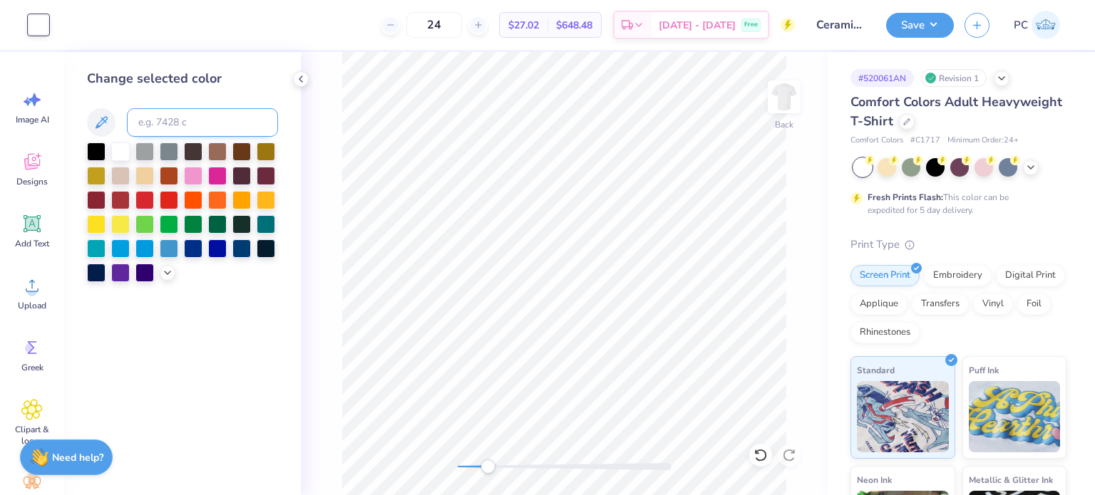
click at [151, 122] on input at bounding box center [202, 122] width 151 height 29
type input "271"
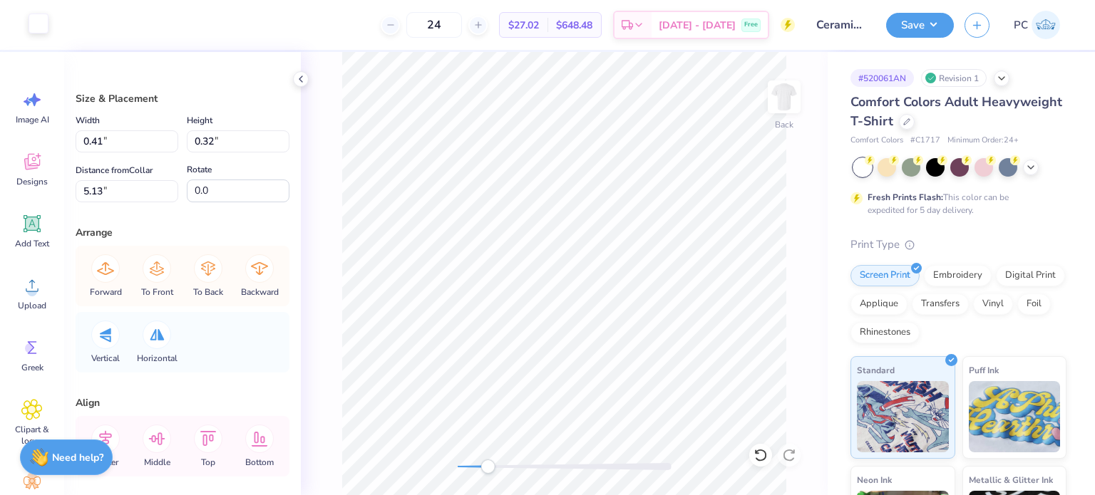
click at [37, 21] on div at bounding box center [39, 24] width 20 height 20
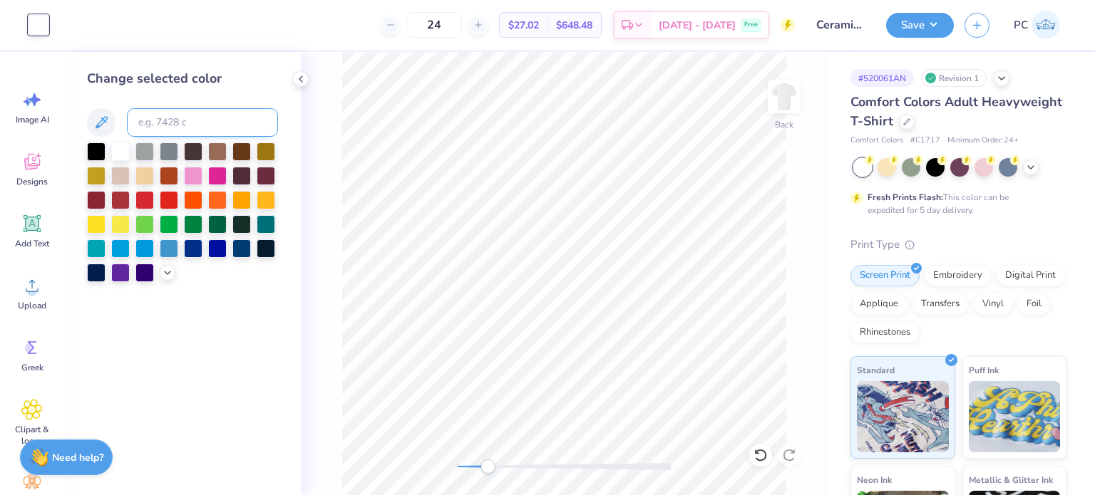
click at [160, 122] on input at bounding box center [202, 122] width 151 height 29
type input "271"
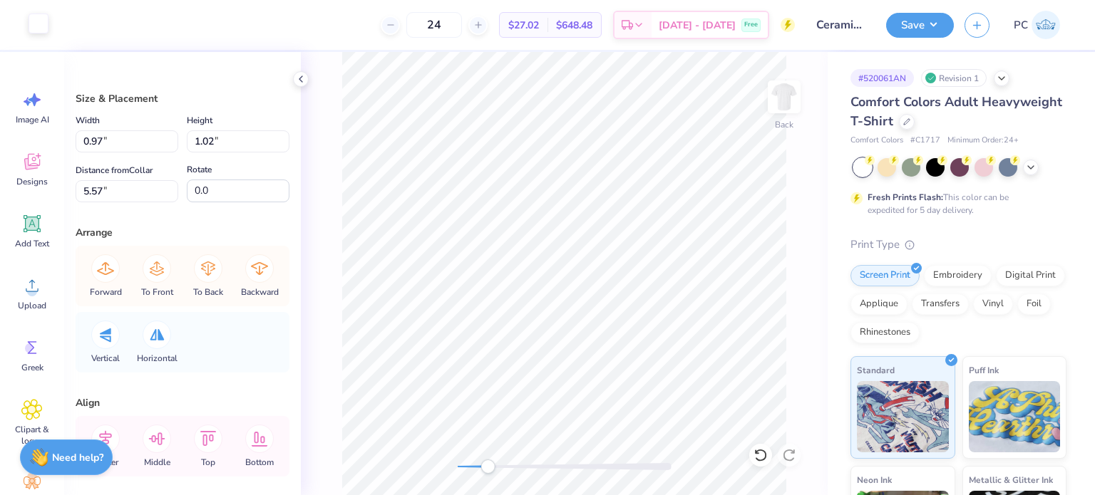
click at [34, 18] on div at bounding box center [39, 24] width 20 height 20
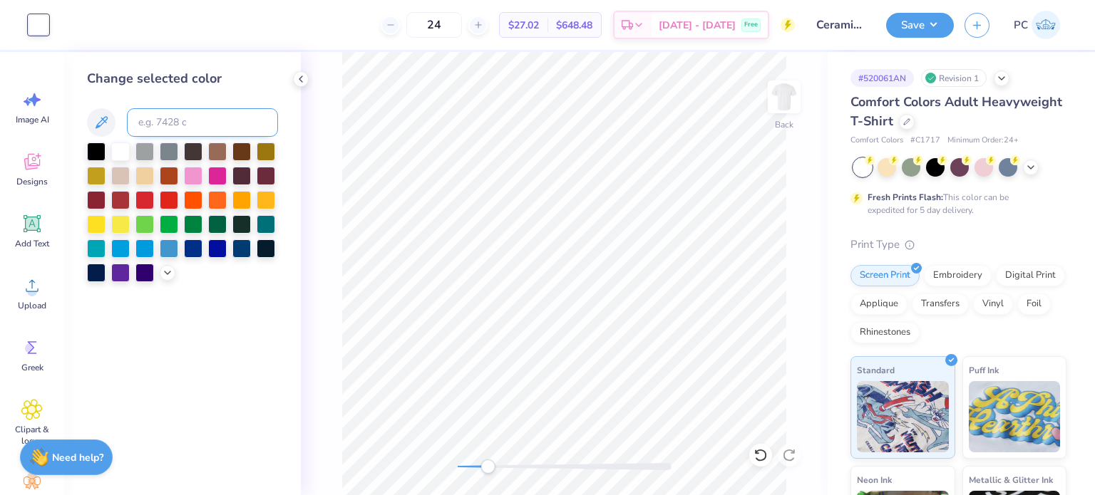
click at [200, 115] on input at bounding box center [202, 122] width 151 height 29
type input "271"
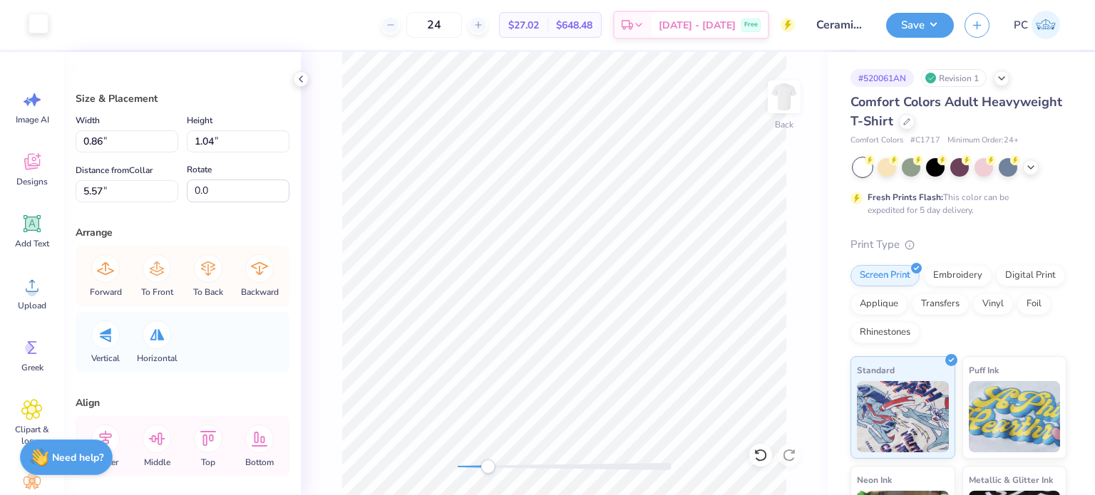
click at [34, 25] on div at bounding box center [39, 24] width 20 height 20
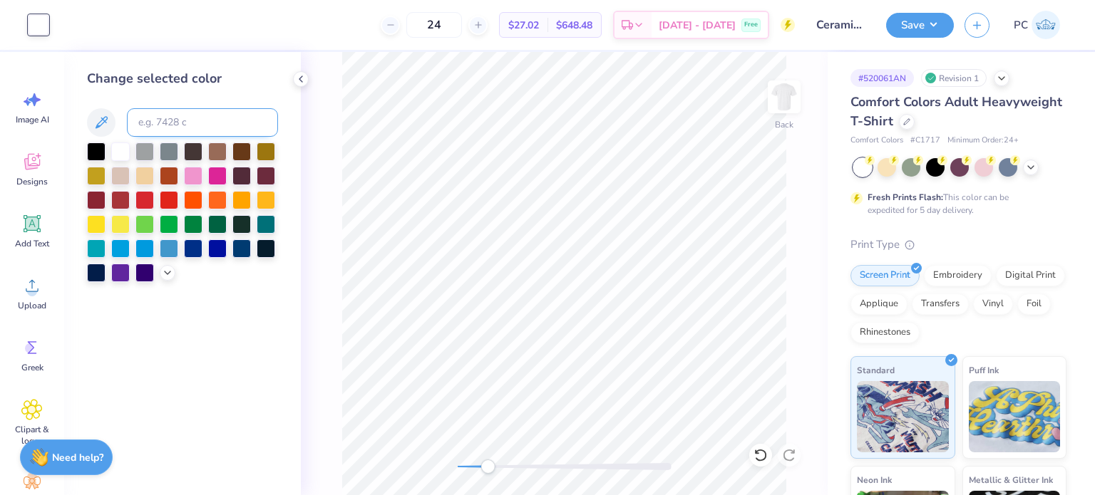
click at [166, 120] on input at bounding box center [202, 122] width 151 height 29
type input "271"
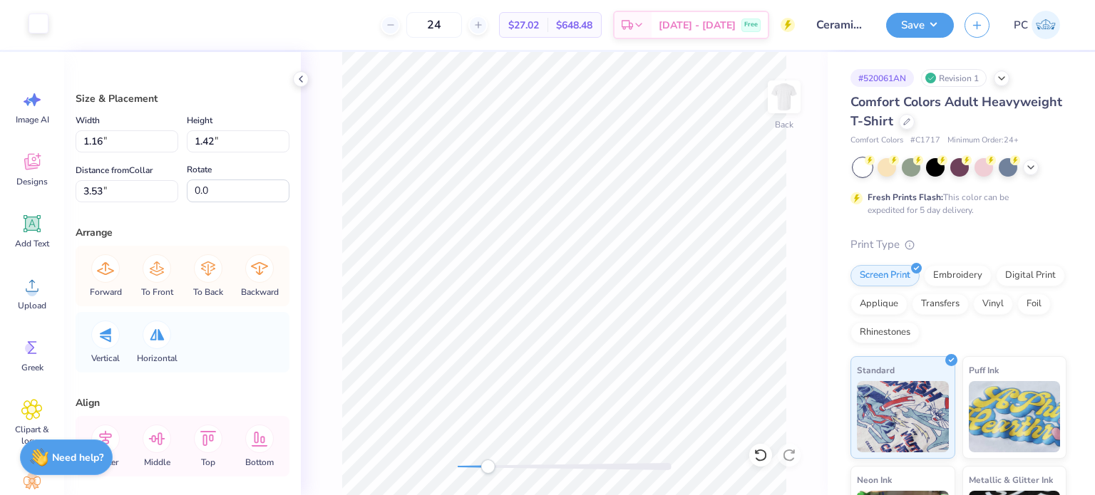
click at [44, 25] on div at bounding box center [39, 24] width 20 height 20
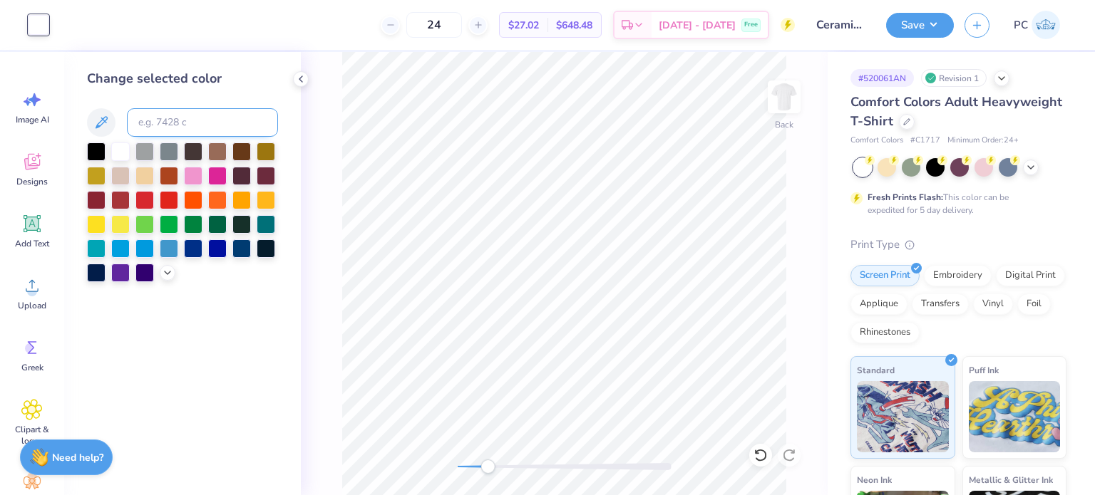
click at [168, 119] on input at bounding box center [202, 122] width 151 height 29
type input "7401"
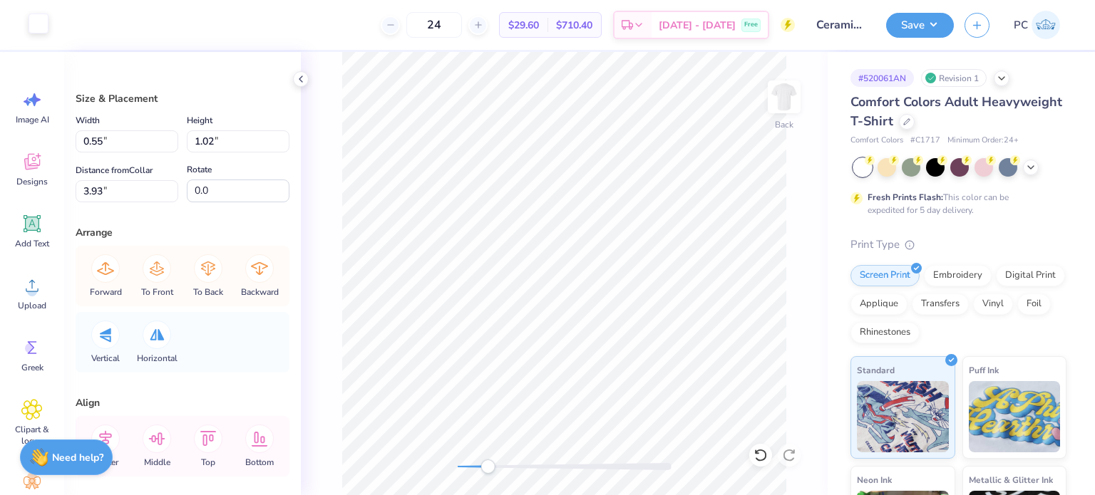
click at [34, 26] on div at bounding box center [39, 24] width 20 height 20
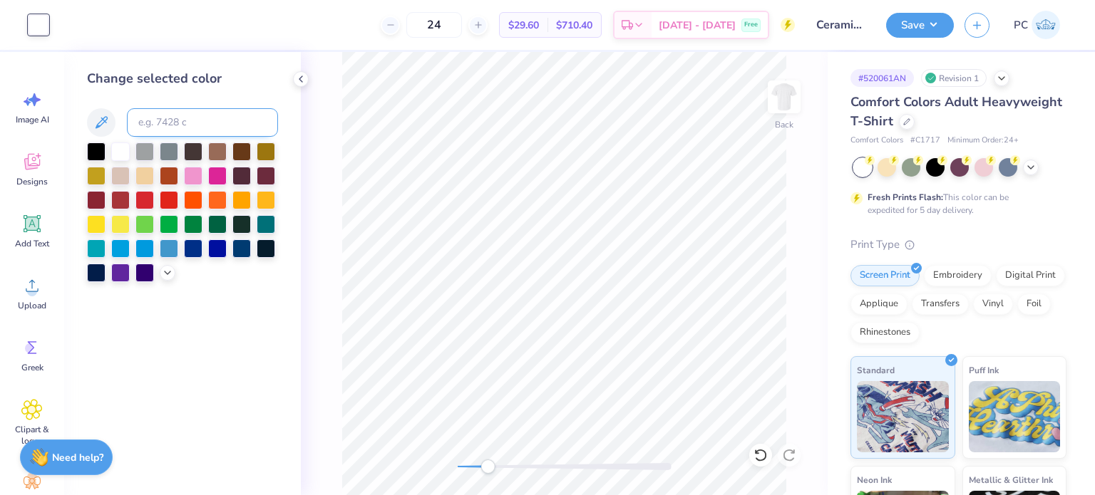
click at [175, 118] on input at bounding box center [202, 122] width 151 height 29
type input "7401"
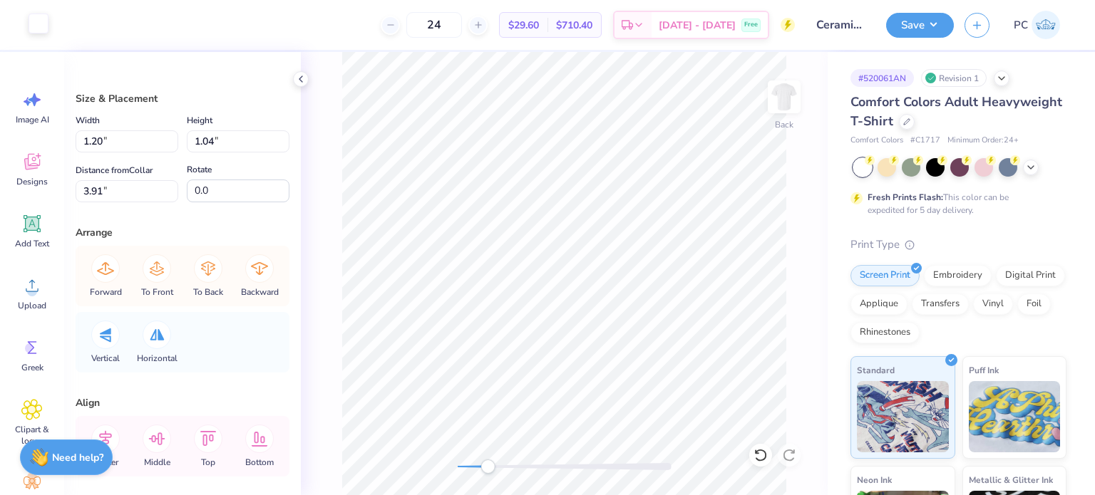
click at [34, 22] on div at bounding box center [39, 24] width 20 height 20
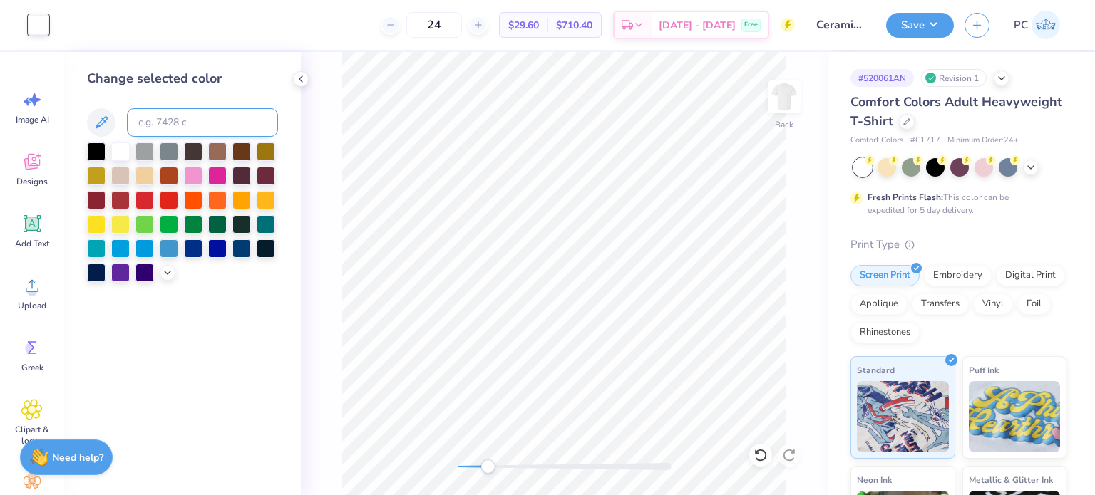
click at [157, 128] on input at bounding box center [202, 122] width 151 height 29
type input "7401"
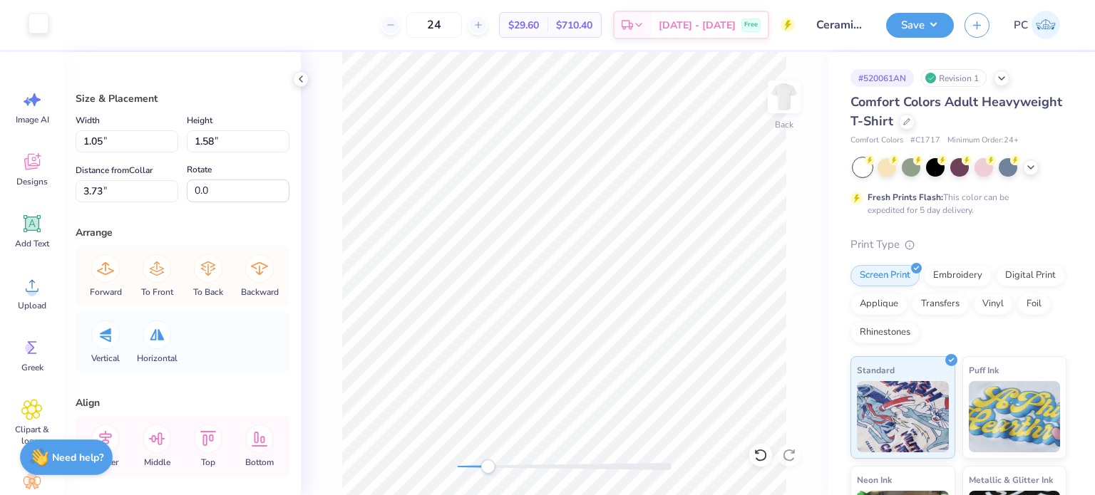
click at [38, 27] on div at bounding box center [39, 24] width 20 height 20
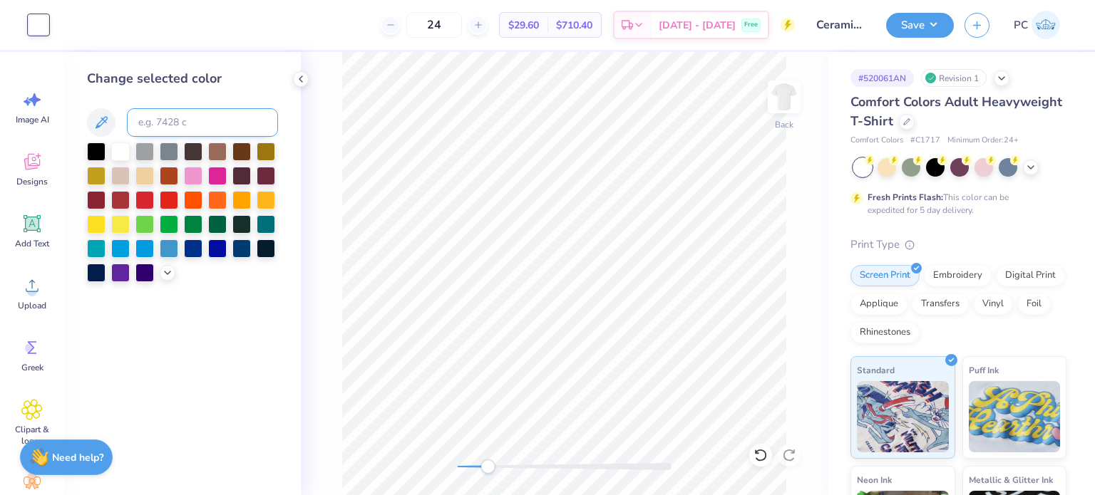
click at [185, 113] on input at bounding box center [202, 122] width 151 height 29
type input "7401"
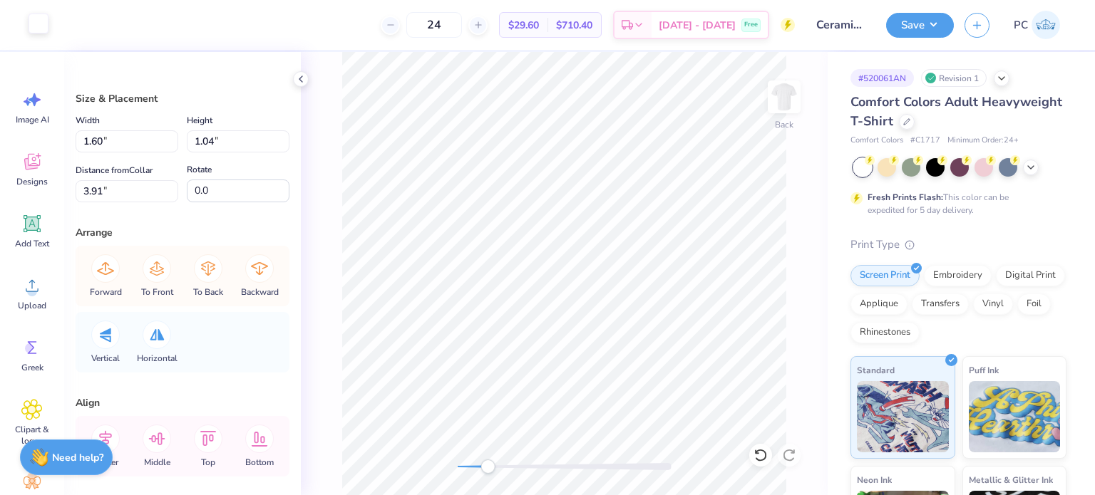
click at [40, 25] on div at bounding box center [39, 24] width 20 height 20
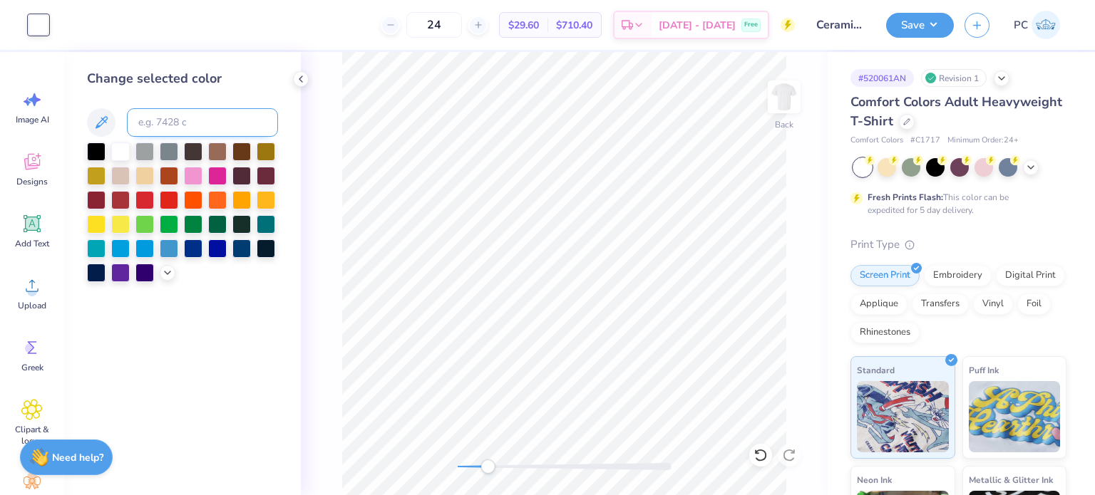
click at [160, 117] on input at bounding box center [202, 122] width 151 height 29
type input "7401"
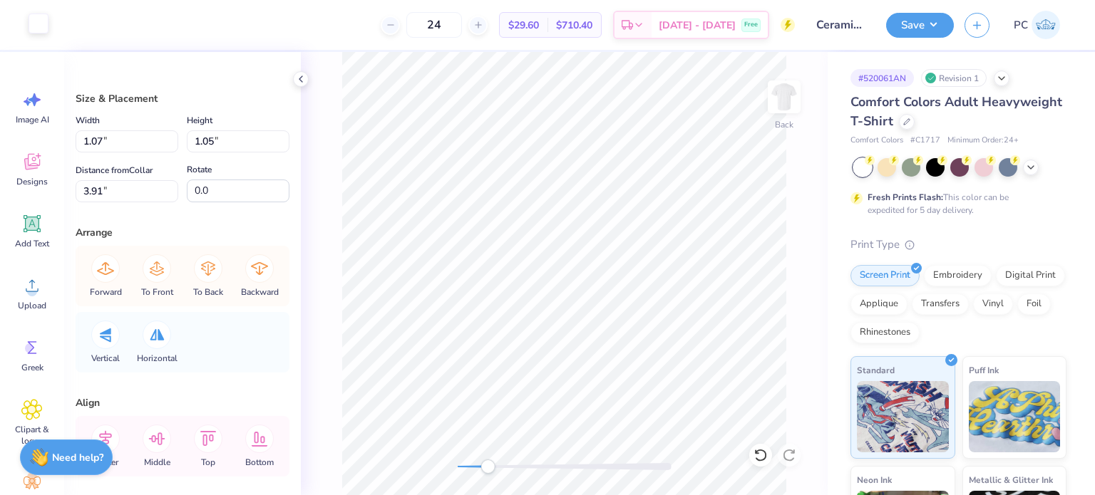
click at [38, 28] on div at bounding box center [39, 24] width 20 height 20
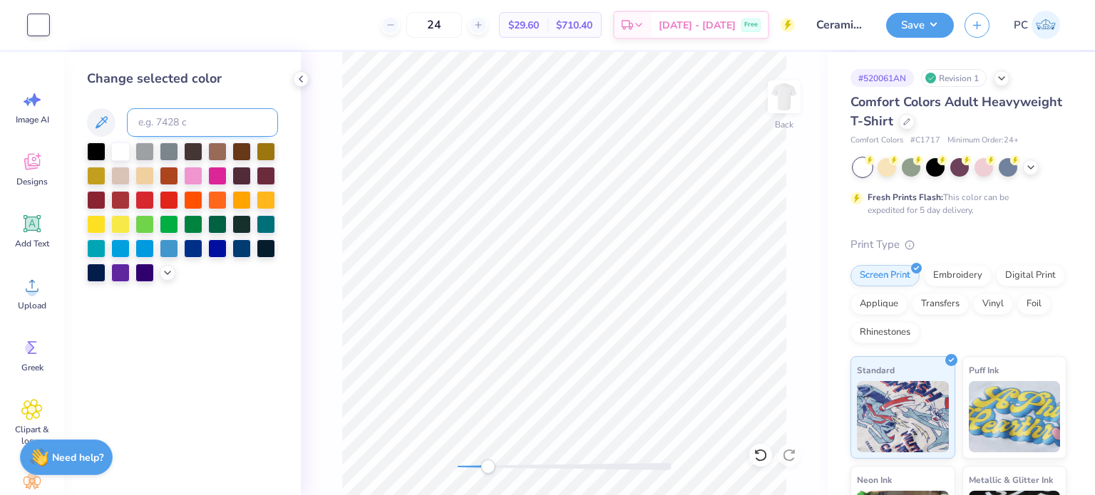
click at [163, 125] on input at bounding box center [202, 122] width 151 height 29
type input "7401"
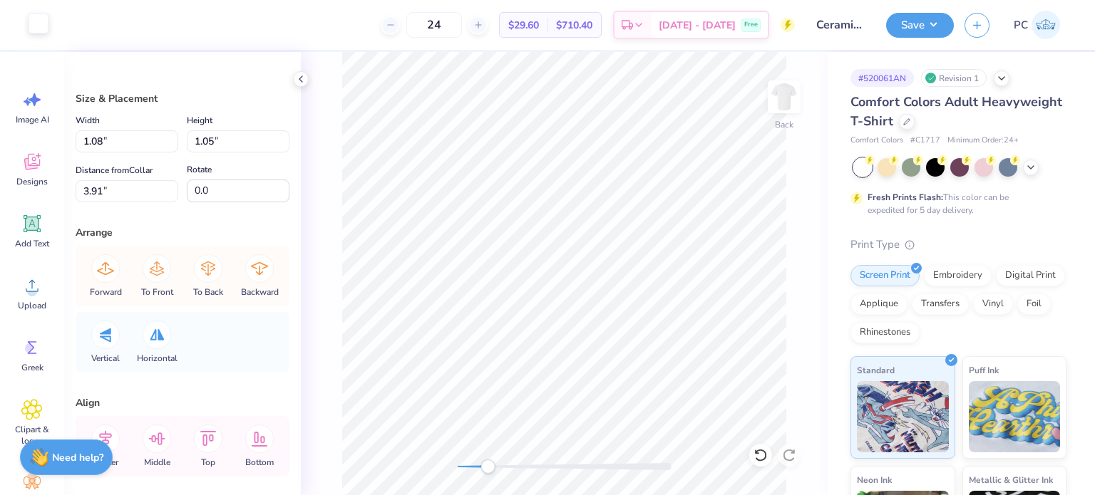
click at [40, 26] on div at bounding box center [39, 24] width 20 height 20
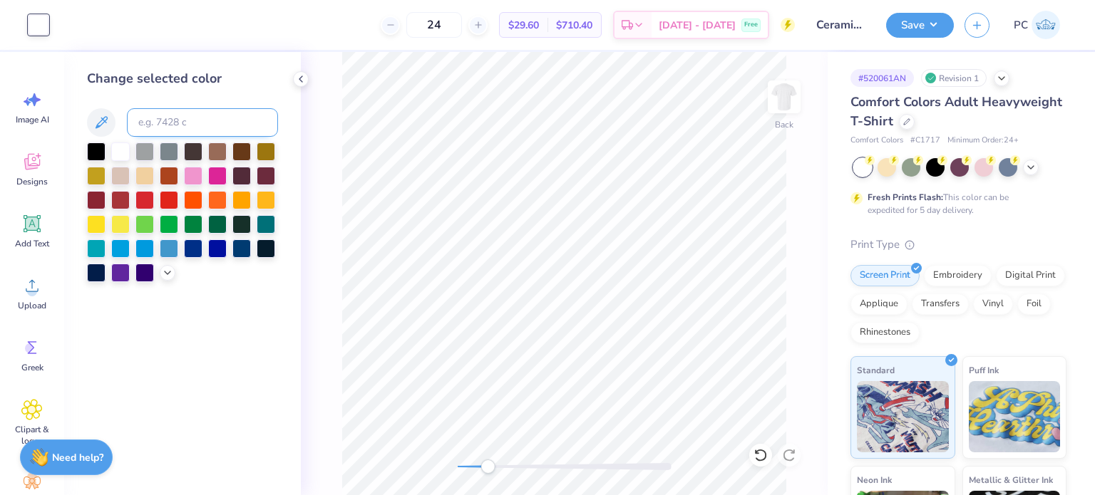
click at [167, 125] on input at bounding box center [202, 122] width 151 height 29
type input "7401"
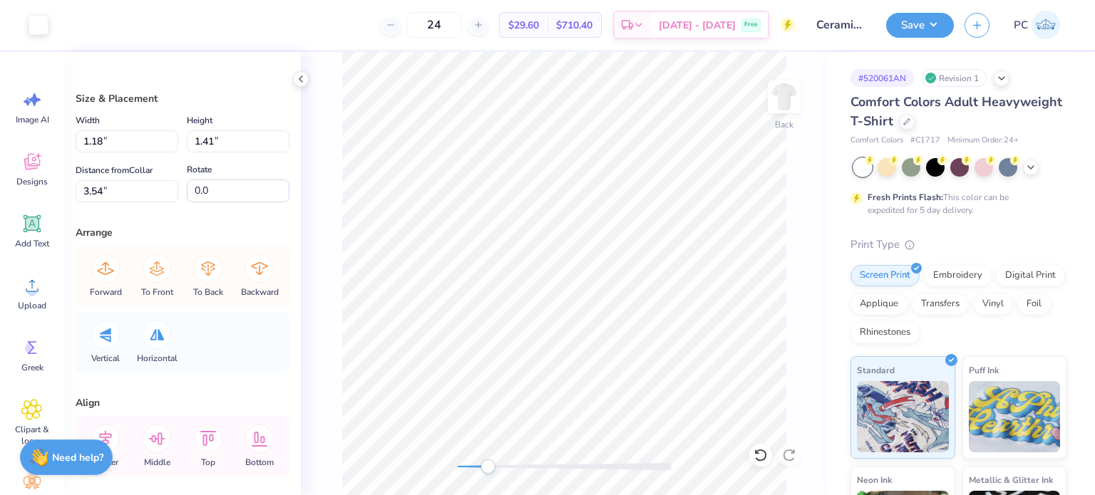
click at [31, 11] on div "Art colors" at bounding box center [24, 25] width 48 height 50
click at [29, 17] on div at bounding box center [39, 24] width 20 height 20
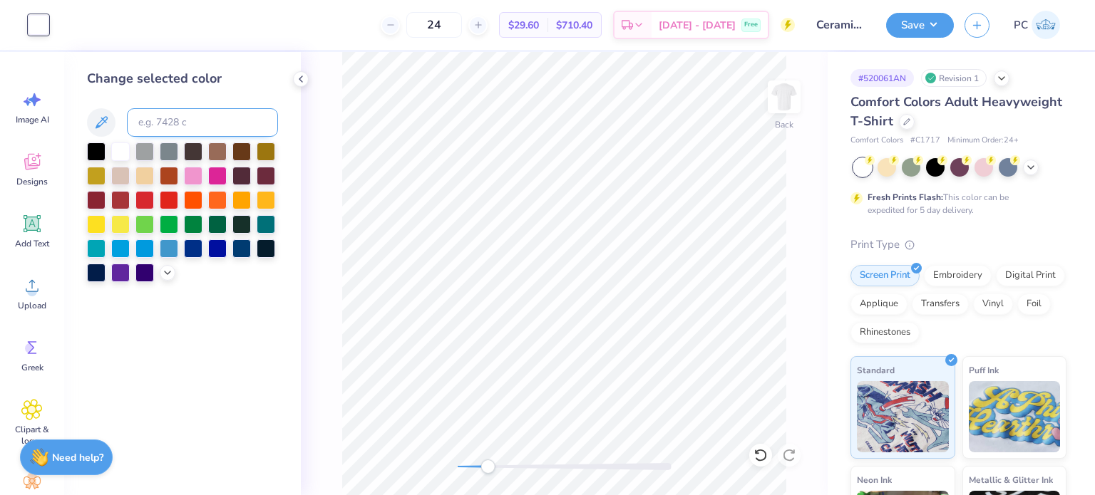
click at [140, 118] on input at bounding box center [202, 122] width 151 height 29
type input "7401"
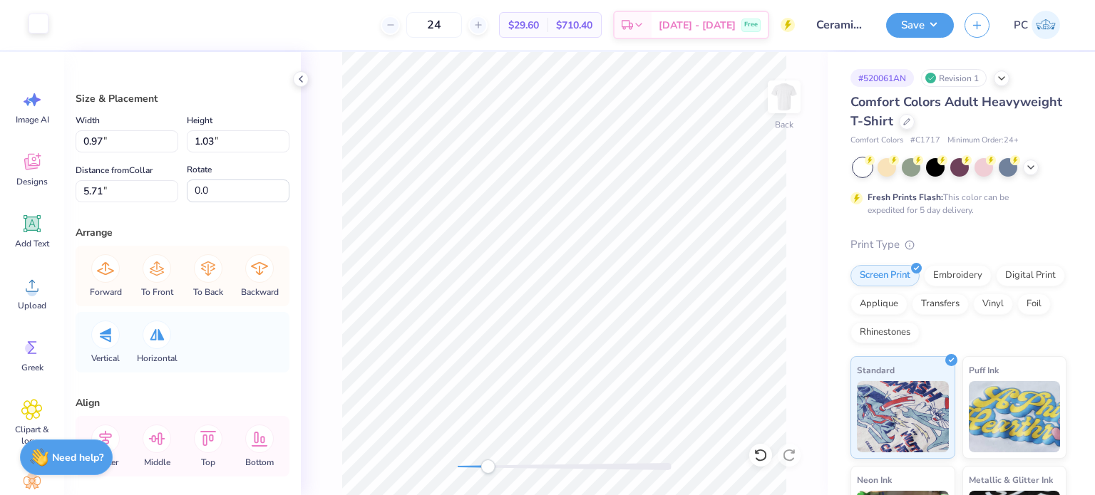
click at [37, 22] on div at bounding box center [39, 24] width 20 height 20
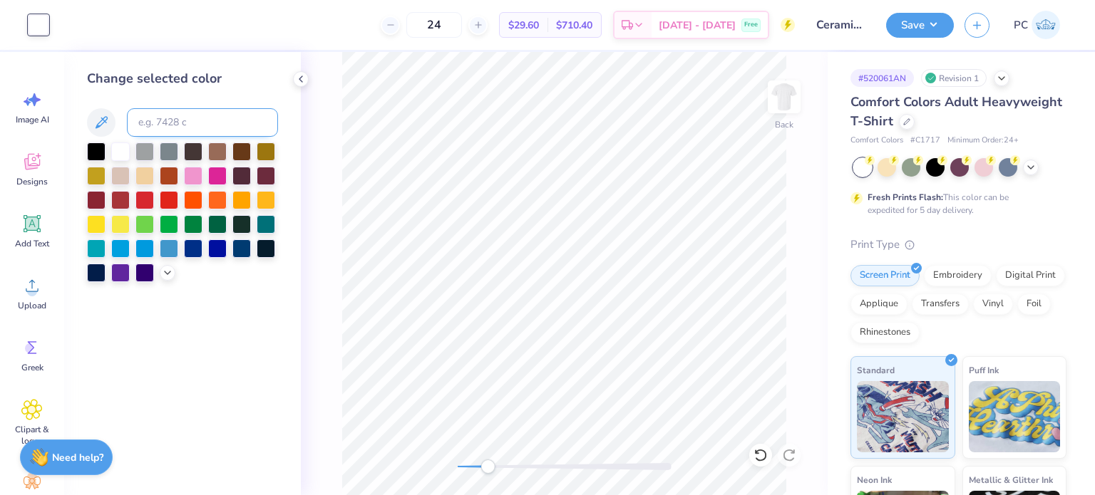
click at [151, 118] on input at bounding box center [202, 122] width 151 height 29
type input "7401"
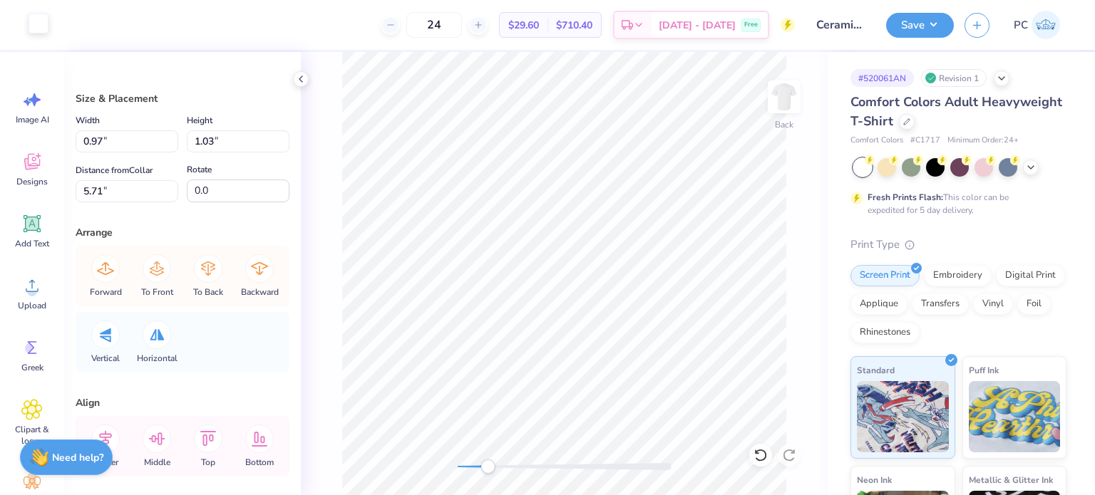
click at [46, 20] on div at bounding box center [39, 24] width 20 height 20
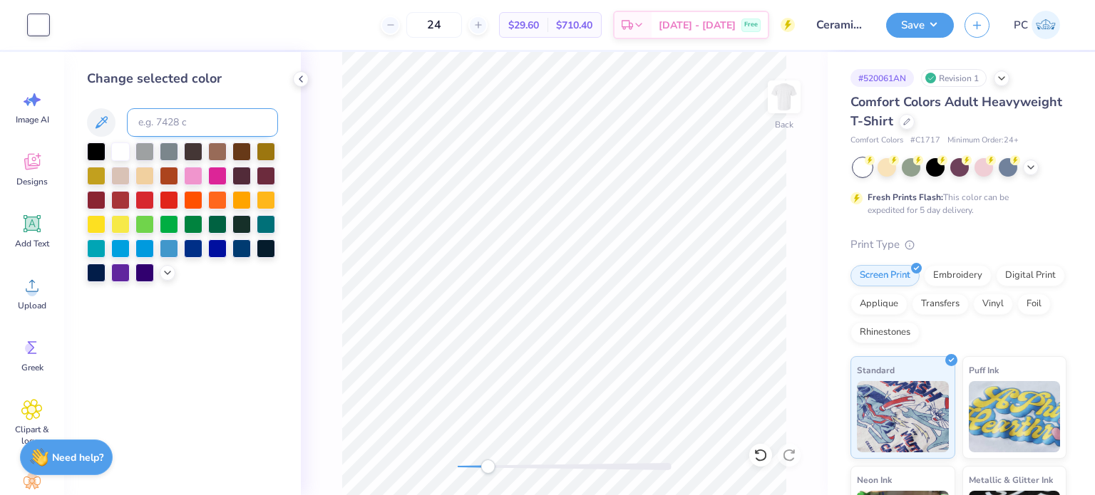
click at [168, 122] on input at bounding box center [202, 122] width 151 height 29
type input "7401"
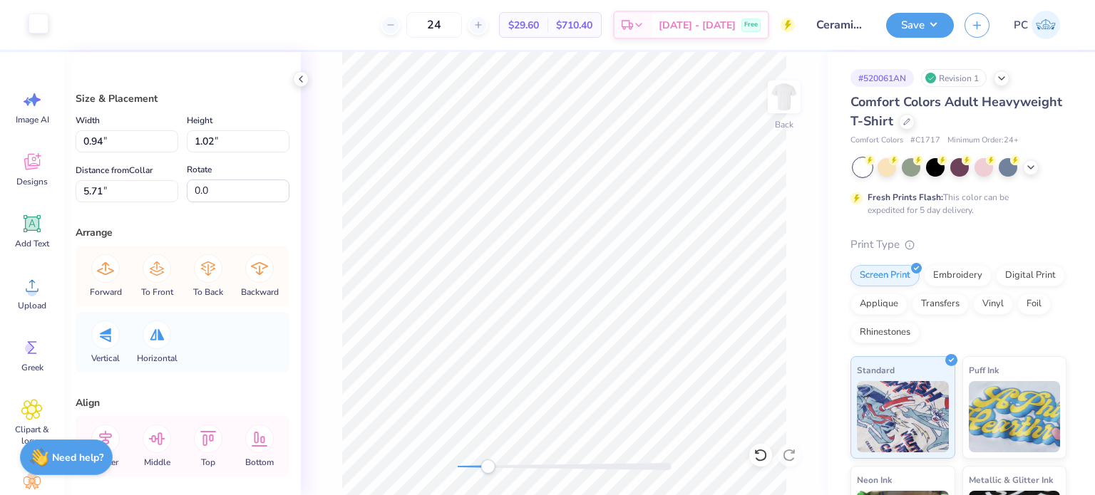
click at [41, 25] on div at bounding box center [39, 24] width 20 height 20
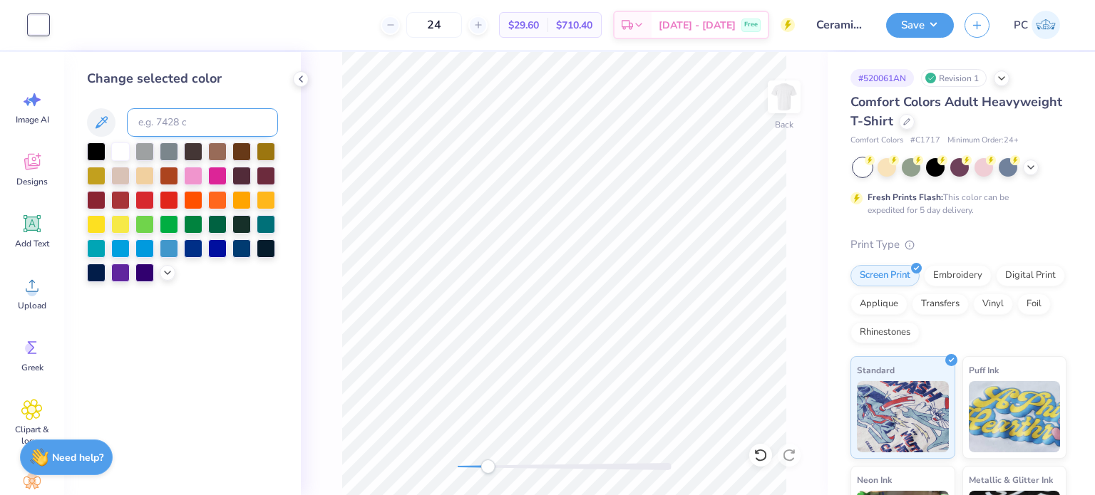
click at [168, 130] on input at bounding box center [202, 122] width 151 height 29
type input "7401"
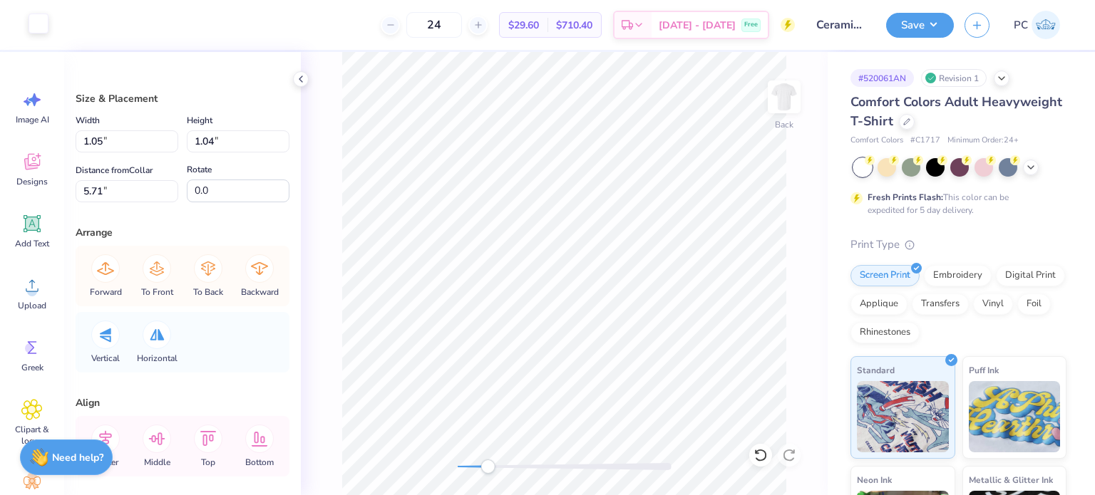
click at [31, 24] on div at bounding box center [39, 24] width 20 height 20
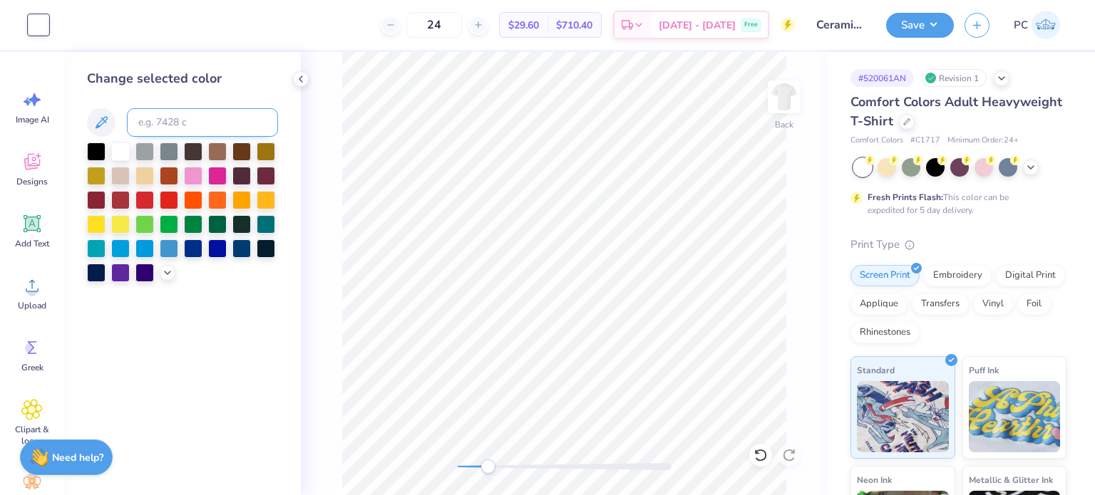
click at [143, 125] on input at bounding box center [202, 122] width 151 height 29
type input "7401"
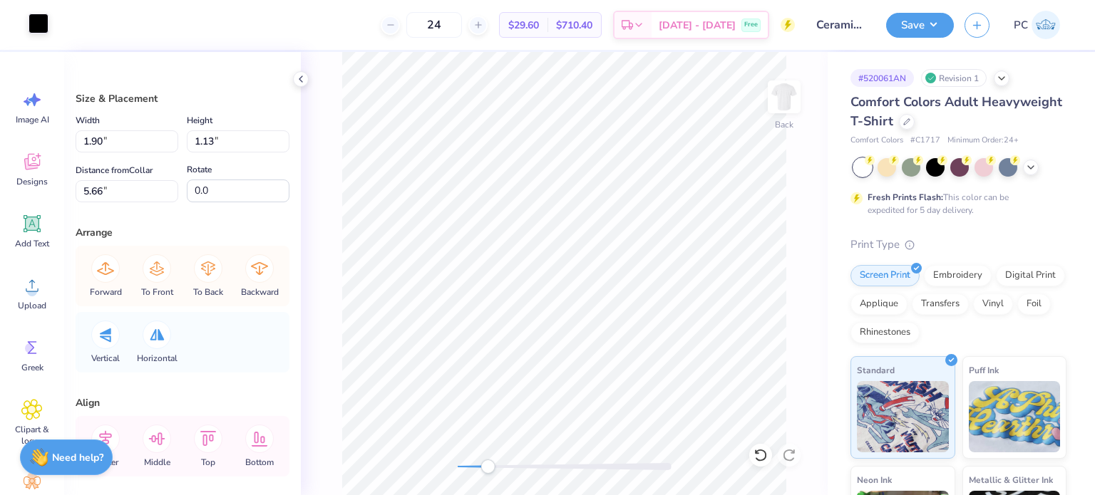
click at [29, 21] on div at bounding box center [39, 24] width 20 height 20
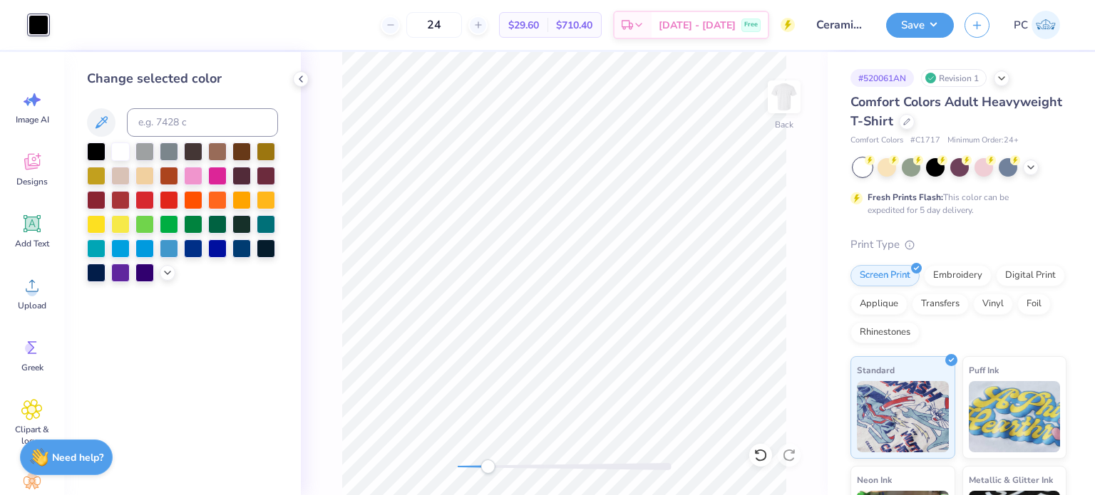
click at [196, 31] on div "24 $29.60 Per Item $710.40 Total Est. Delivery Oct 8 - 11 Free" at bounding box center [427, 25] width 736 height 50
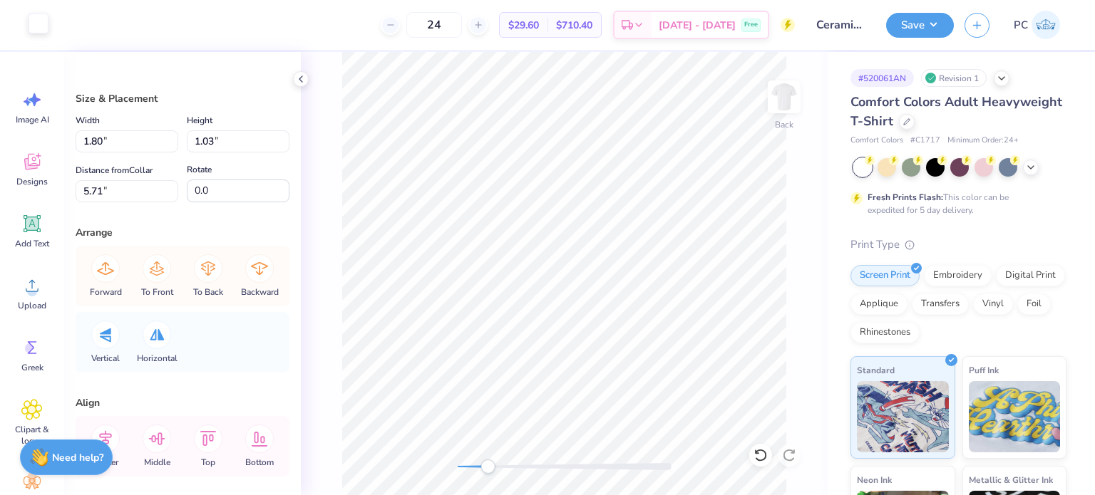
click at [43, 34] on div at bounding box center [39, 24] width 20 height 20
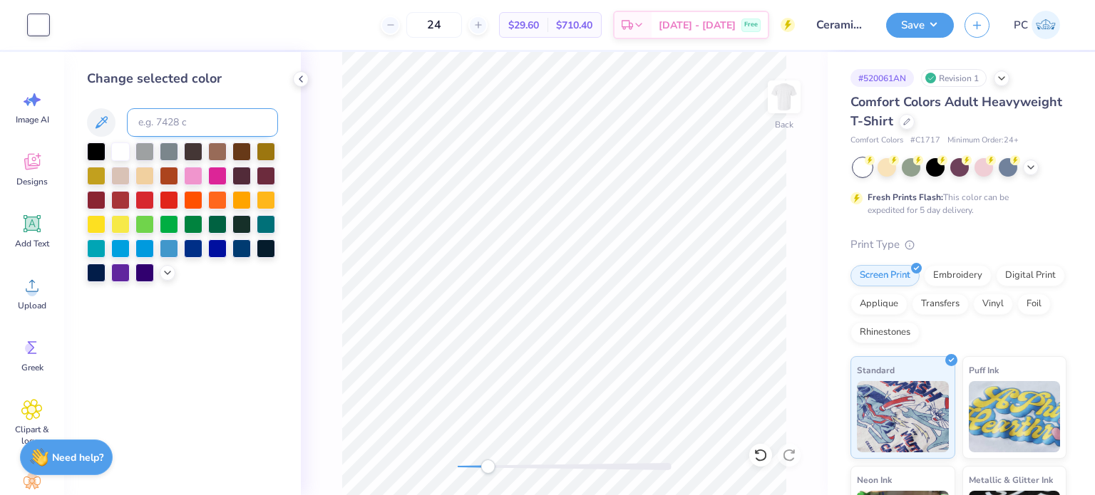
click at [183, 135] on input at bounding box center [202, 122] width 151 height 29
type input "7401"
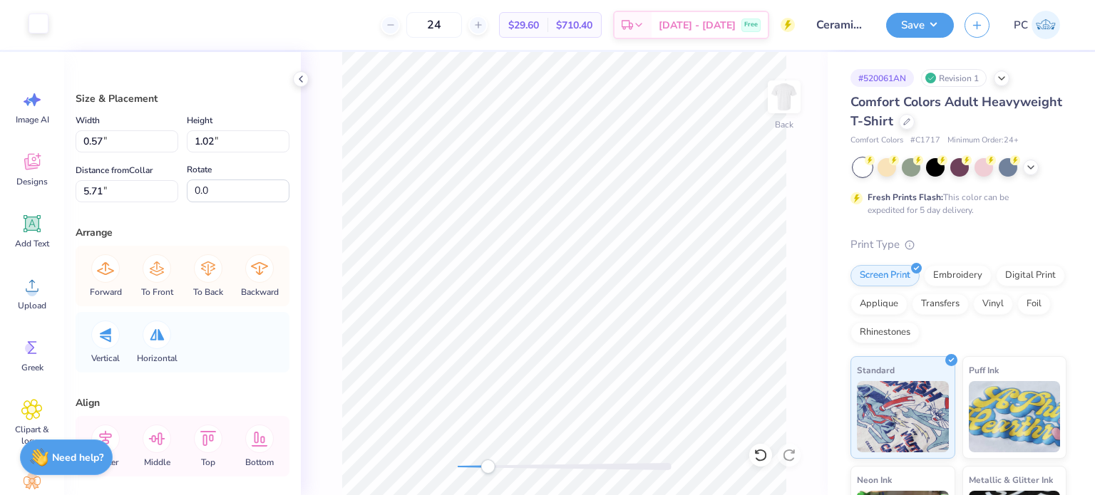
click at [31, 31] on div at bounding box center [39, 24] width 20 height 20
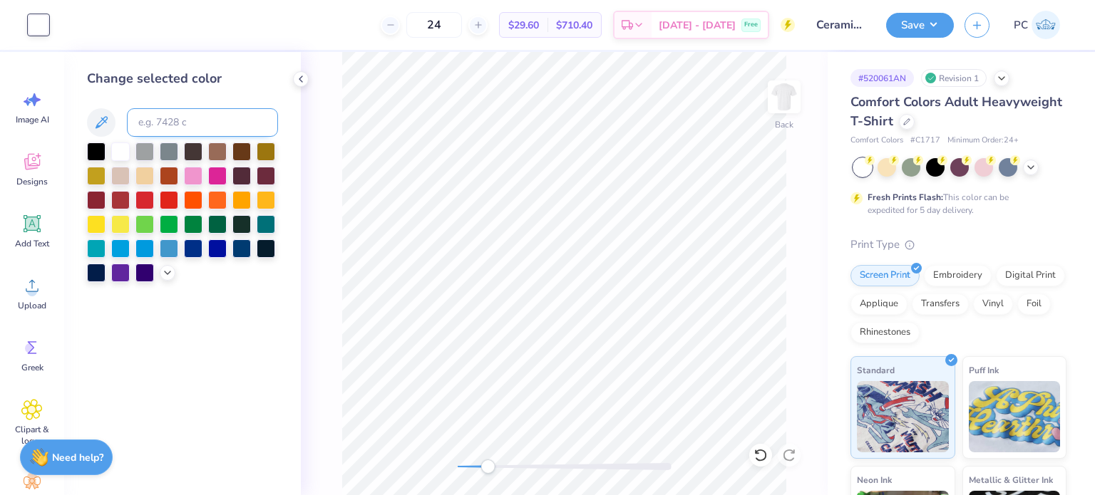
click at [155, 133] on input at bounding box center [202, 122] width 151 height 29
type input "7401"
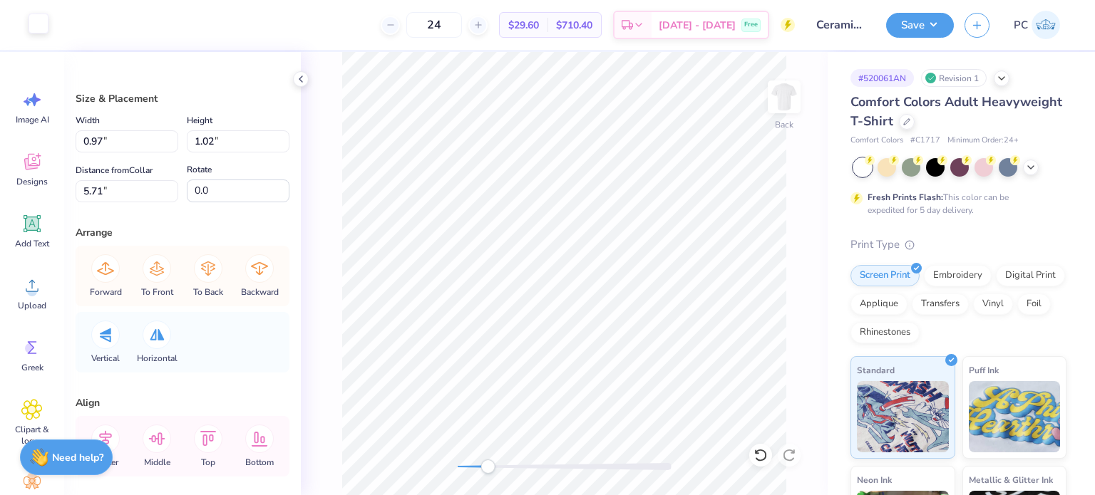
click at [46, 26] on div at bounding box center [39, 24] width 20 height 20
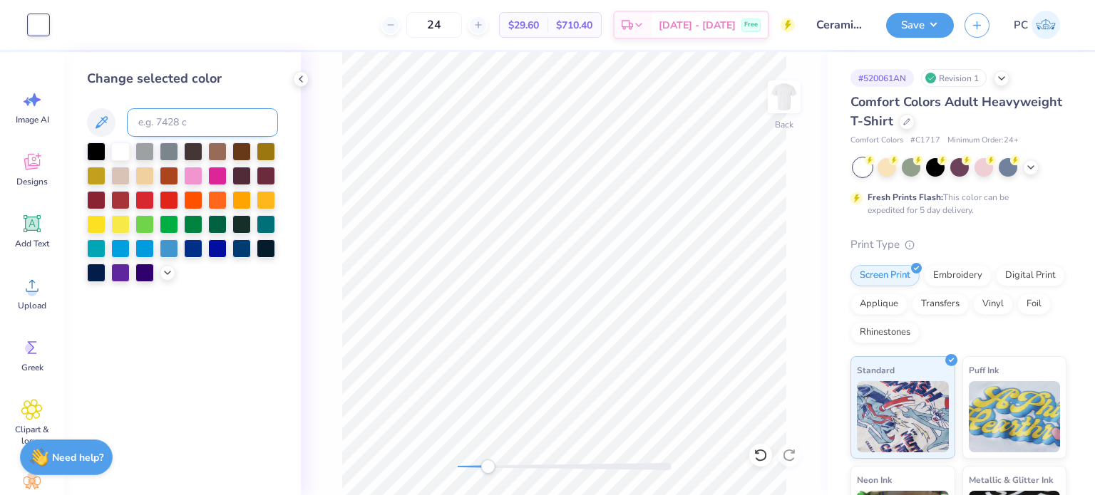
click at [157, 113] on input at bounding box center [202, 122] width 151 height 29
type input "7401"
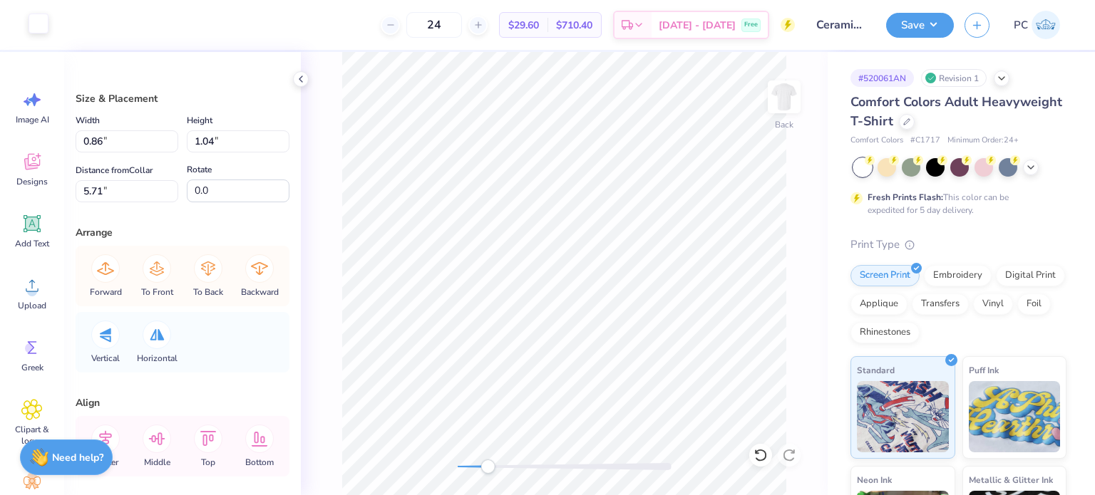
click at [41, 25] on div at bounding box center [39, 24] width 20 height 20
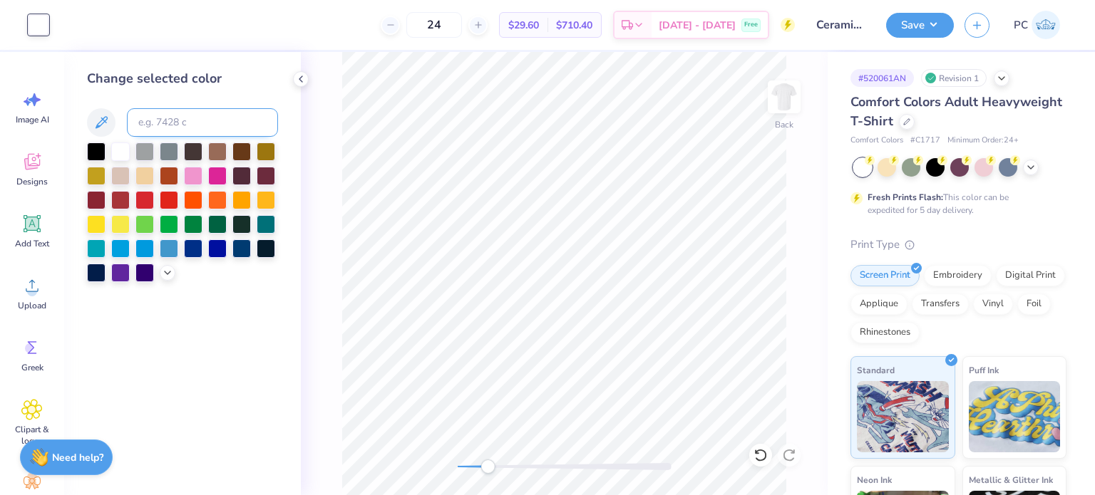
click at [152, 110] on input at bounding box center [202, 122] width 151 height 29
type input "7401"
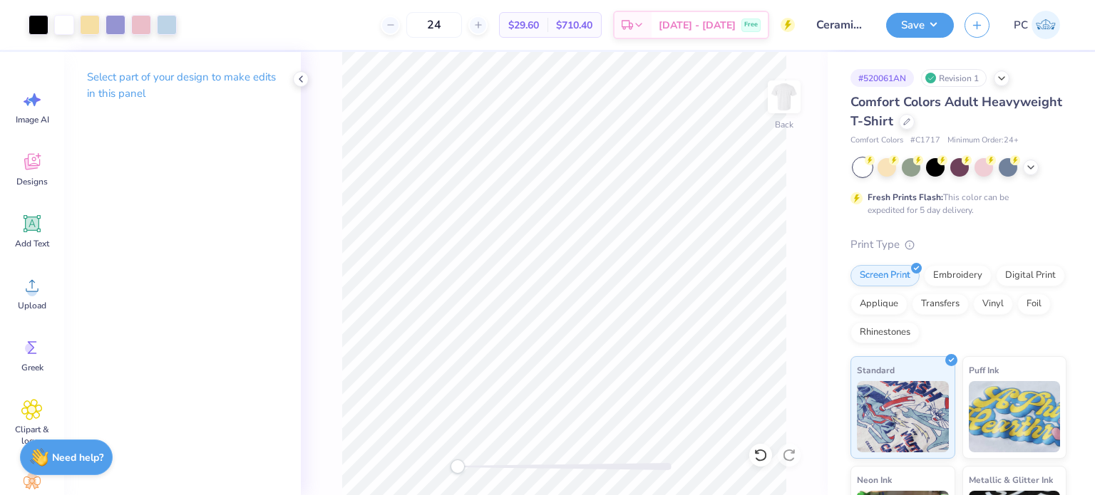
drag, startPoint x: 485, startPoint y: 466, endPoint x: 450, endPoint y: 465, distance: 35.7
click at [451, 465] on div "Accessibility label" at bounding box center [458, 467] width 14 height 14
click at [934, 21] on button "Save" at bounding box center [920, 23] width 68 height 25
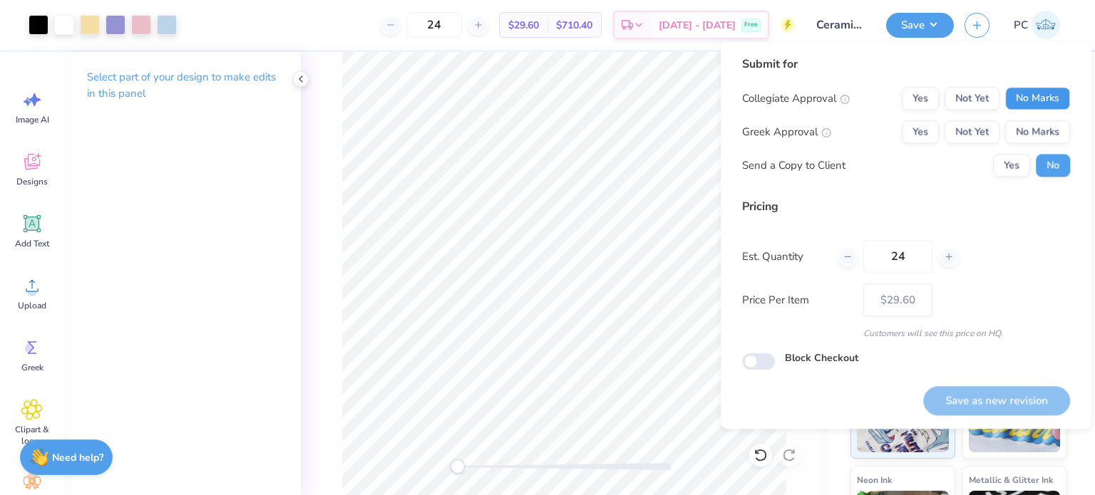
click at [1052, 104] on button "No Marks" at bounding box center [1037, 98] width 65 height 23
click at [1052, 127] on button "No Marks" at bounding box center [1037, 131] width 65 height 23
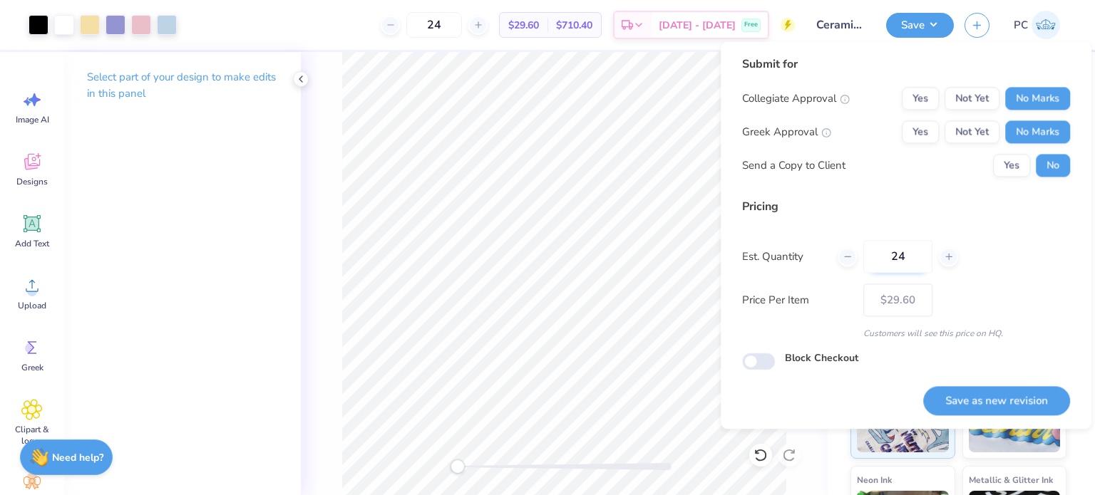
drag, startPoint x: 910, startPoint y: 258, endPoint x: 882, endPoint y: 259, distance: 27.8
click at [881, 259] on input "24" at bounding box center [897, 256] width 69 height 33
type input "12"
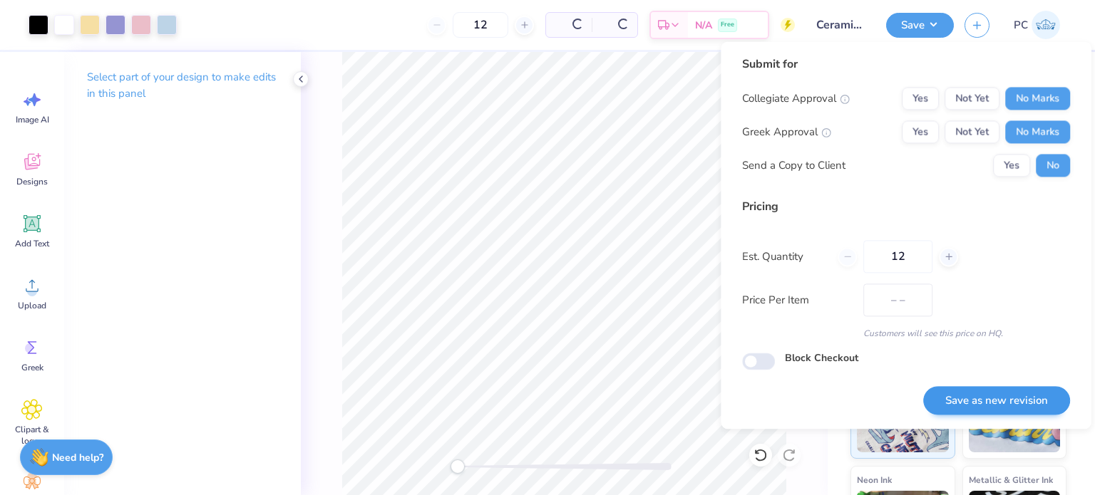
type input "$45.47"
type input "12"
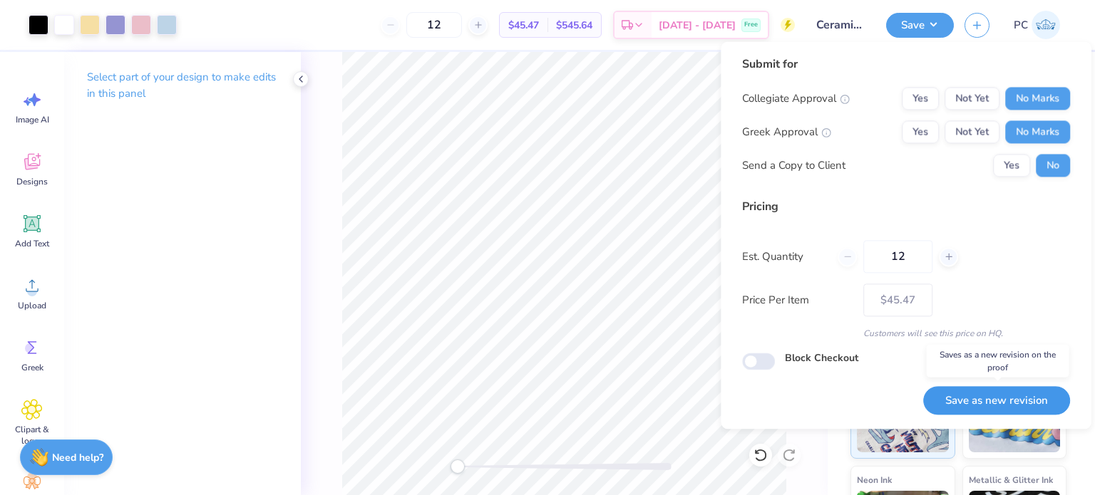
click at [987, 396] on button "Save as new revision" at bounding box center [996, 400] width 147 height 29
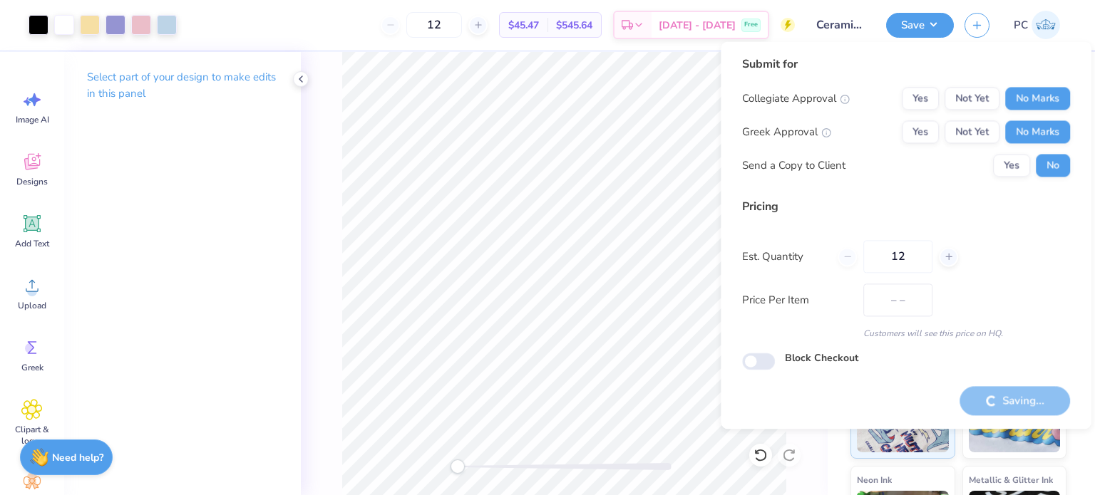
type input "$45.47"
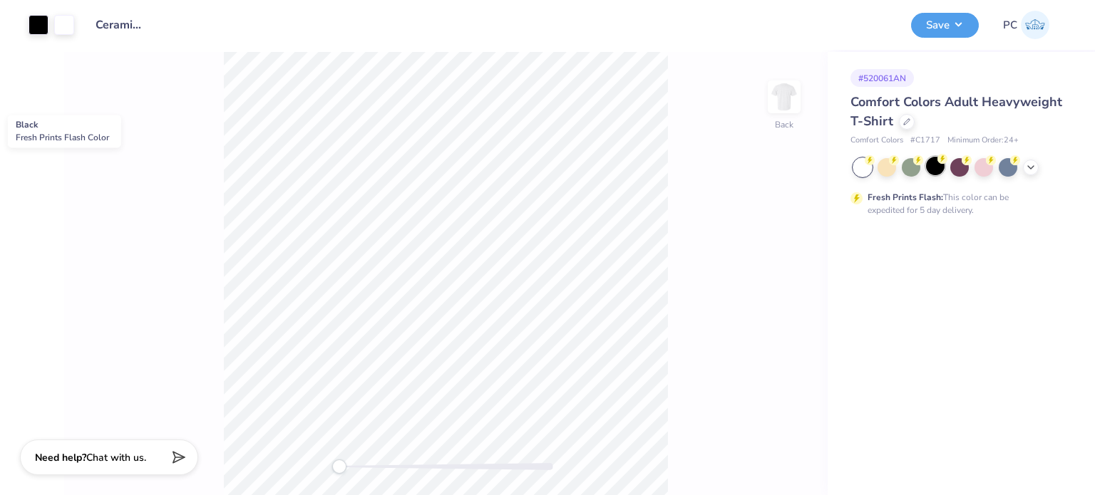
click at [938, 172] on div at bounding box center [935, 166] width 19 height 19
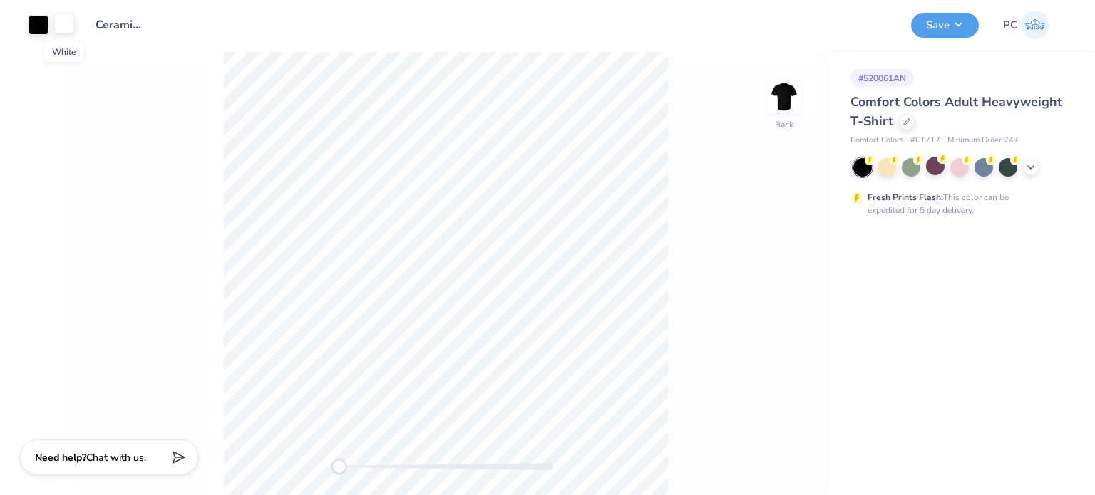
click at [63, 18] on div at bounding box center [64, 24] width 20 height 20
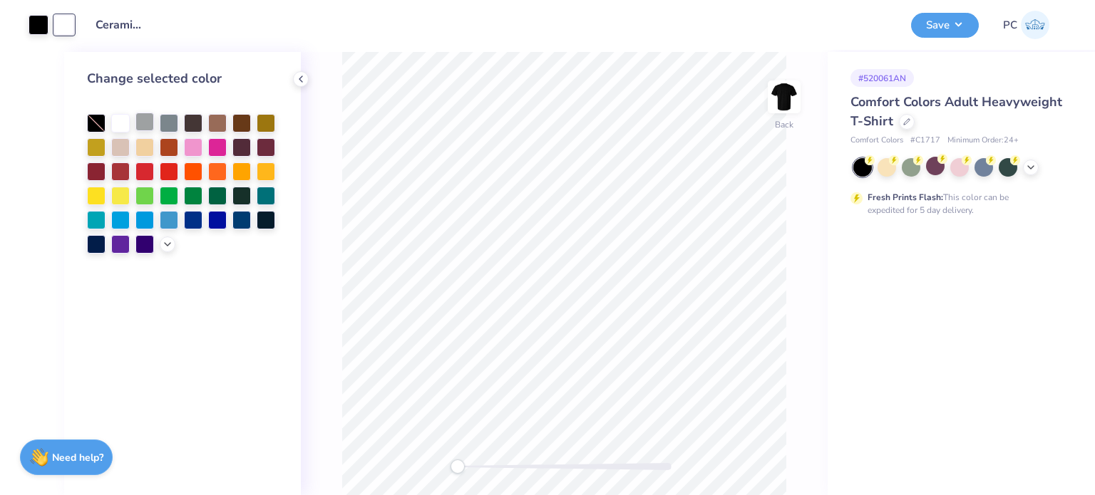
click at [148, 119] on div at bounding box center [144, 122] width 19 height 19
click at [34, 26] on div at bounding box center [39, 24] width 20 height 20
click at [124, 127] on div at bounding box center [120, 122] width 19 height 19
click at [62, 25] on div at bounding box center [64, 24] width 20 height 20
click at [94, 125] on div at bounding box center [96, 122] width 19 height 19
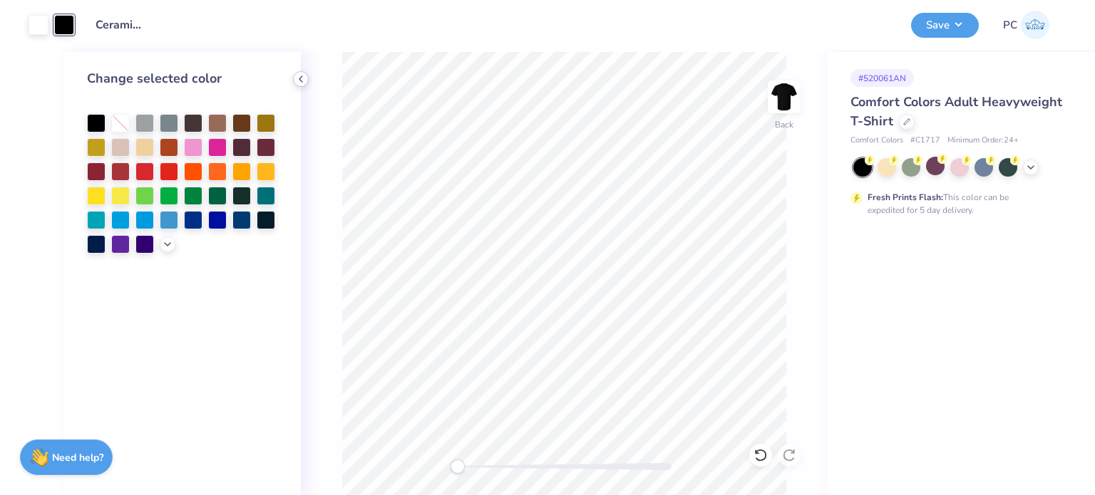
click at [302, 81] on icon at bounding box center [300, 78] width 11 height 11
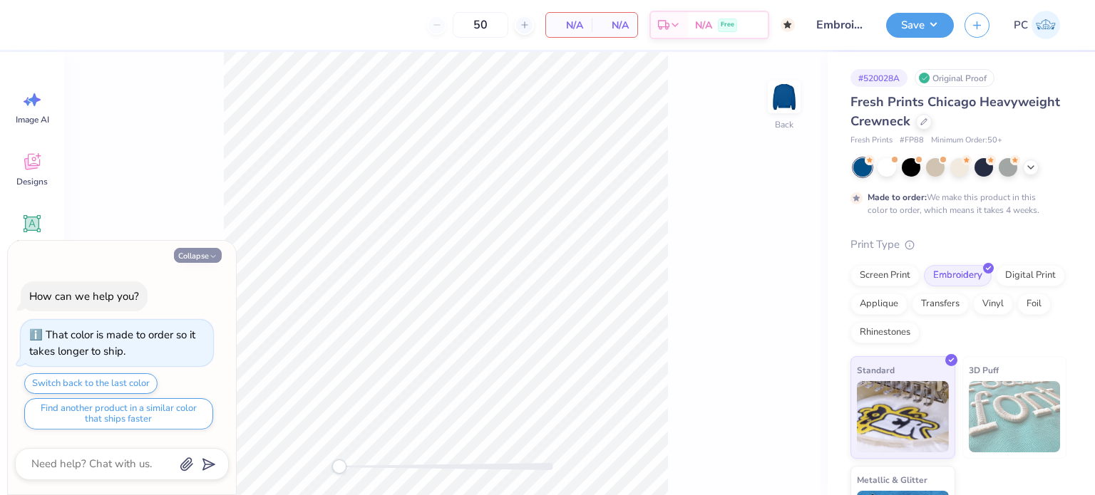
click at [200, 254] on button "Collapse" at bounding box center [198, 255] width 48 height 15
type textarea "x"
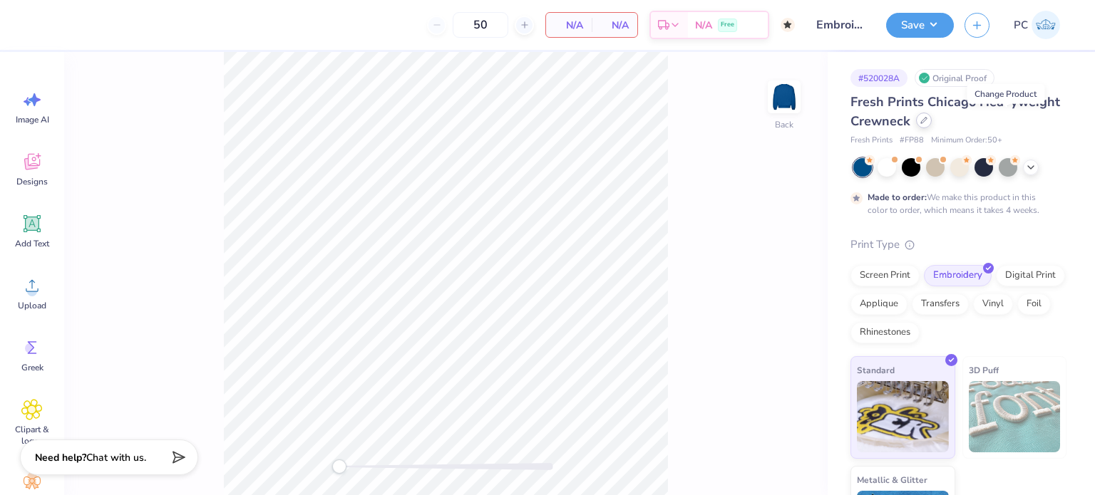
click at [932, 124] on div at bounding box center [924, 121] width 16 height 16
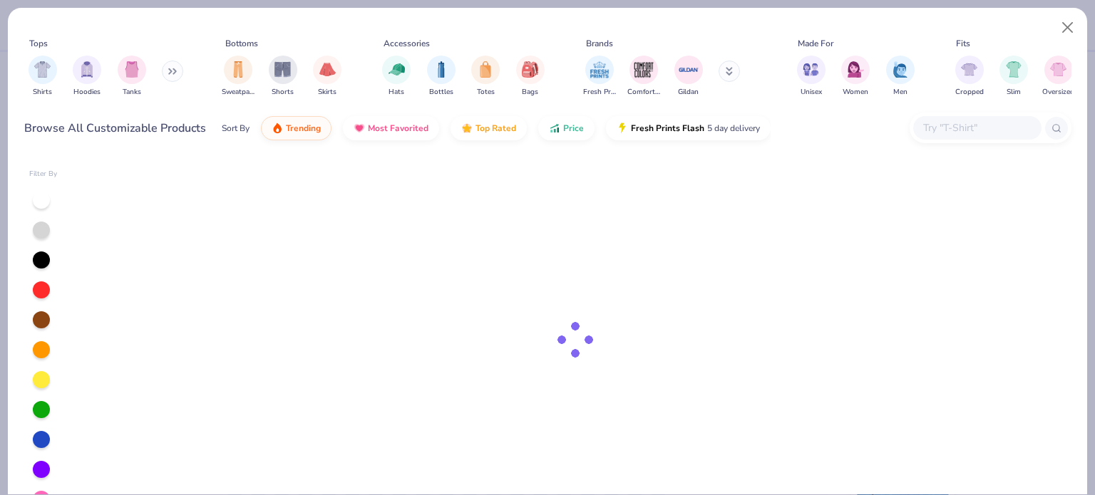
click at [960, 130] on input "text" at bounding box center [977, 128] width 110 height 16
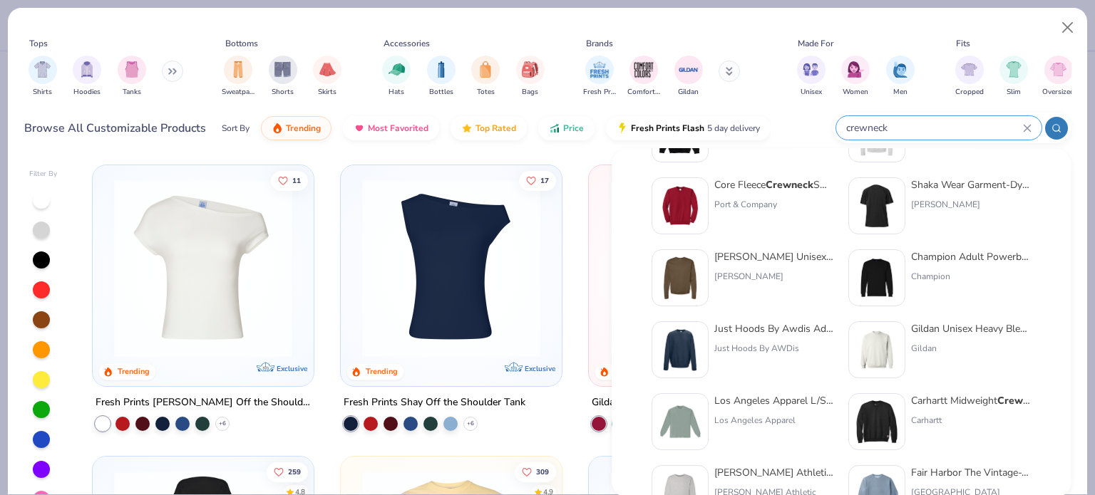
scroll to position [143, 0]
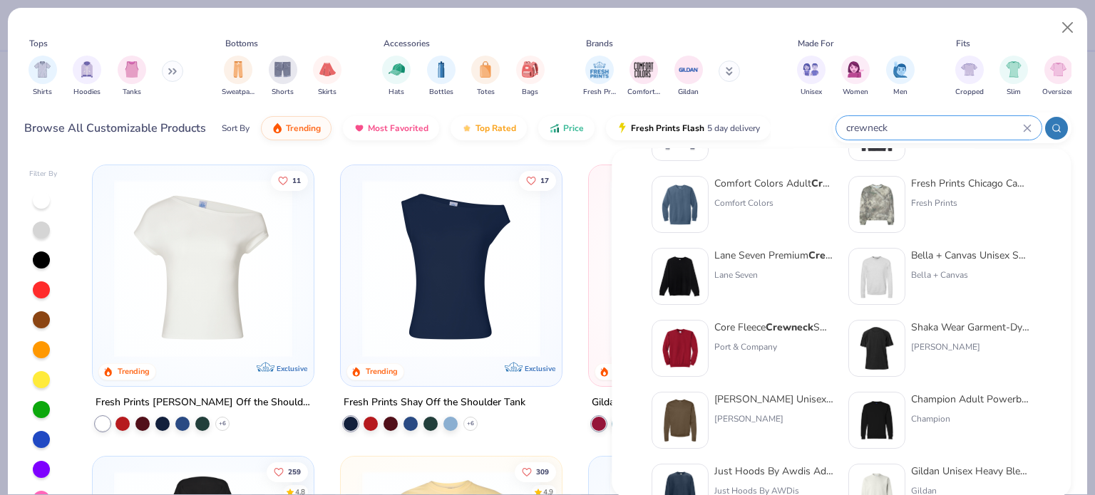
type input "crewneck"
click at [689, 270] on img at bounding box center [680, 277] width 44 height 44
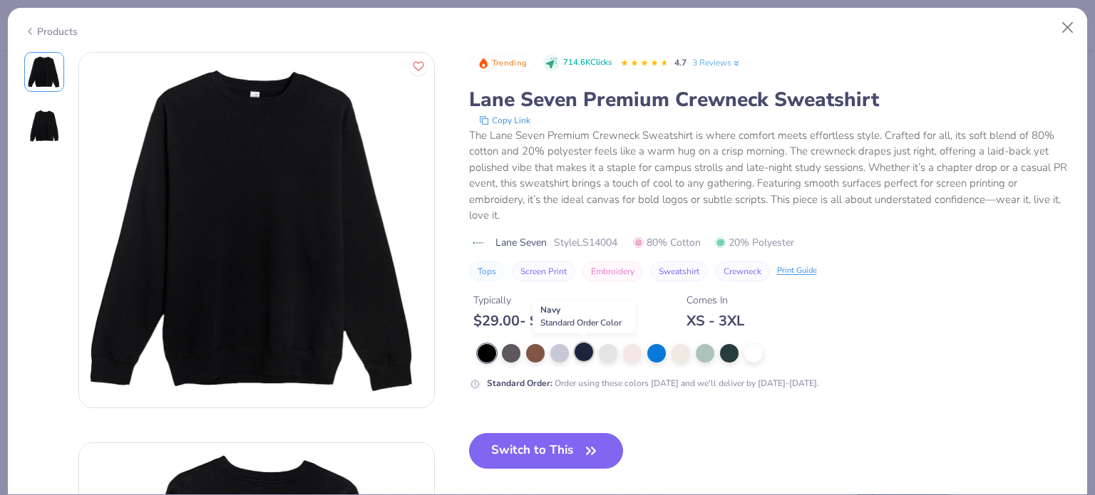
click at [587, 351] on div at bounding box center [584, 352] width 19 height 19
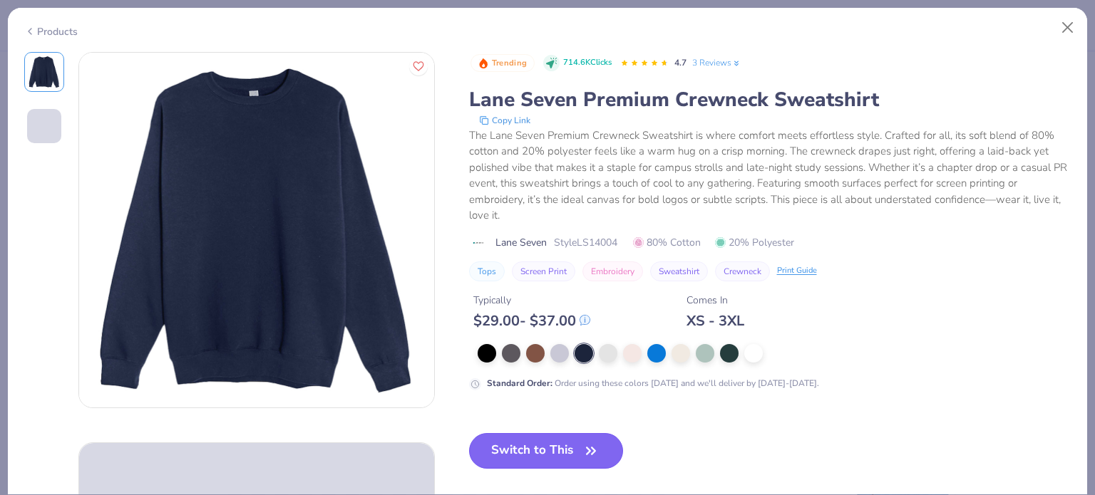
click at [548, 450] on button "Switch to This" at bounding box center [546, 451] width 155 height 36
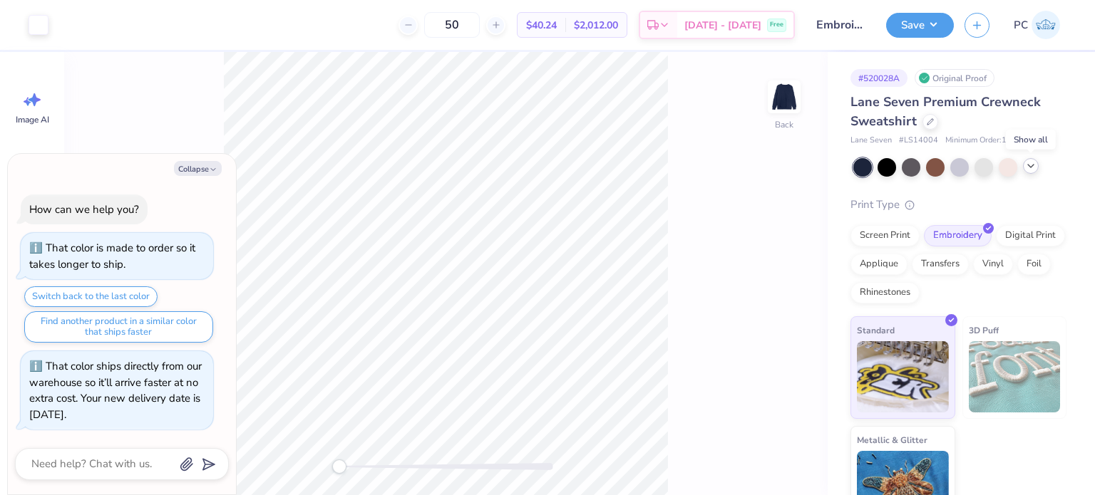
click at [1029, 169] on icon at bounding box center [1030, 165] width 11 height 11
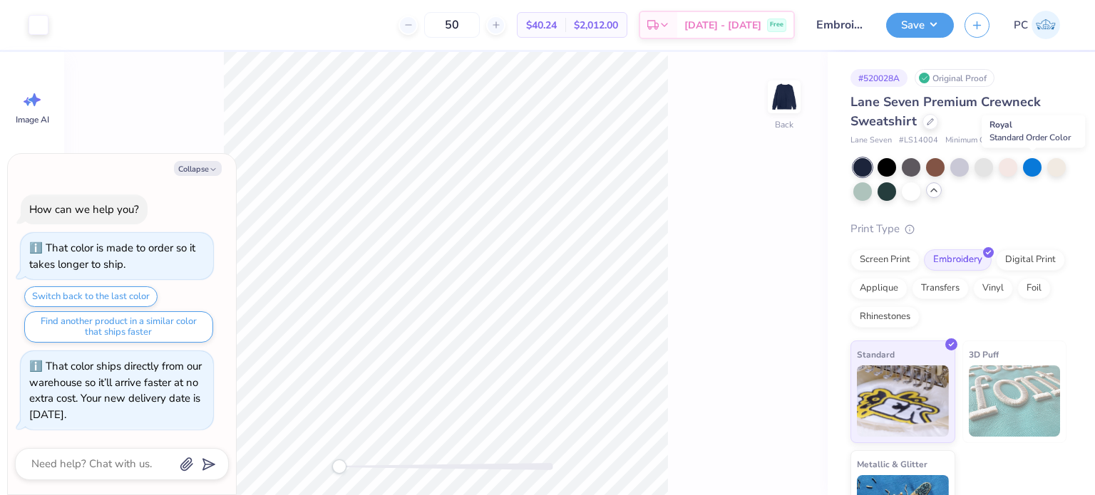
click at [1029, 169] on div at bounding box center [1032, 167] width 19 height 19
click at [935, 123] on div at bounding box center [930, 121] width 16 height 16
type textarea "x"
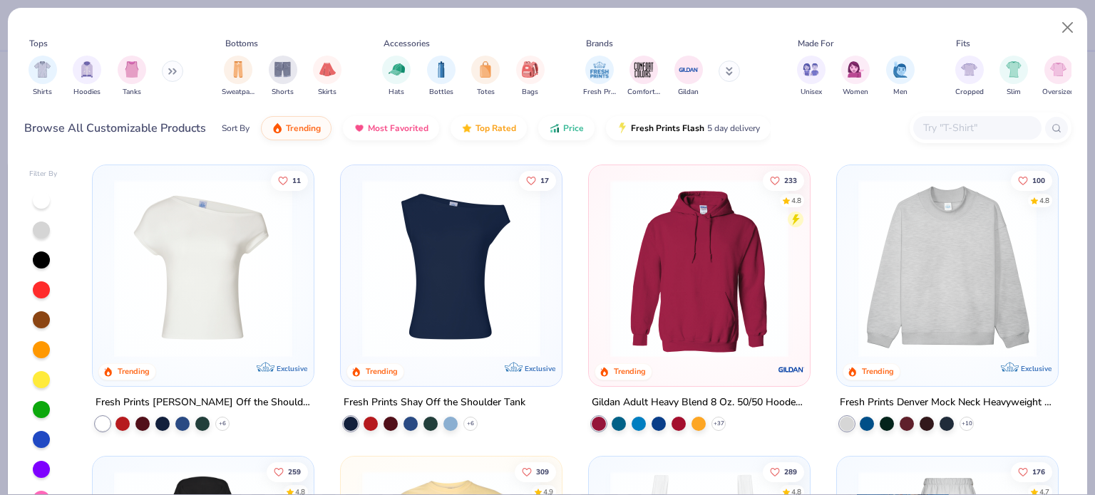
click at [980, 130] on input "text" at bounding box center [977, 128] width 110 height 16
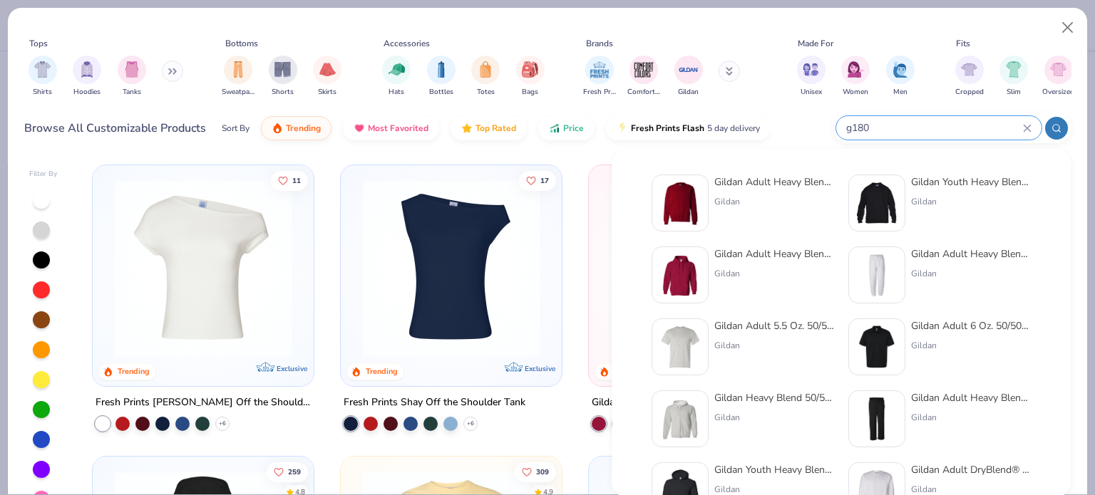
type input "g180"
click at [696, 201] on img at bounding box center [680, 203] width 44 height 44
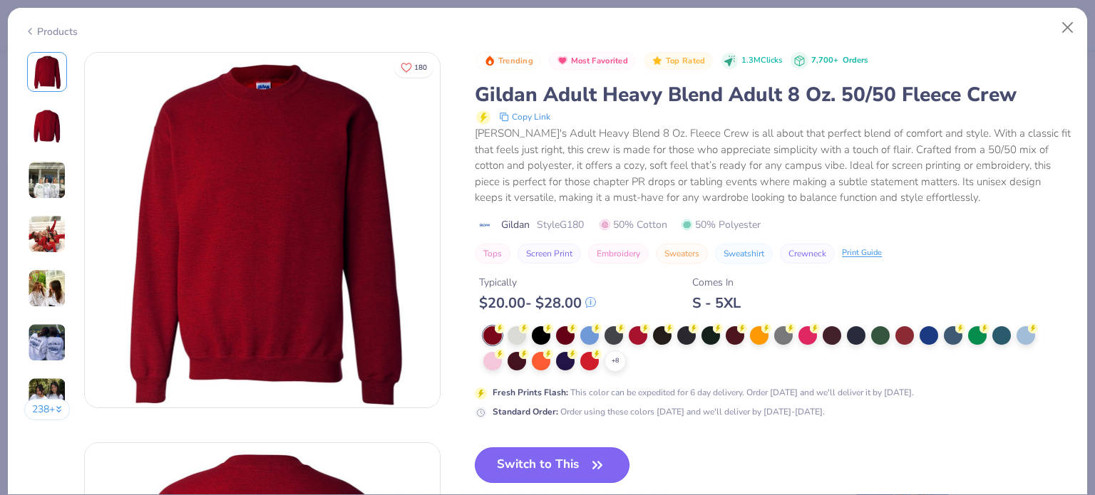
click at [575, 467] on button "Switch to This" at bounding box center [552, 466] width 155 height 36
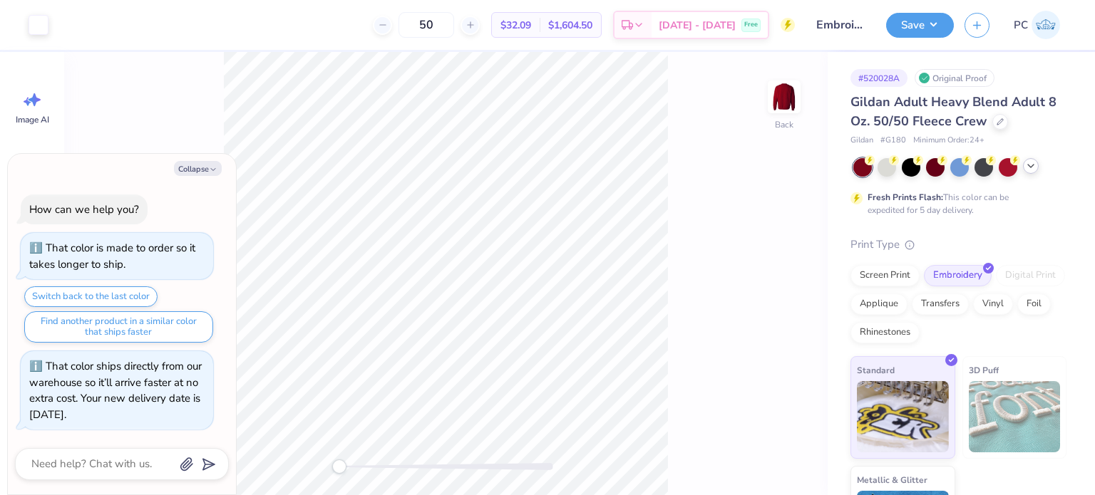
click at [1032, 167] on icon at bounding box center [1030, 165] width 11 height 11
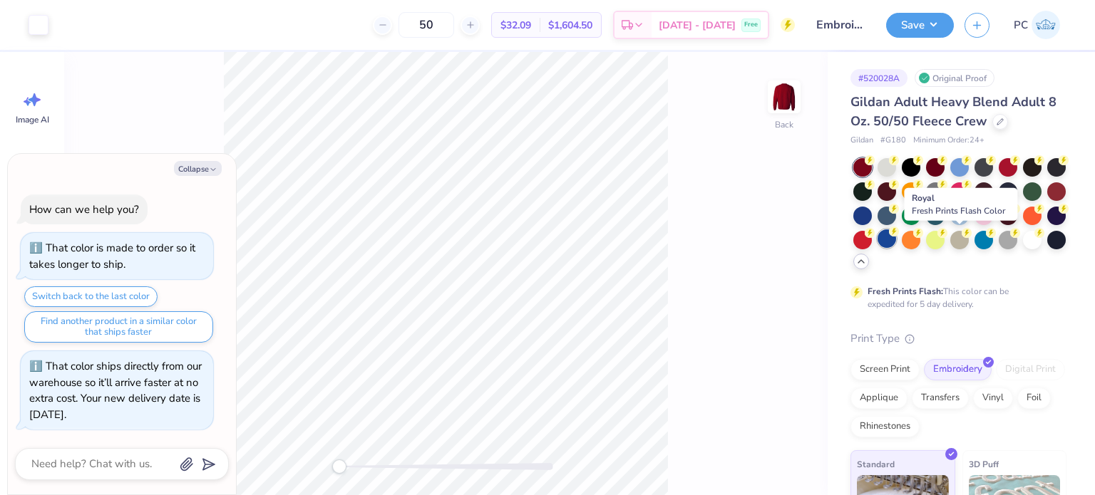
click at [896, 235] on div at bounding box center [887, 239] width 19 height 19
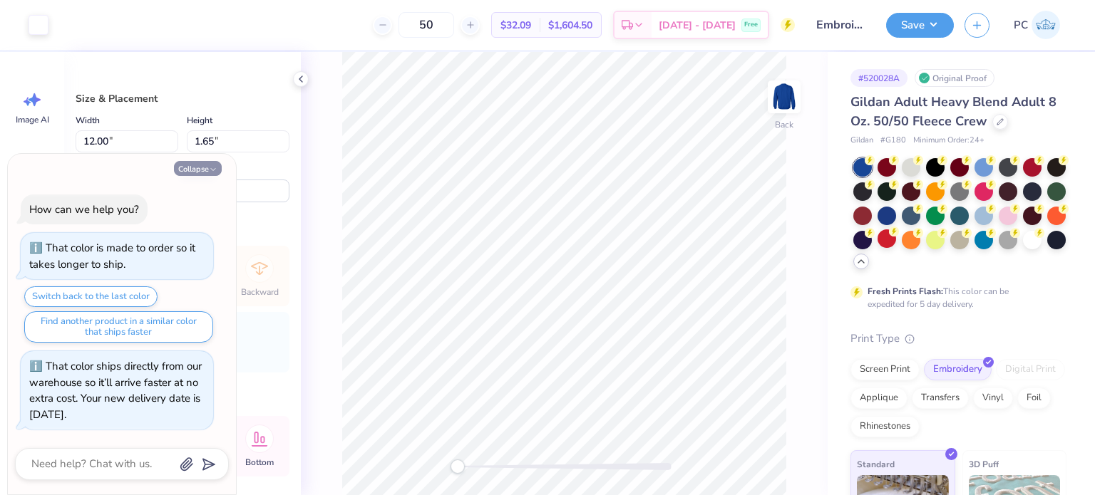
click at [200, 167] on button "Collapse" at bounding box center [198, 168] width 48 height 15
type textarea "x"
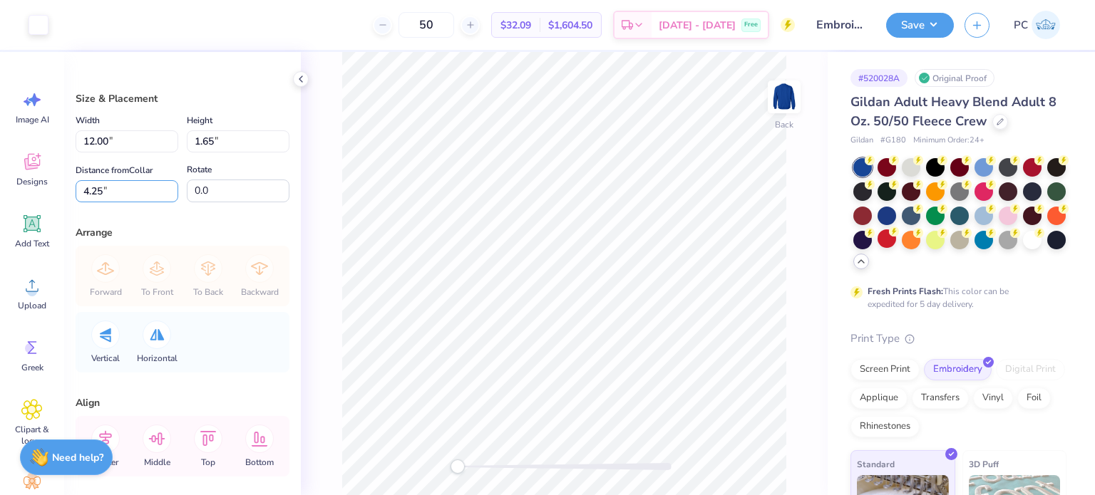
drag, startPoint x: 120, startPoint y: 190, endPoint x: 71, endPoint y: 188, distance: 49.9
click at [71, 188] on div "Size & Placement Width 12.00 12.00 " Height 1.65 1.65 " Distance from Collar 4.…" at bounding box center [182, 273] width 237 height 443
type input "3"
click at [110, 331] on icon at bounding box center [105, 335] width 11 height 14
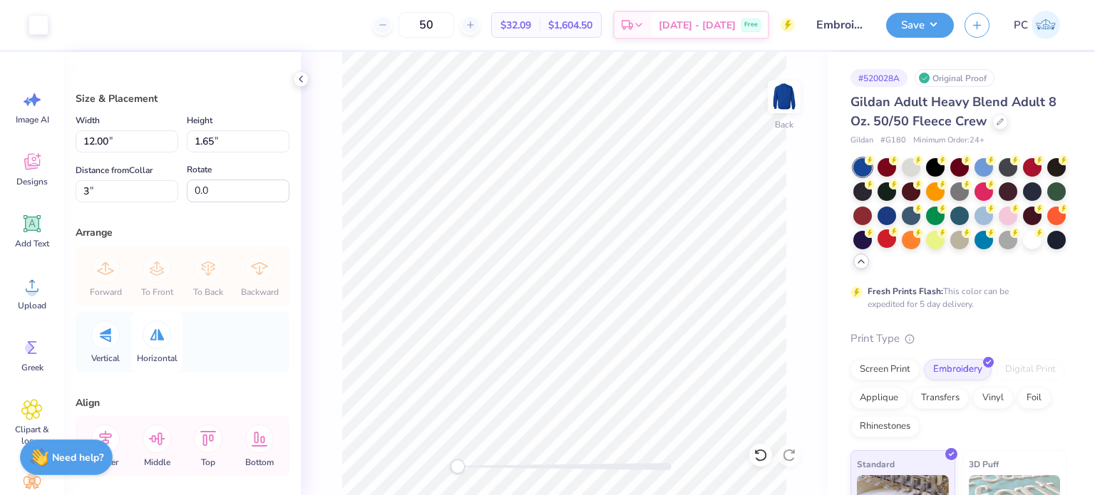
click at [160, 340] on div at bounding box center [157, 335] width 29 height 29
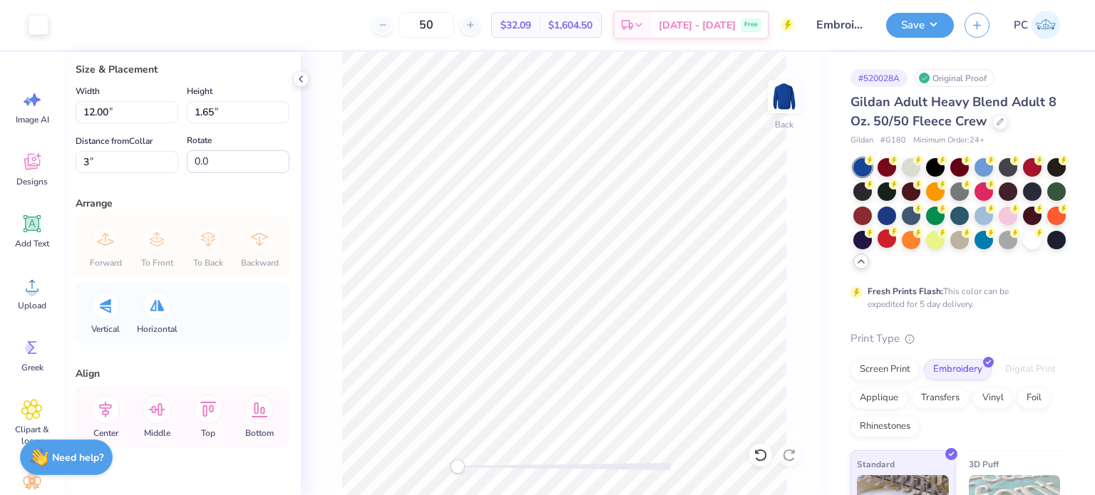
scroll to position [59, 0]
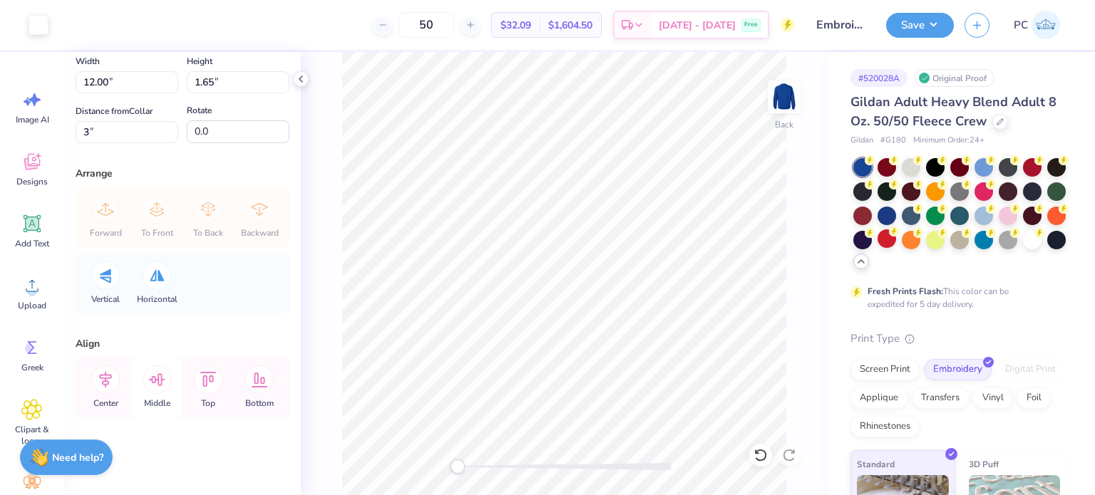
click at [157, 379] on icon at bounding box center [157, 380] width 29 height 29
click at [109, 379] on icon at bounding box center [105, 380] width 29 height 29
click at [201, 379] on icon at bounding box center [208, 380] width 29 height 29
click at [96, 376] on icon at bounding box center [105, 380] width 29 height 29
click at [123, 133] on input "3" at bounding box center [127, 132] width 103 height 22
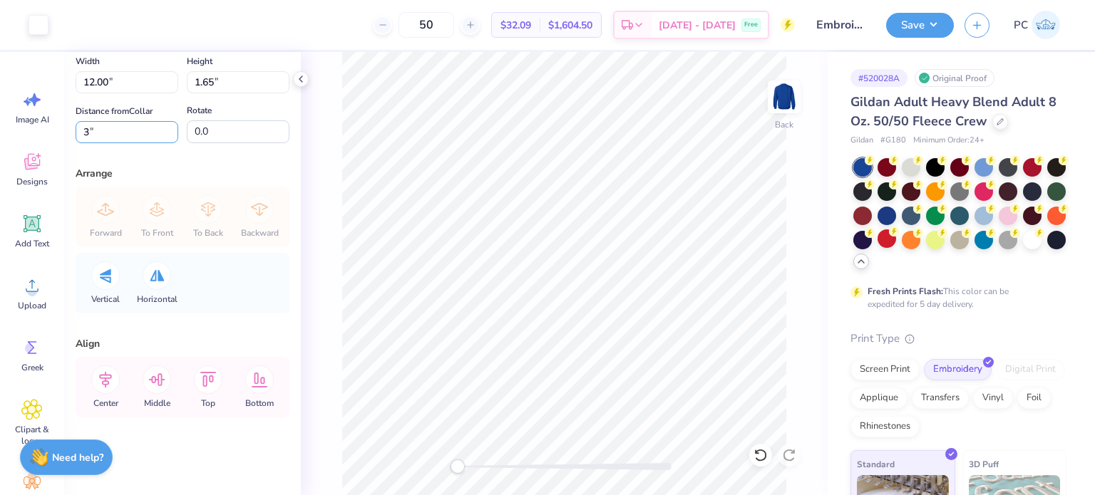
click at [53, 135] on div "Art colors 50 $32.09 Per Item $1,604.50 Total Est. Delivery Oct 8 - 11 Free Des…" at bounding box center [547, 247] width 1095 height 495
click at [229, 169] on div "Arrange" at bounding box center [183, 173] width 214 height 15
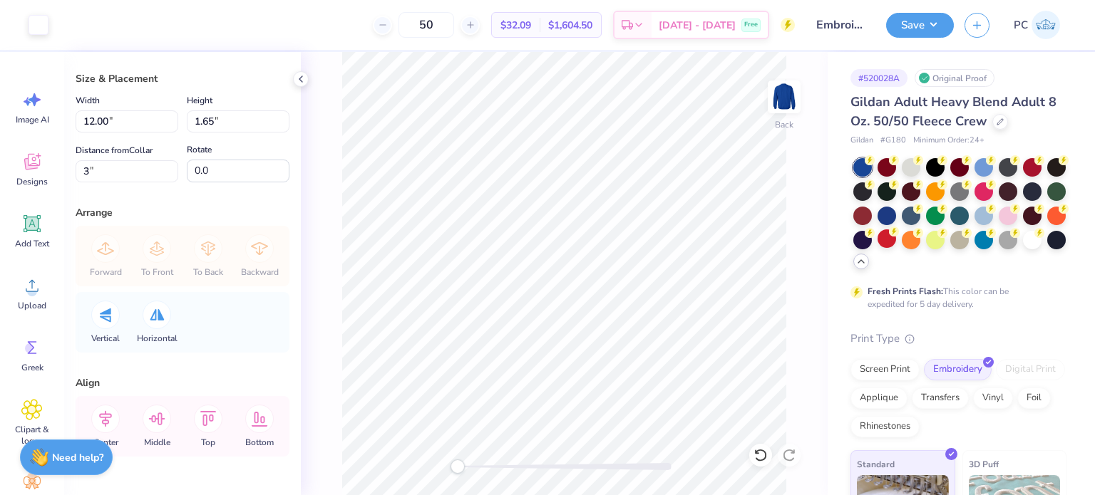
scroll to position [0, 0]
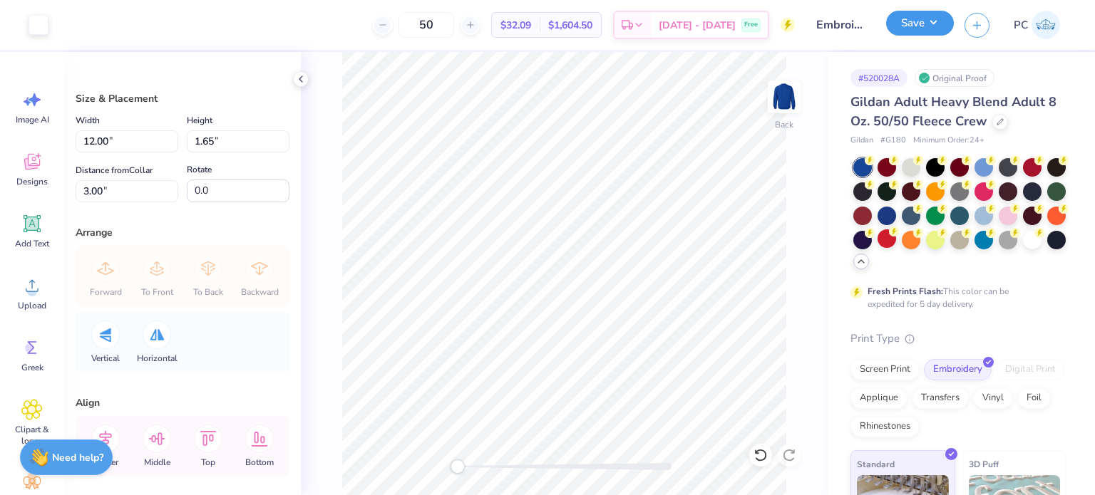
click at [920, 19] on button "Save" at bounding box center [920, 23] width 68 height 25
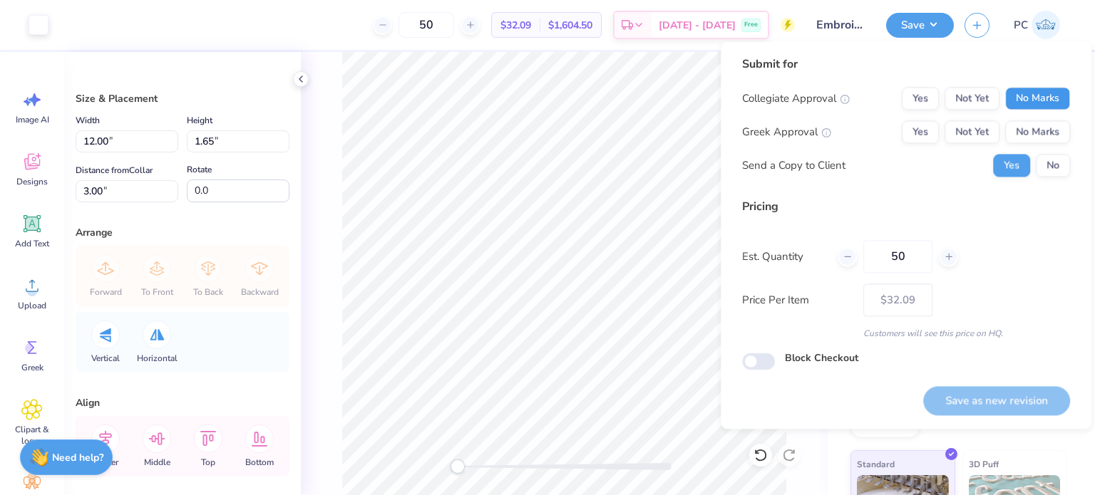
click at [1019, 104] on button "No Marks" at bounding box center [1037, 98] width 65 height 23
click at [1038, 134] on button "No Marks" at bounding box center [1037, 131] width 65 height 23
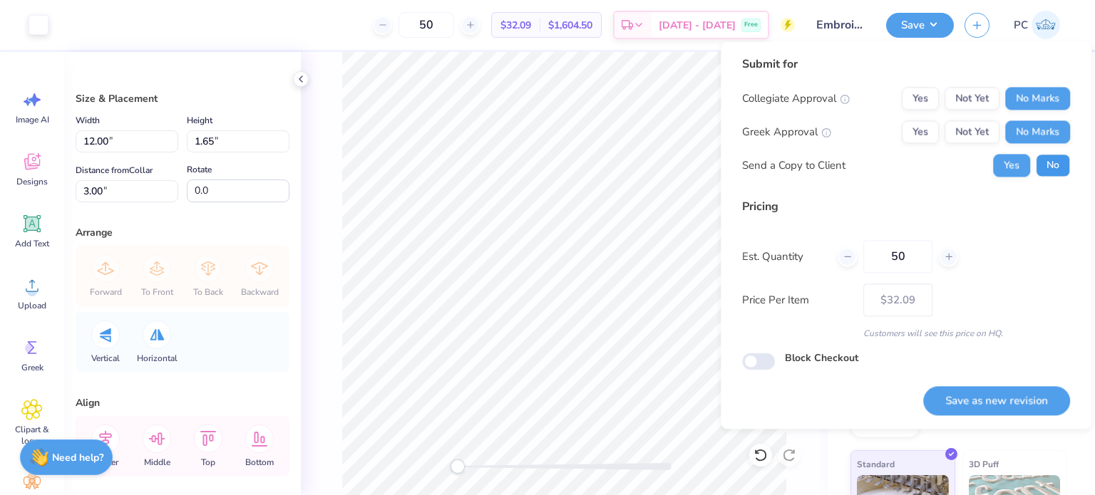
click at [1043, 158] on button "No" at bounding box center [1053, 165] width 34 height 23
click at [927, 96] on button "Yes" at bounding box center [920, 98] width 37 height 23
click at [977, 394] on button "Save as new revision" at bounding box center [996, 400] width 147 height 29
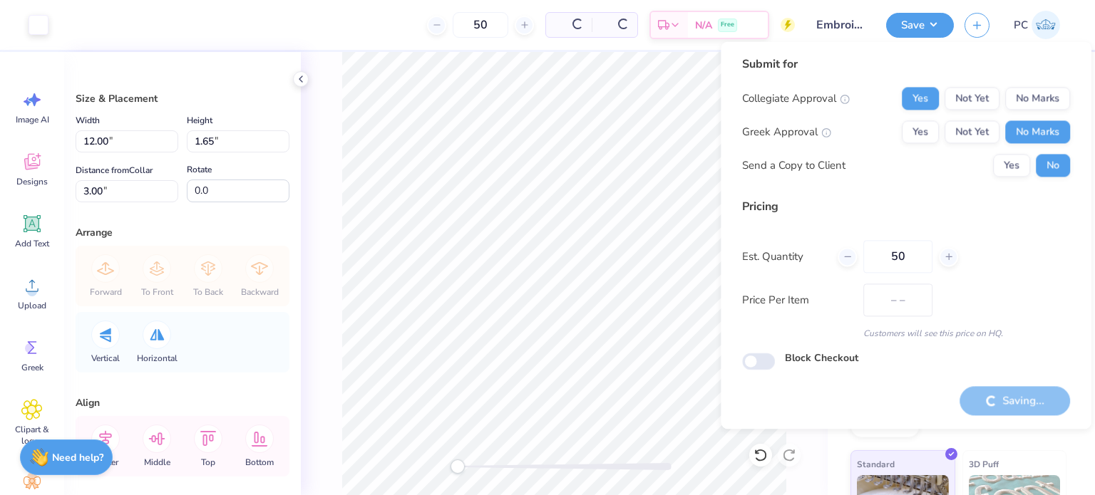
type input "$32.09"
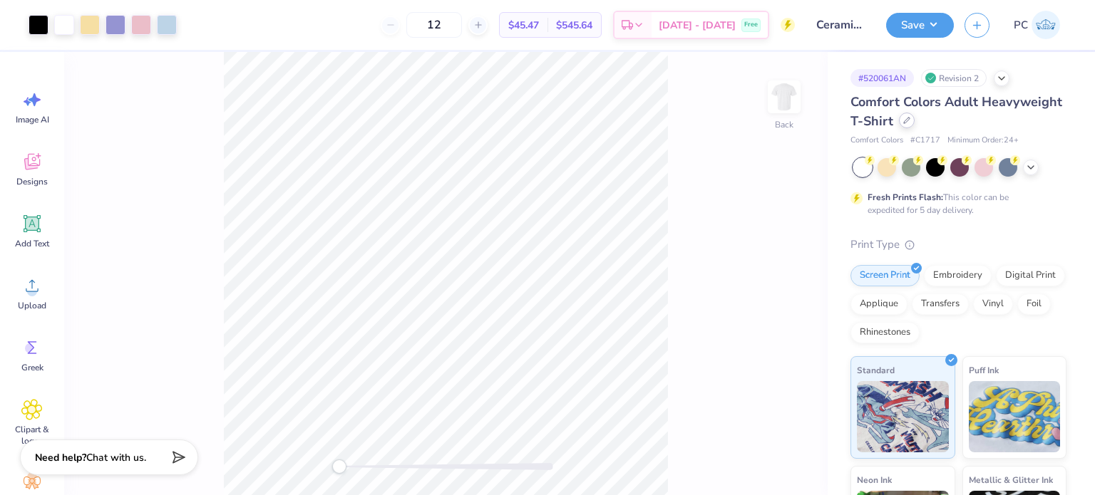
click at [915, 125] on div at bounding box center [907, 121] width 16 height 16
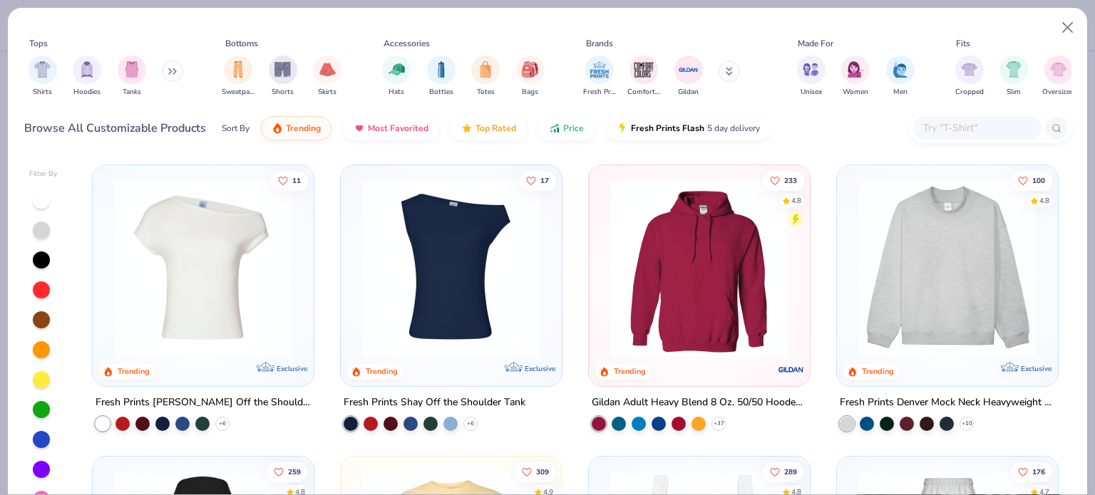
click at [981, 128] on input "text" at bounding box center [977, 128] width 110 height 16
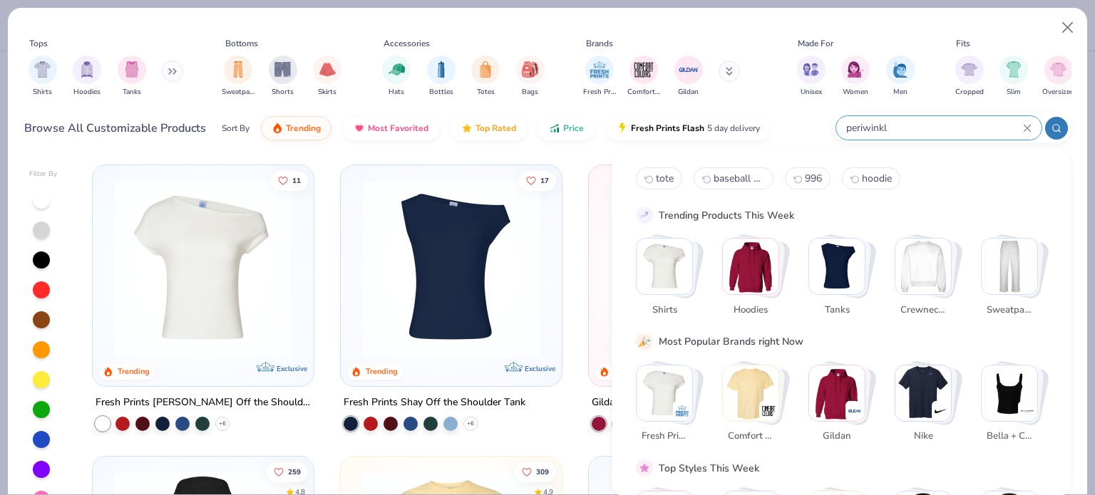
type input "periwinkle"
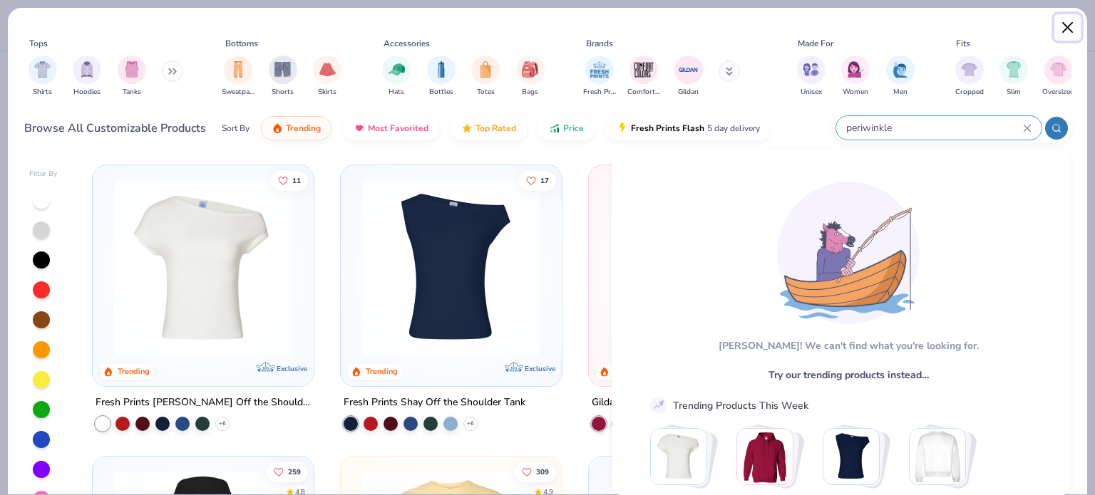
click at [1066, 22] on button "Close" at bounding box center [1067, 27] width 27 height 27
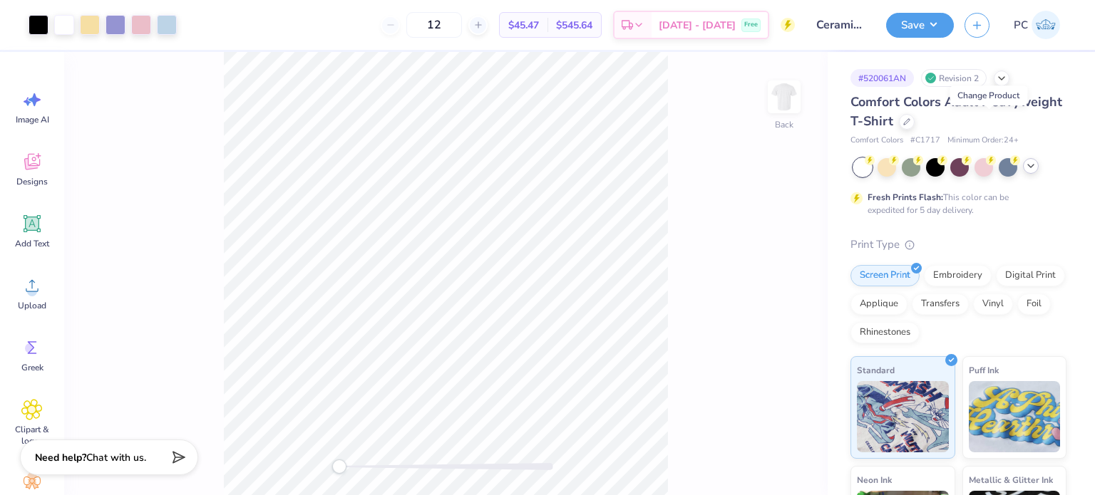
click at [1027, 165] on icon at bounding box center [1030, 165] width 11 height 11
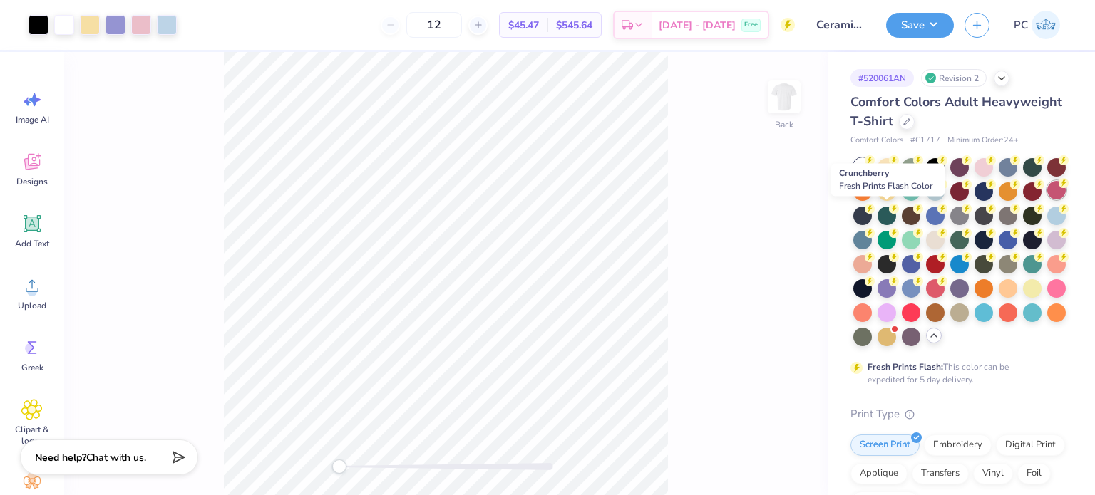
click at [1047, 200] on div at bounding box center [1056, 190] width 19 height 19
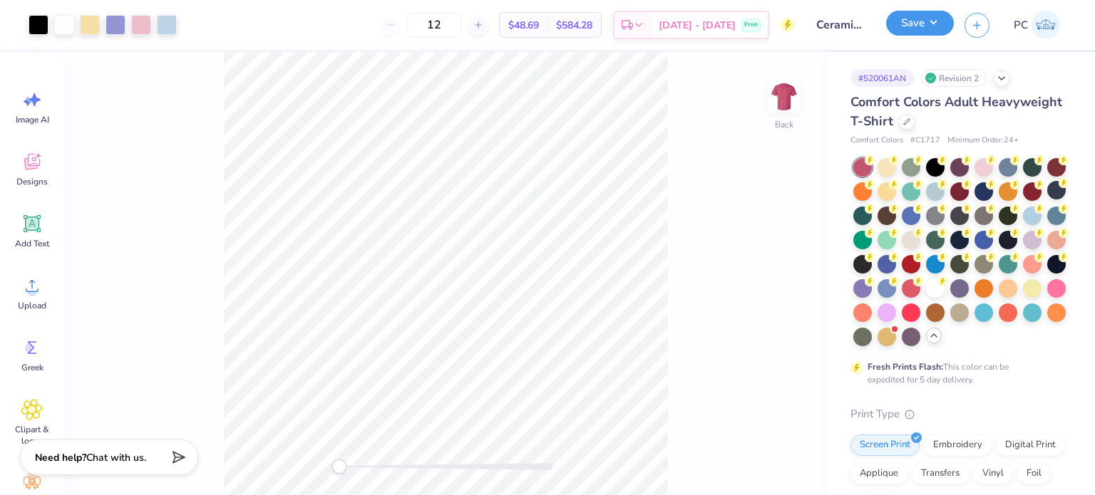
click at [905, 30] on button "Save" at bounding box center [920, 23] width 68 height 25
click at [1011, 168] on div at bounding box center [1008, 166] width 19 height 19
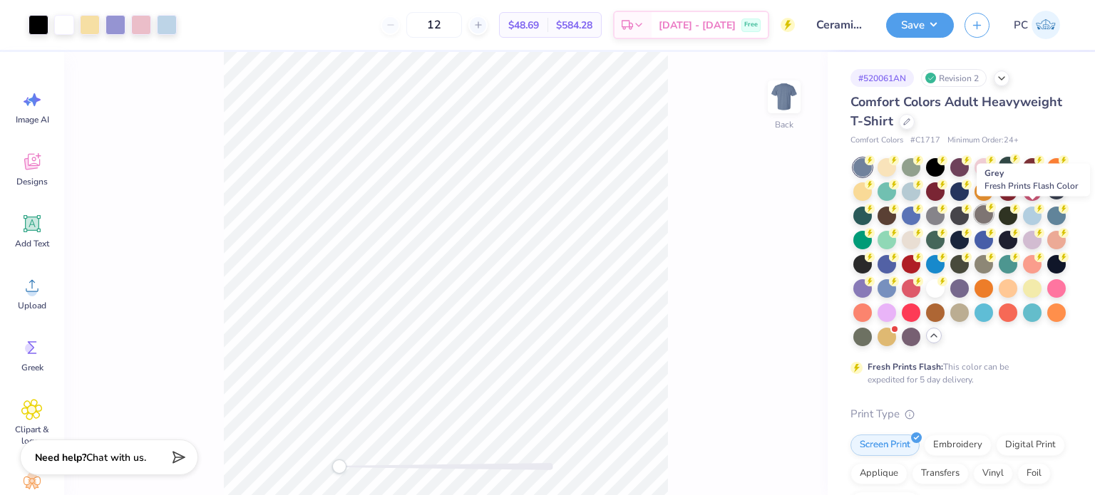
click at [993, 217] on div at bounding box center [984, 214] width 19 height 19
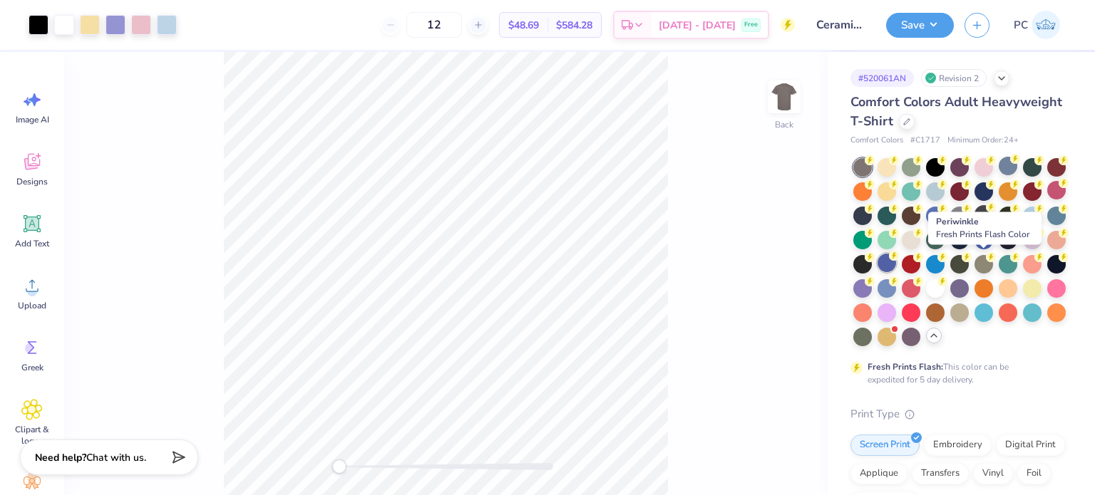
click at [896, 267] on div at bounding box center [887, 263] width 19 height 19
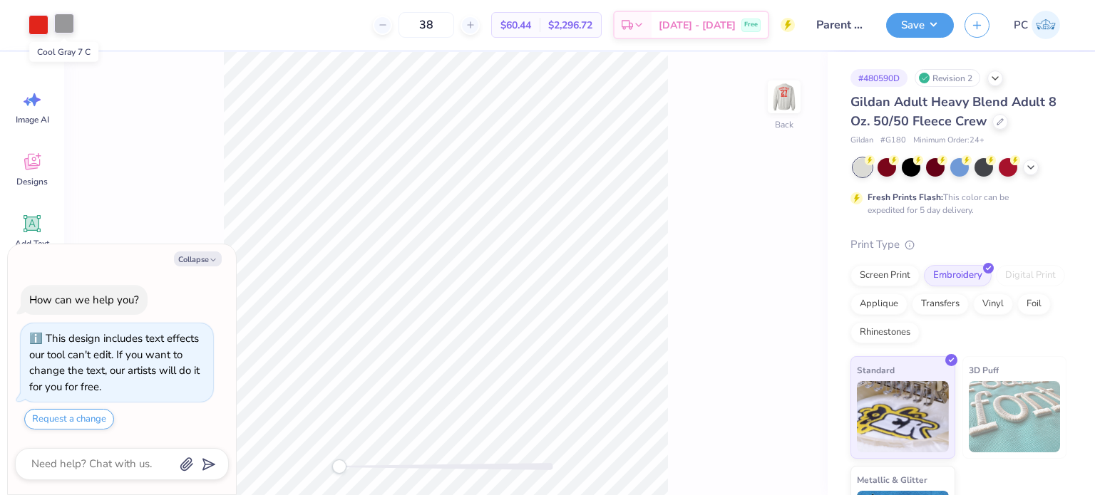
click at [66, 25] on div at bounding box center [64, 24] width 20 height 20
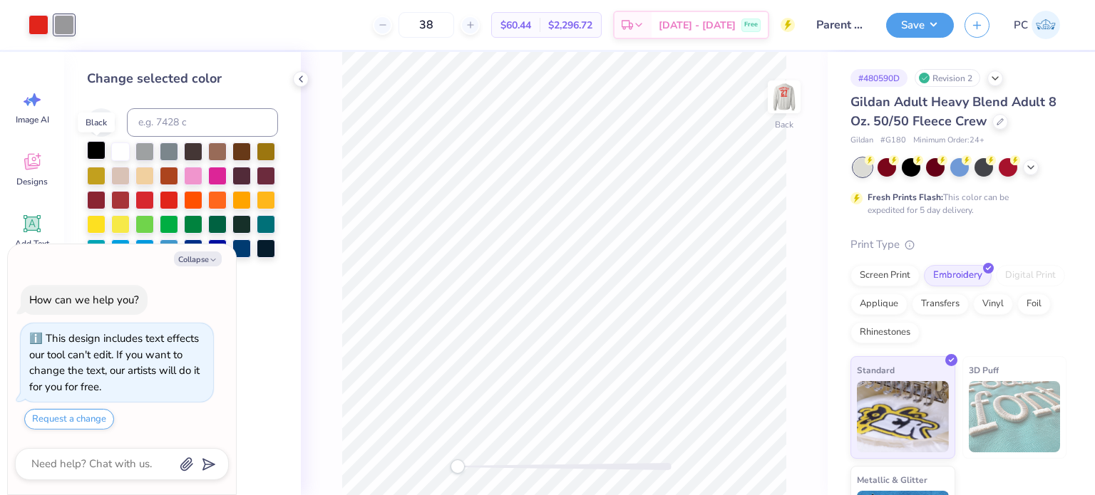
click at [100, 150] on div at bounding box center [96, 150] width 19 height 19
click at [761, 459] on icon at bounding box center [761, 455] width 14 height 14
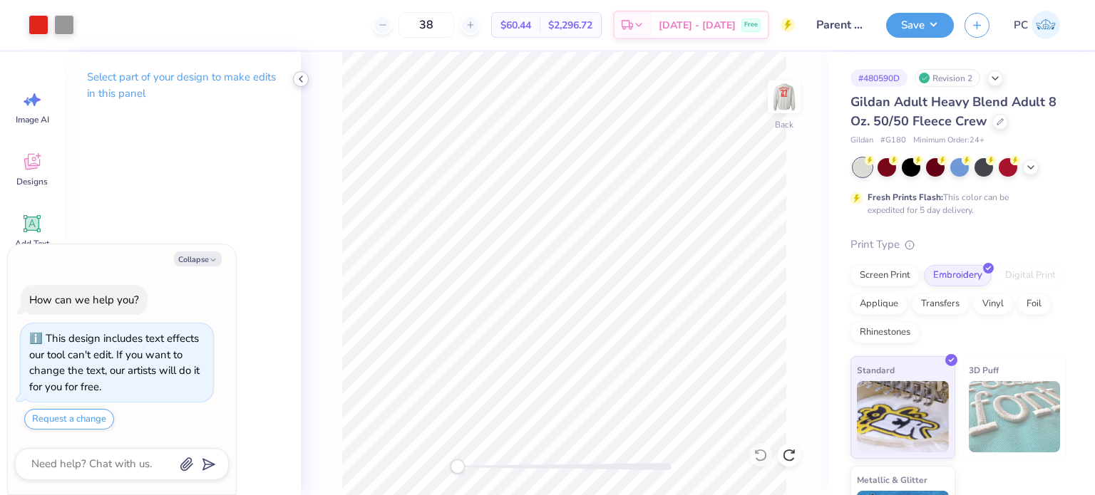
click at [304, 80] on icon at bounding box center [300, 78] width 11 height 11
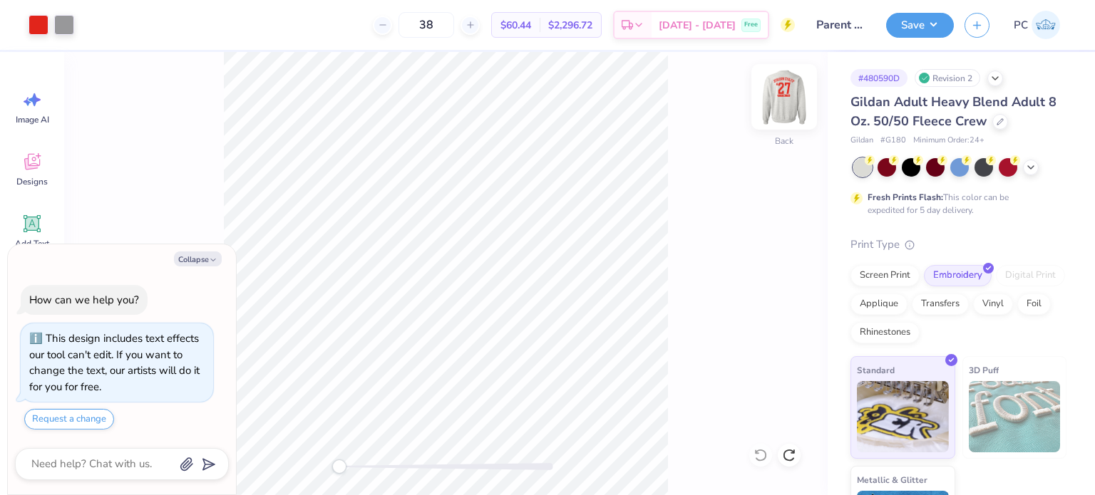
click at [785, 103] on img at bounding box center [784, 96] width 57 height 57
click at [204, 261] on button "Collapse" at bounding box center [198, 259] width 48 height 15
type textarea "x"
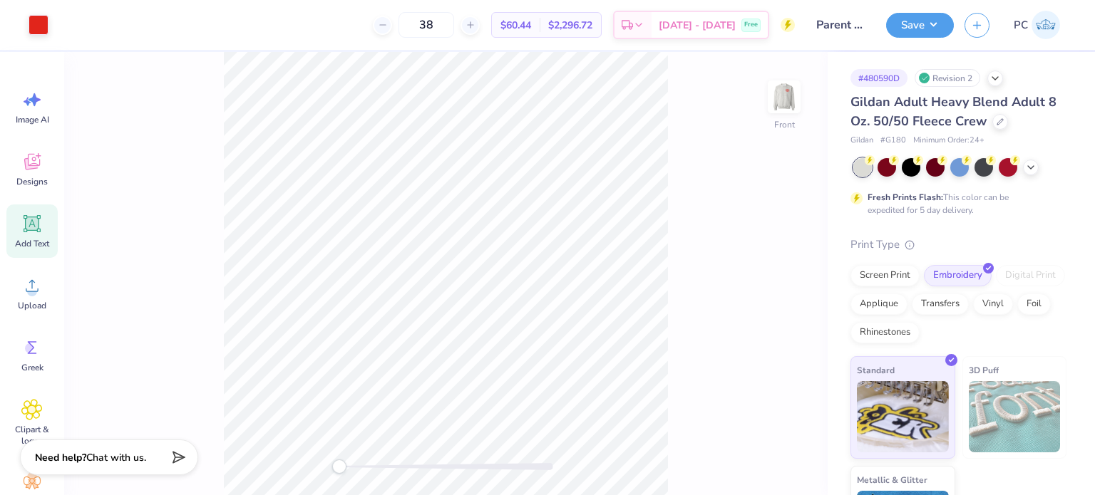
click at [31, 227] on icon at bounding box center [33, 224] width 14 height 14
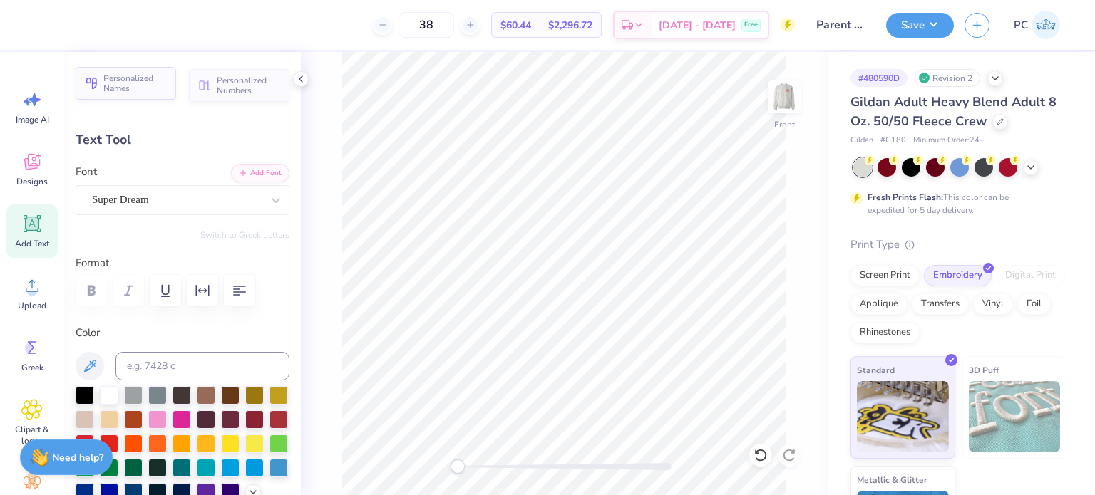
click at [100, 74] on button "Personalized Names" at bounding box center [126, 83] width 101 height 33
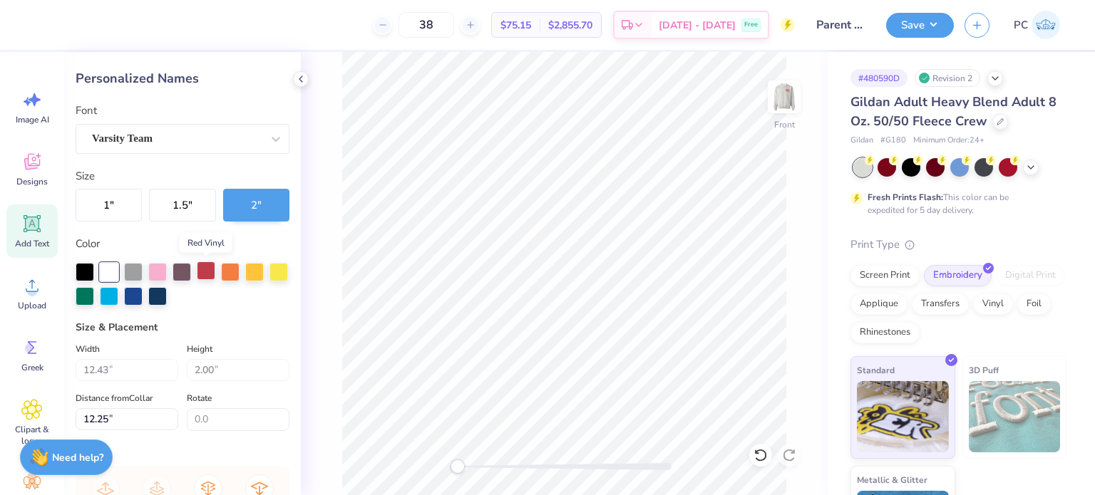
click at [210, 269] on div at bounding box center [206, 271] width 19 height 19
click at [183, 208] on button "1.5 "" at bounding box center [182, 205] width 66 height 33
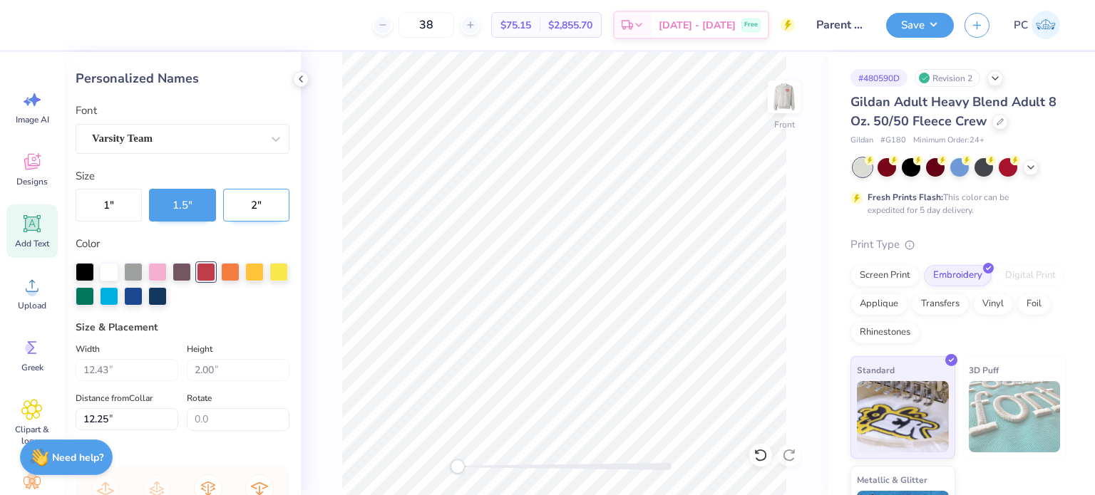
click at [223, 211] on button "2 "" at bounding box center [256, 205] width 66 height 33
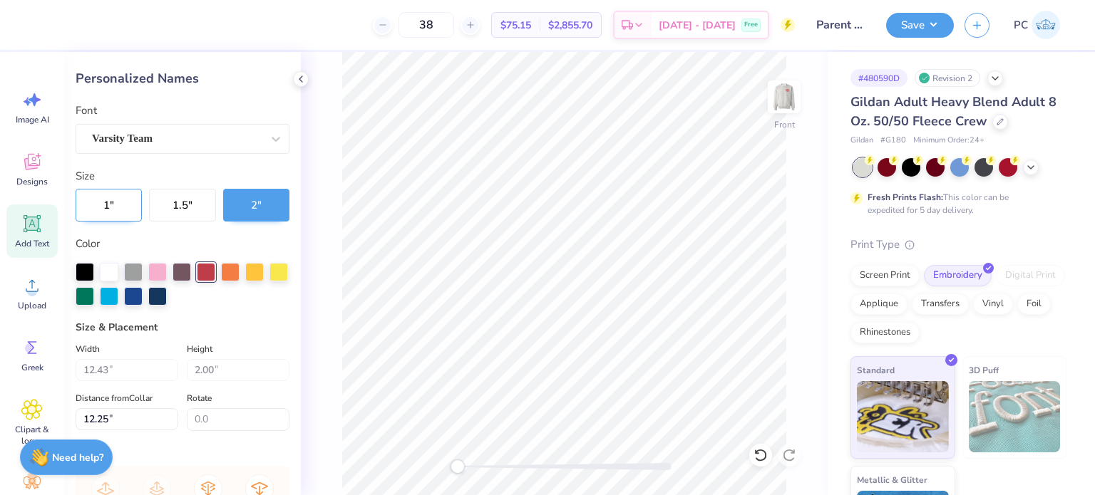
click at [107, 204] on button "1 "" at bounding box center [109, 205] width 66 height 33
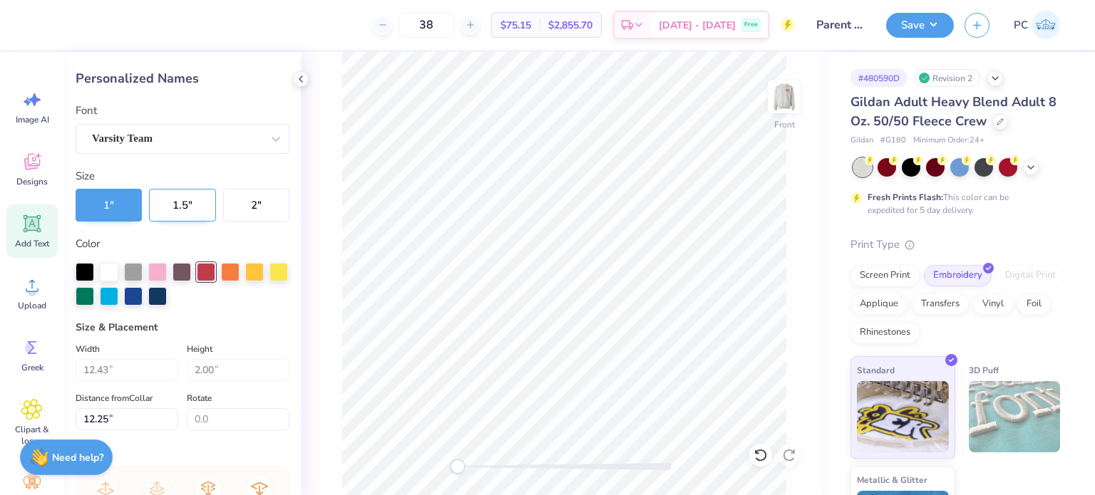
click at [191, 207] on button "1.5 "" at bounding box center [182, 205] width 66 height 33
click at [306, 77] on icon at bounding box center [300, 78] width 11 height 11
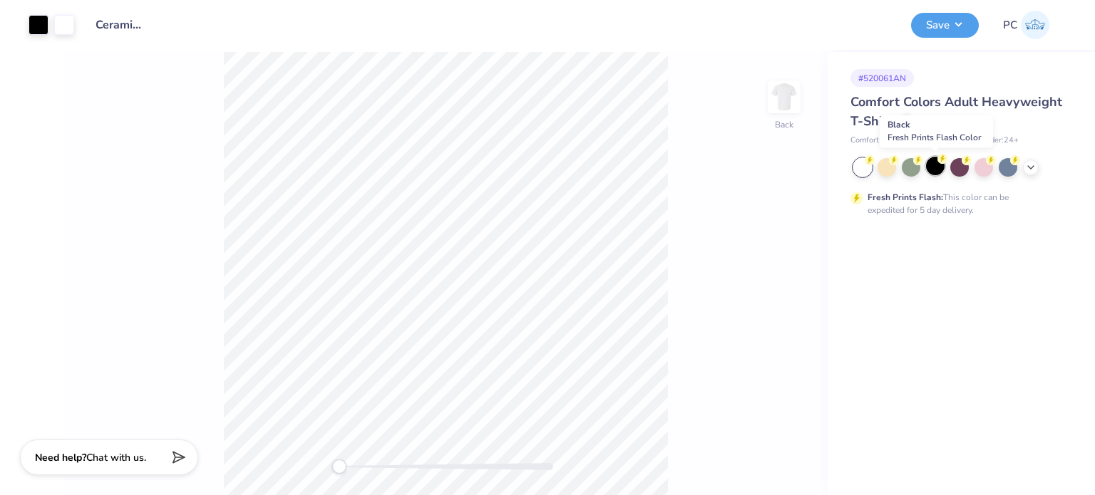
click at [936, 168] on div at bounding box center [935, 166] width 19 height 19
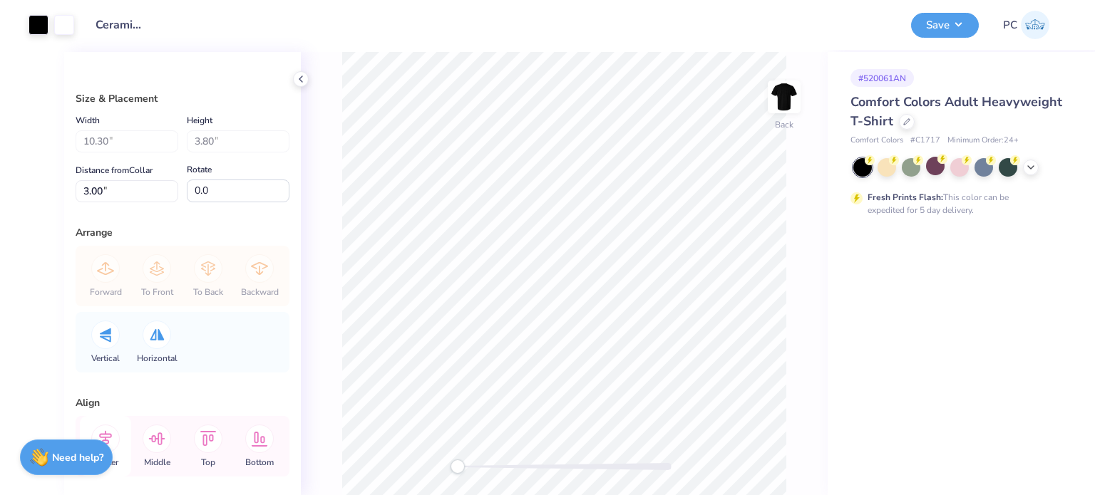
click at [110, 434] on icon at bounding box center [105, 439] width 13 height 16
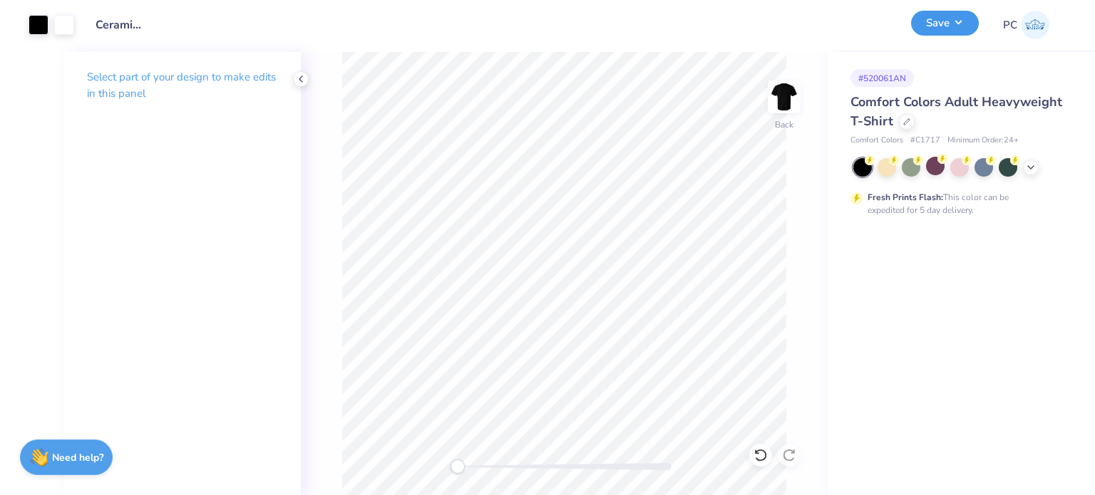
click at [945, 26] on button "Save" at bounding box center [945, 23] width 68 height 25
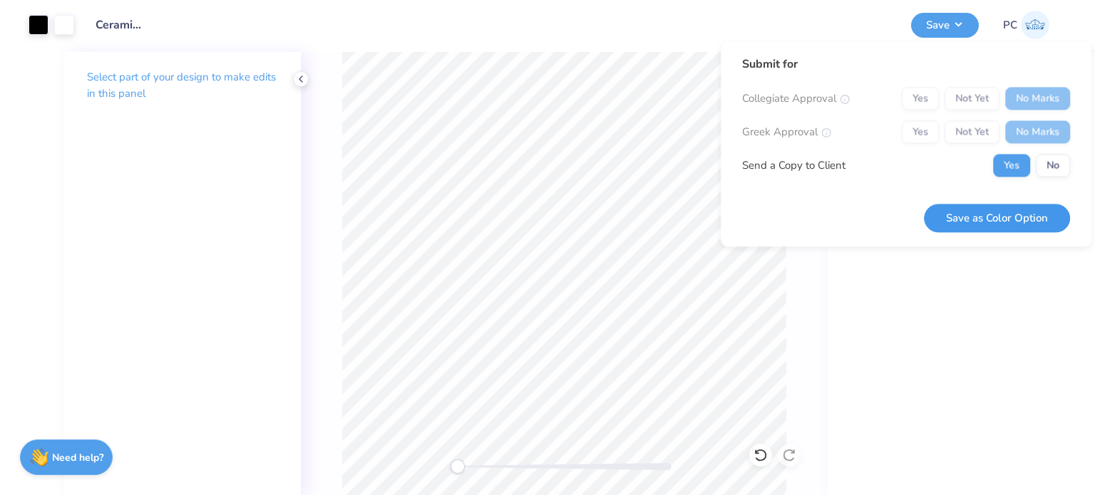
click at [1032, 217] on button "Save as Color Option" at bounding box center [997, 218] width 146 height 29
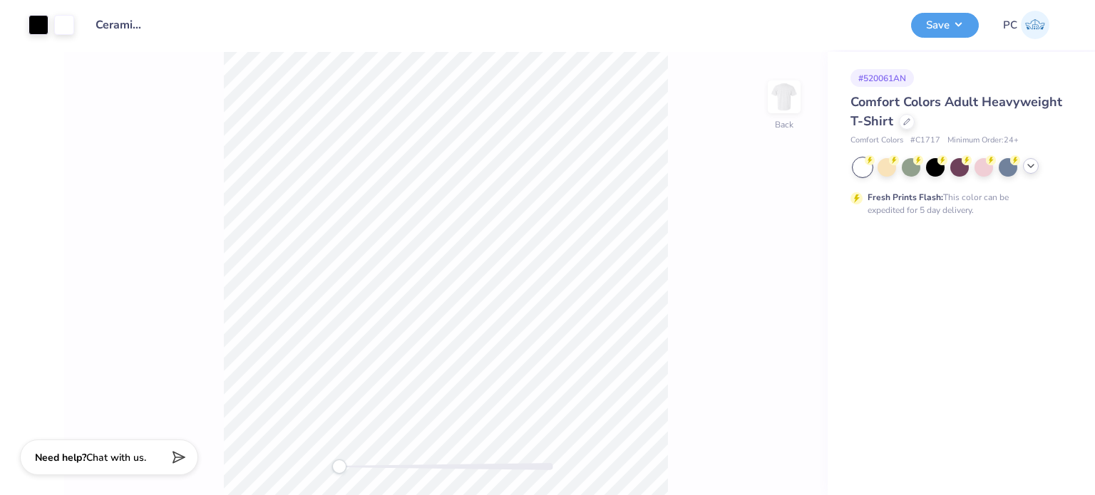
click at [1029, 166] on polyline at bounding box center [1031, 166] width 6 height 3
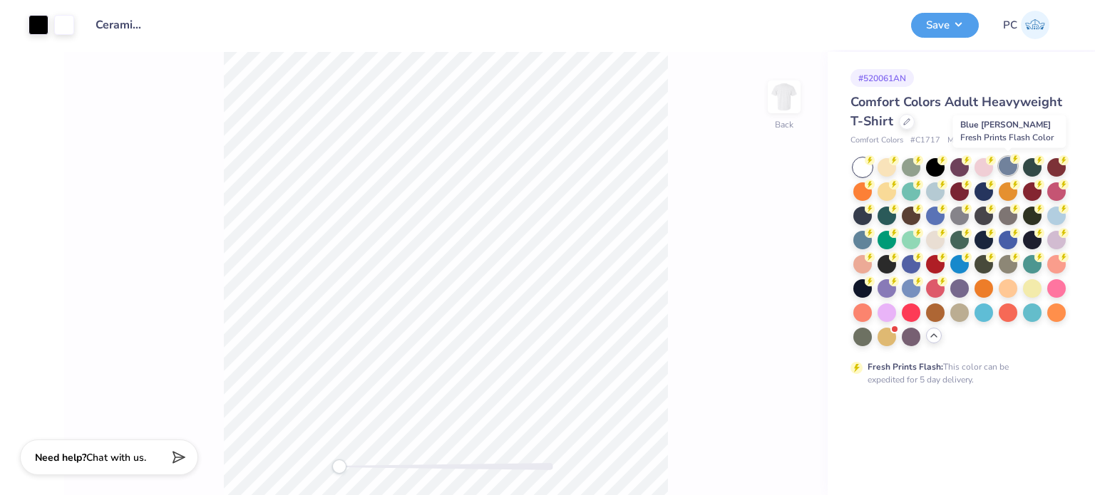
click at [1010, 168] on div at bounding box center [1008, 166] width 19 height 19
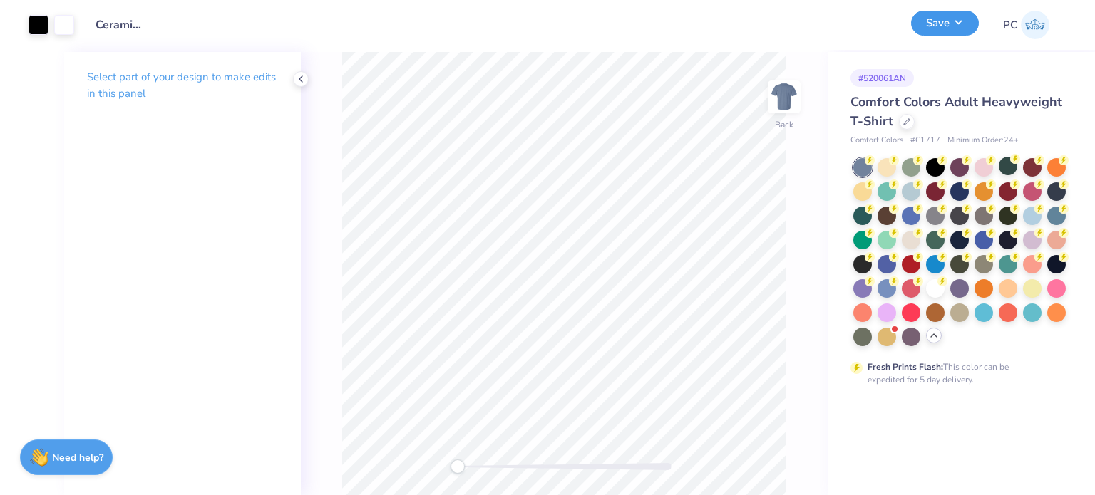
click at [965, 28] on button "Save" at bounding box center [945, 23] width 68 height 25
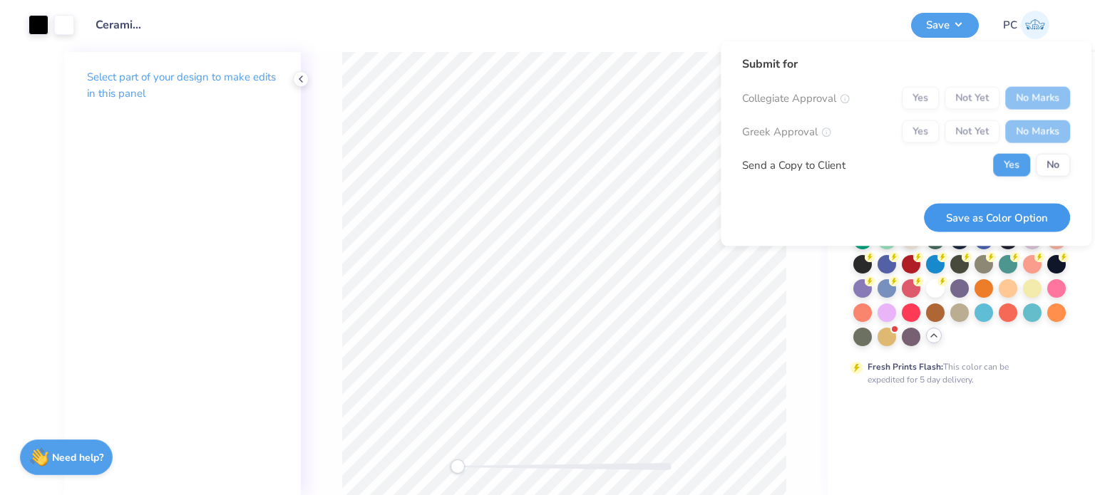
click at [1034, 215] on button "Save as Color Option" at bounding box center [997, 217] width 146 height 29
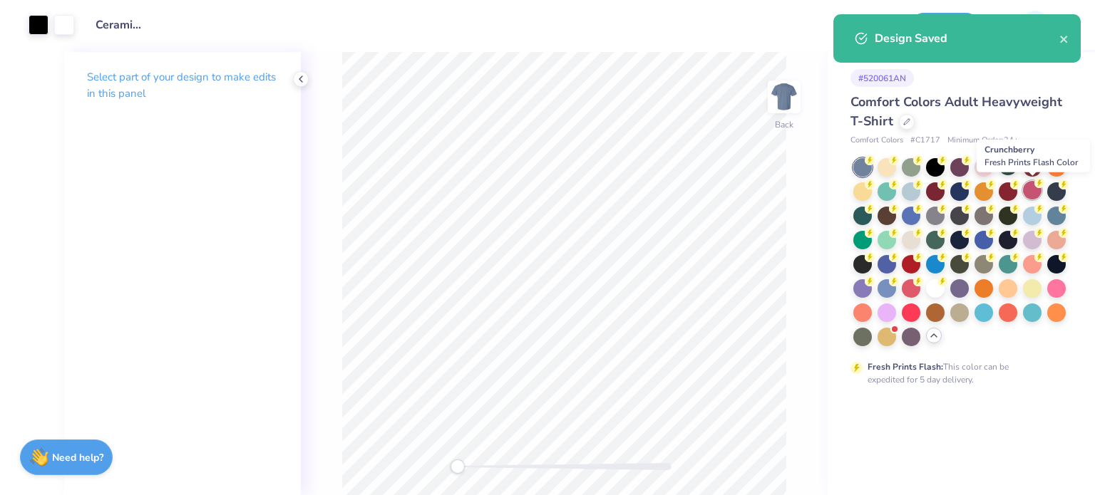
click at [1027, 193] on div at bounding box center [1032, 190] width 19 height 19
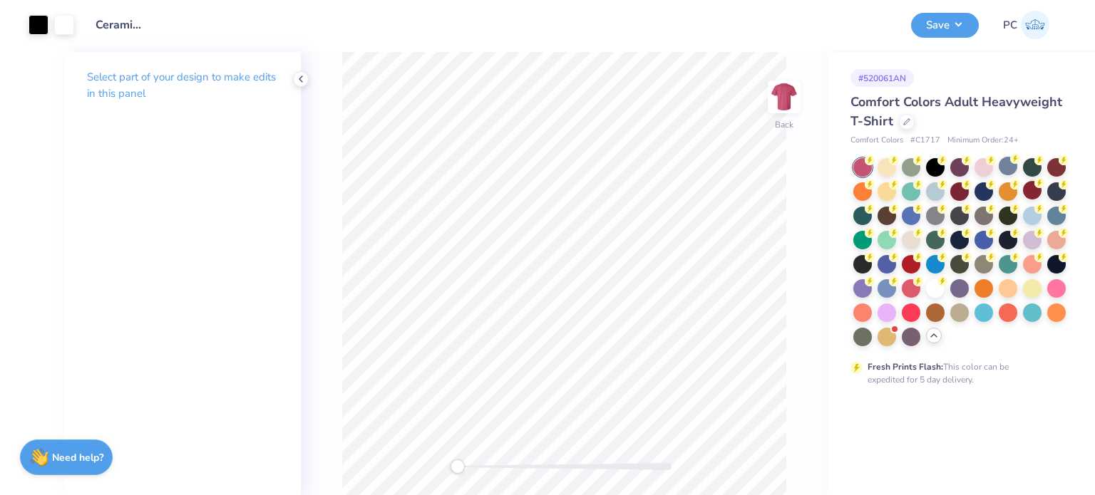
click at [930, 19] on div "Art colors Design Title Ceramics Club Merch Save PC Image AI Designs Add Text U…" at bounding box center [547, 247] width 1095 height 495
click at [953, 24] on button "Save" at bounding box center [945, 23] width 68 height 25
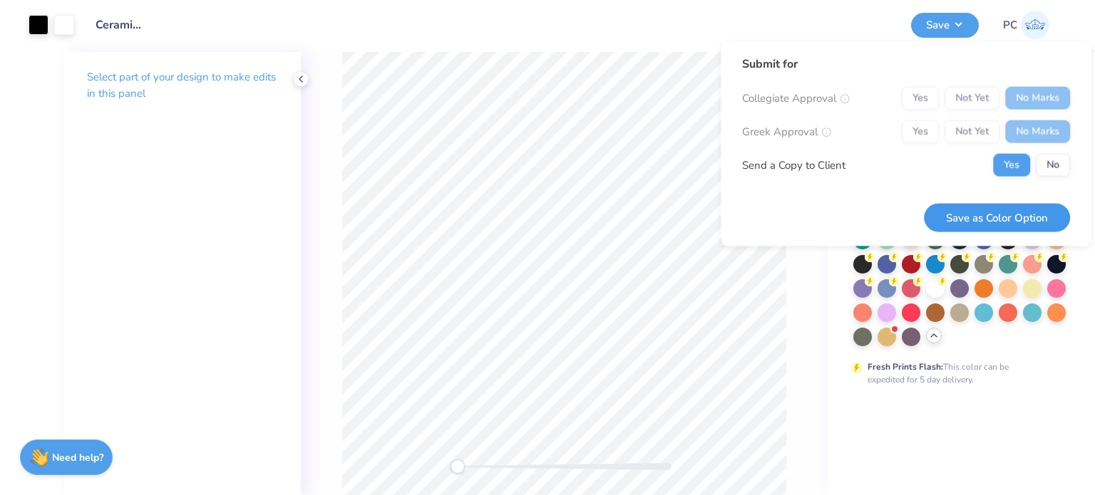
click at [1023, 220] on button "Save as Color Option" at bounding box center [997, 217] width 146 height 29
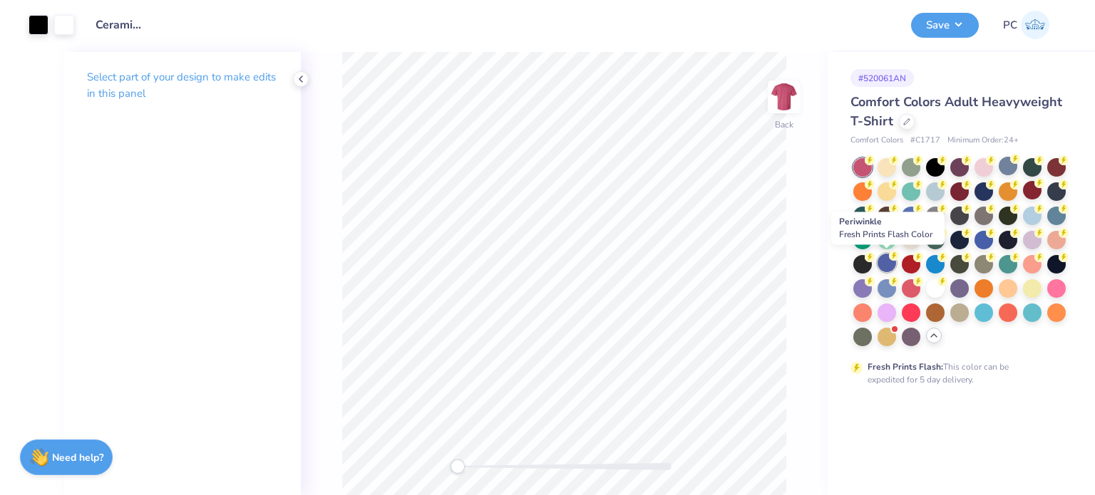
click at [888, 262] on div at bounding box center [887, 263] width 19 height 19
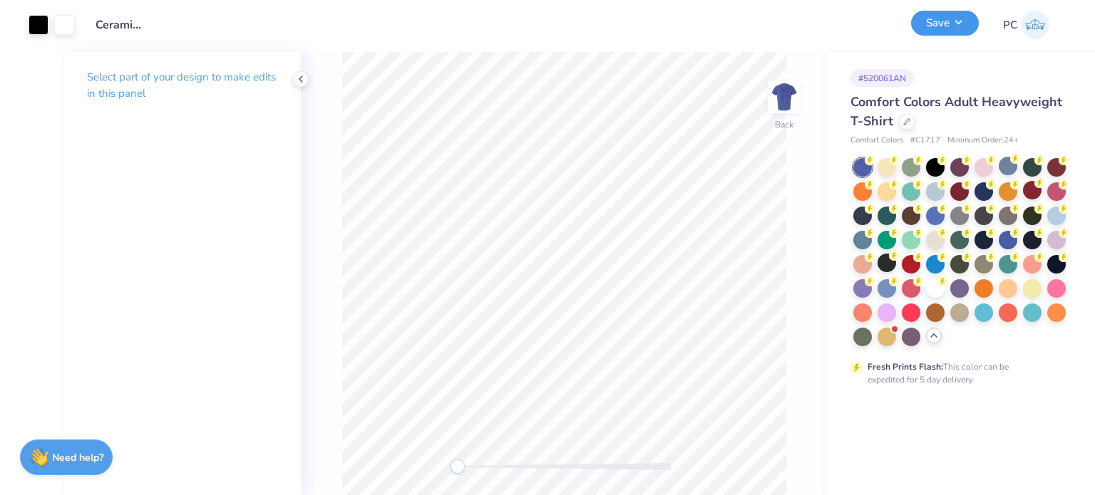
click at [970, 19] on button "Save" at bounding box center [945, 23] width 68 height 25
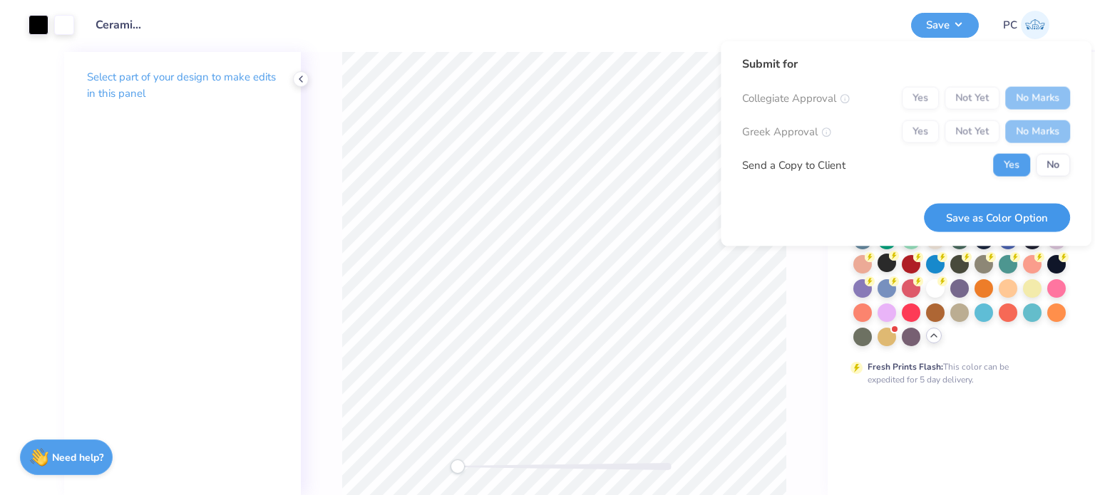
click at [1027, 224] on button "Save as Color Option" at bounding box center [997, 217] width 146 height 29
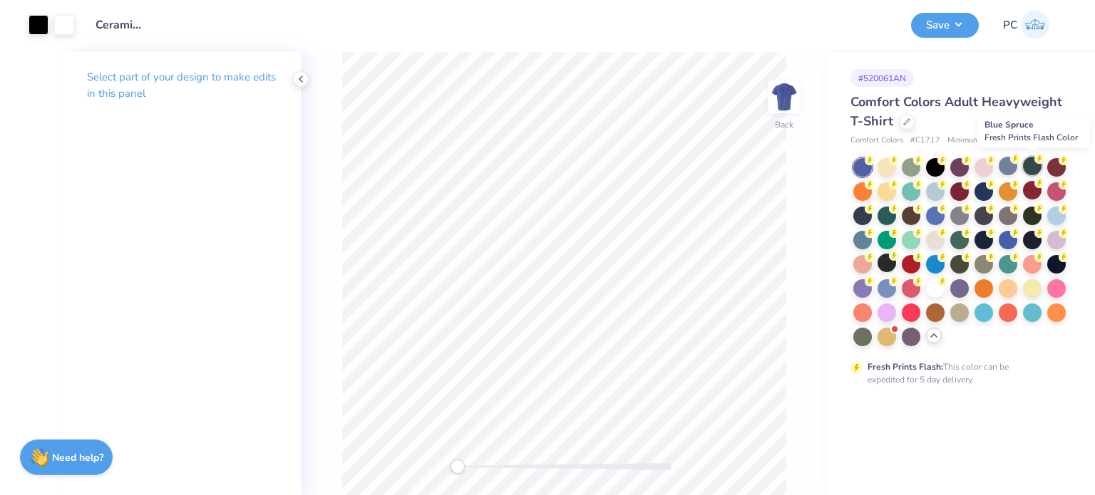
click at [1038, 170] on div at bounding box center [1032, 166] width 19 height 19
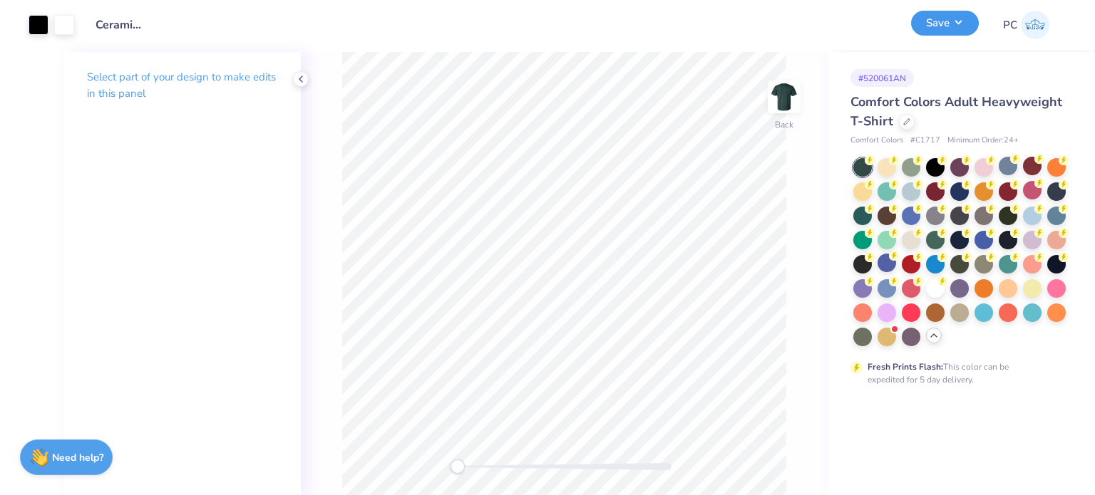
click at [945, 15] on button "Save" at bounding box center [945, 23] width 68 height 25
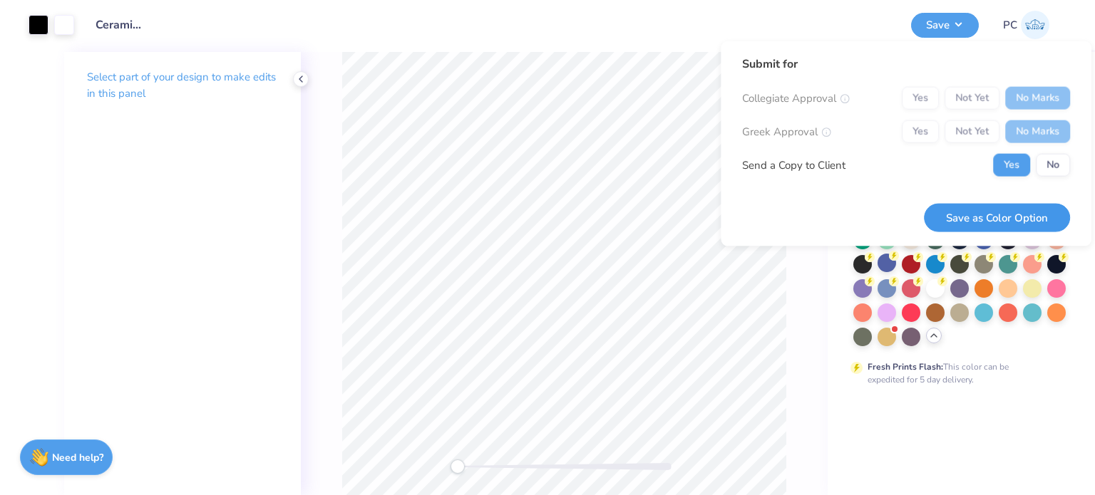
click at [1017, 207] on button "Save as Color Option" at bounding box center [997, 217] width 146 height 29
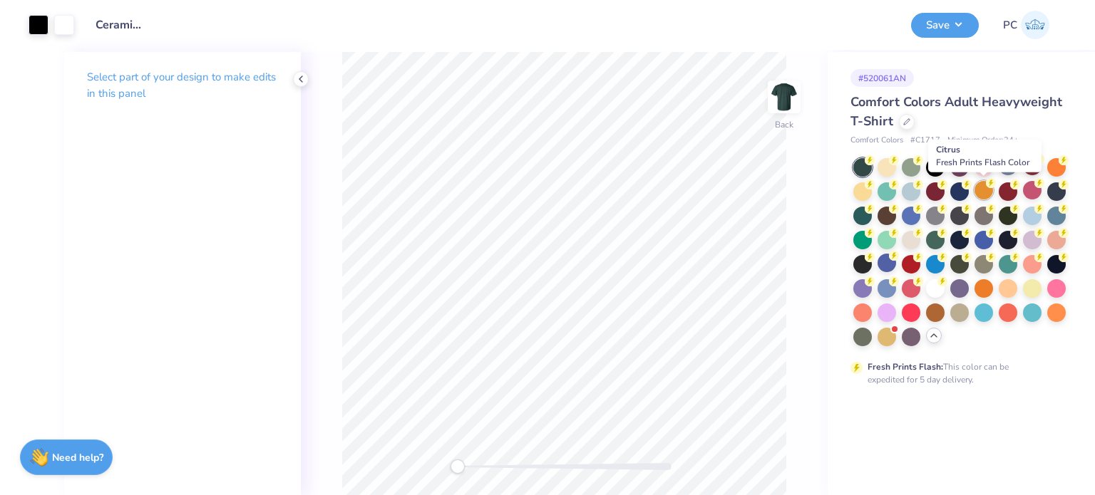
click at [988, 191] on div at bounding box center [984, 190] width 19 height 19
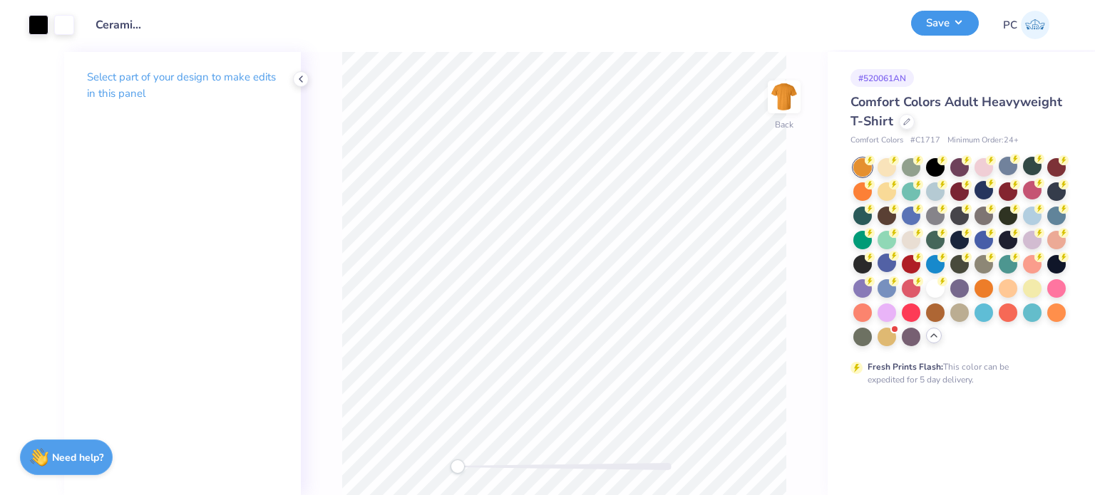
click at [955, 16] on button "Save" at bounding box center [945, 23] width 68 height 25
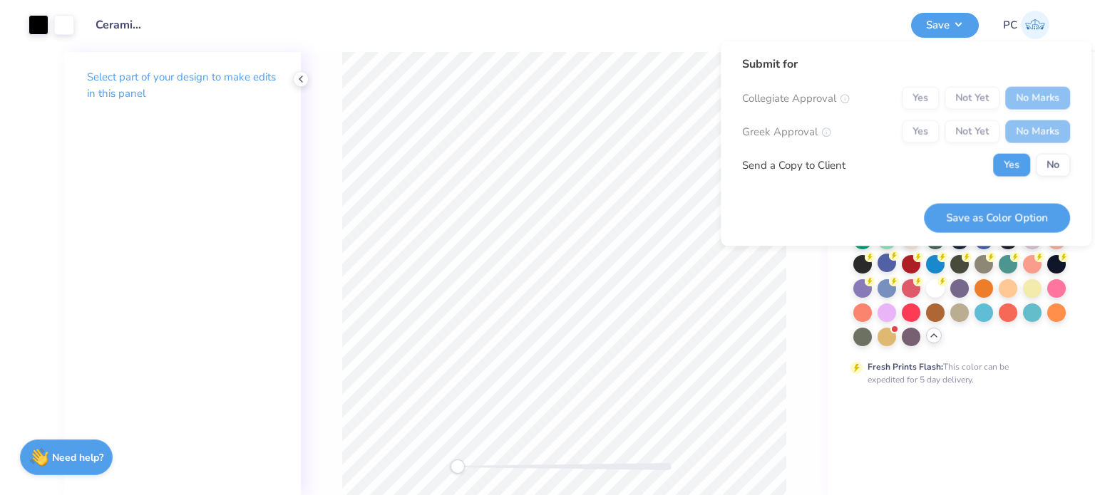
click at [1002, 242] on div "Submit for Collegiate Approval Yes Not Yet No Marks Greek Approval Yes Not Yet …" at bounding box center [906, 143] width 371 height 205
click at [991, 217] on button "Save as Color Option" at bounding box center [997, 217] width 146 height 29
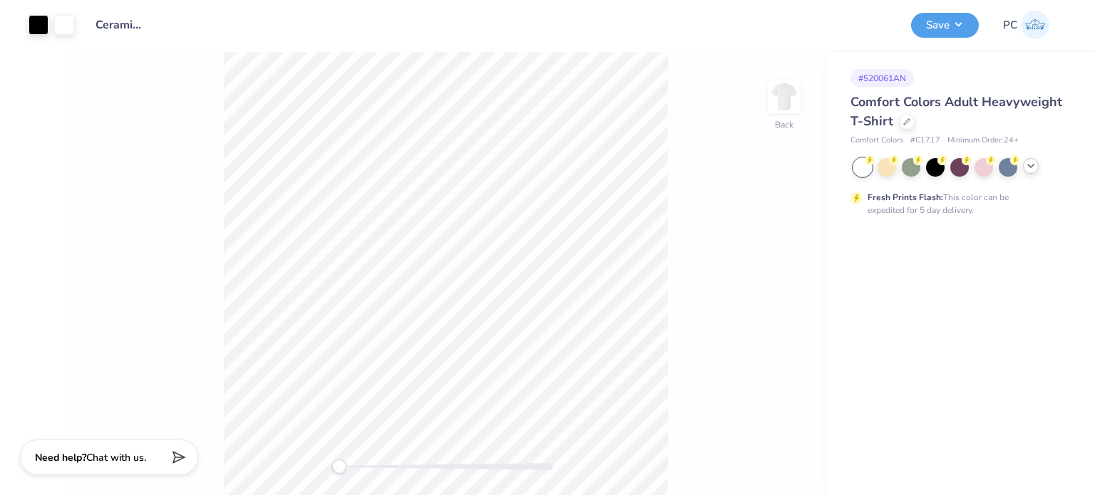
click at [1032, 165] on polyline at bounding box center [1031, 166] width 6 height 3
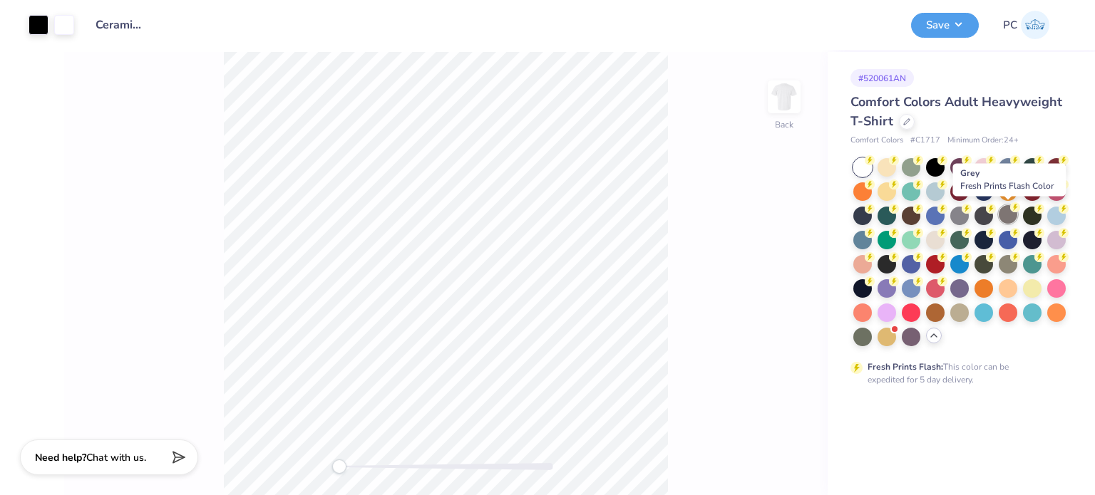
click at [1009, 216] on div at bounding box center [1008, 214] width 19 height 19
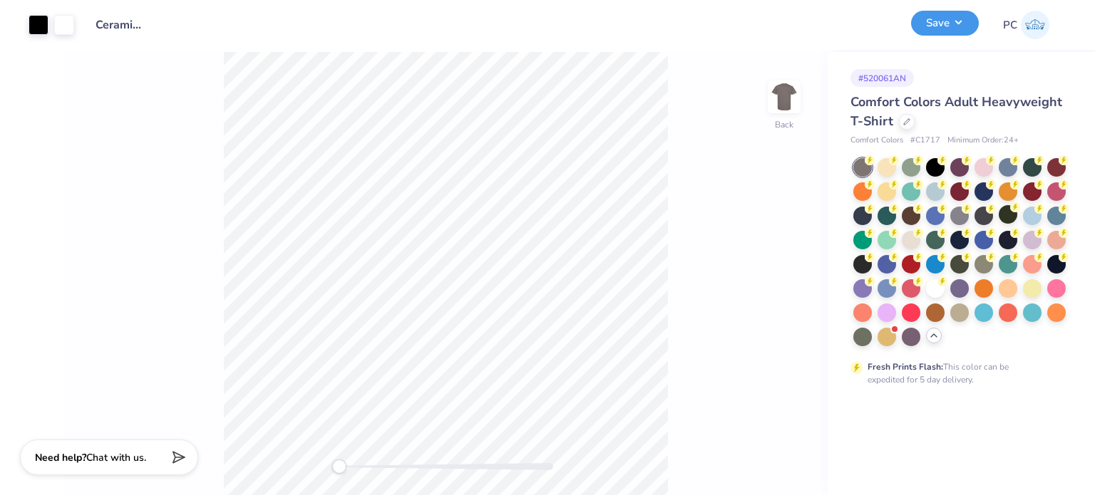
click at [940, 24] on button "Save" at bounding box center [945, 23] width 68 height 25
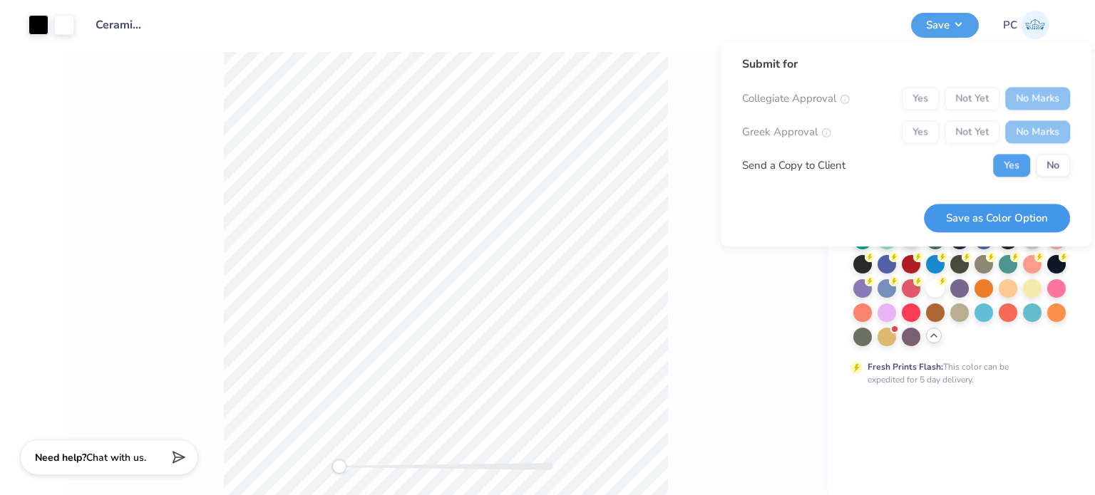
click at [985, 212] on button "Save as Color Option" at bounding box center [997, 218] width 146 height 29
